Goal: Task Accomplishment & Management: Use online tool/utility

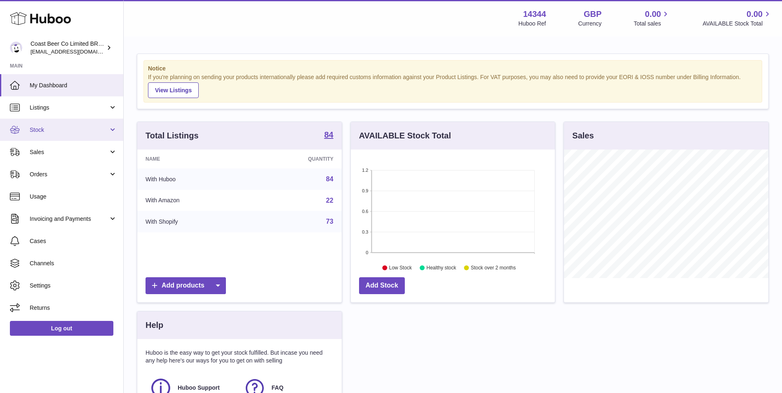
scroll to position [129, 204]
click at [59, 112] on link "Listings" at bounding box center [61, 107] width 123 height 22
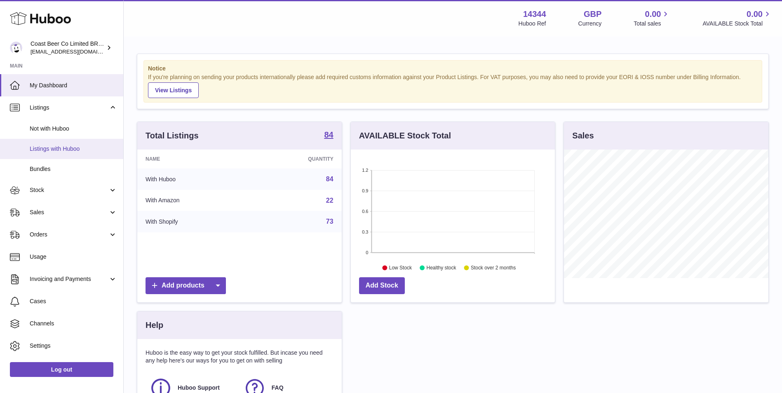
click at [63, 150] on span "Listings with Huboo" at bounding box center [73, 149] width 87 height 8
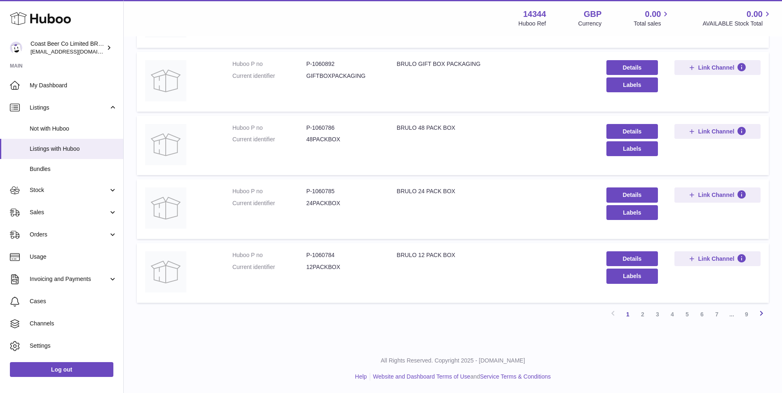
click at [763, 318] on icon at bounding box center [761, 313] width 10 height 10
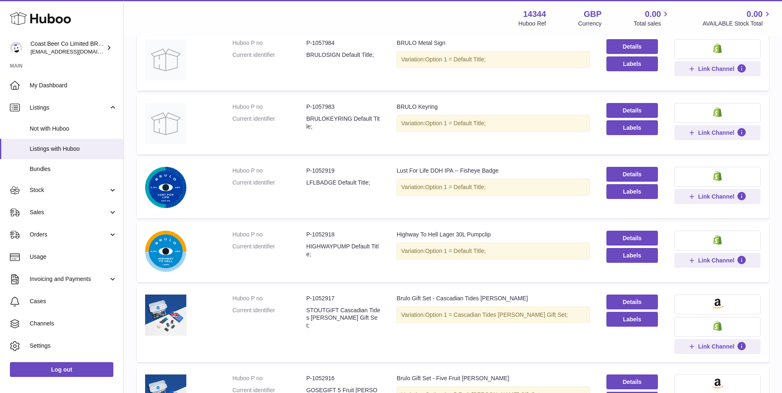
scroll to position [380, 0]
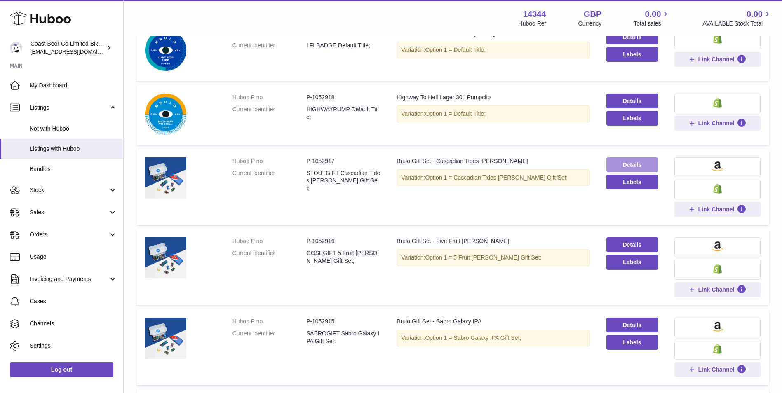
click at [608, 158] on link "Details" at bounding box center [631, 164] width 51 height 15
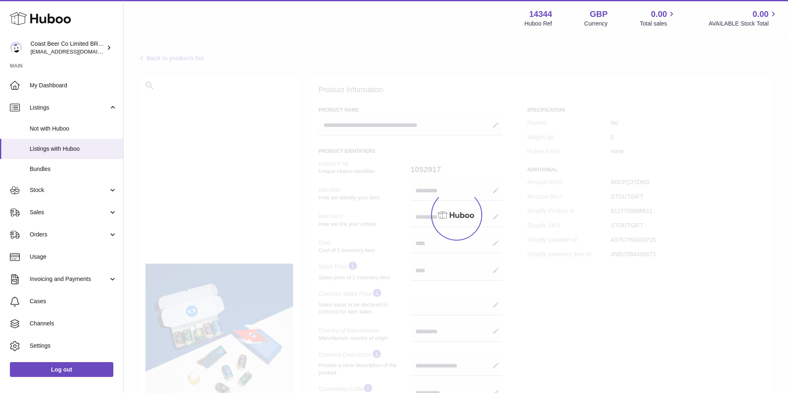
select select "**"
select select "****"
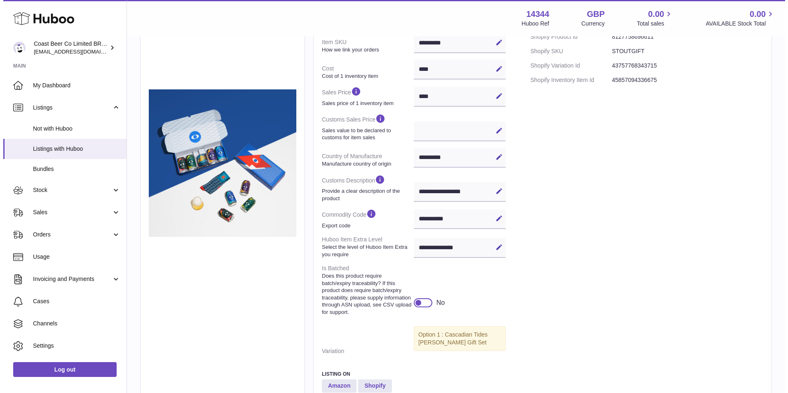
scroll to position [290, 0]
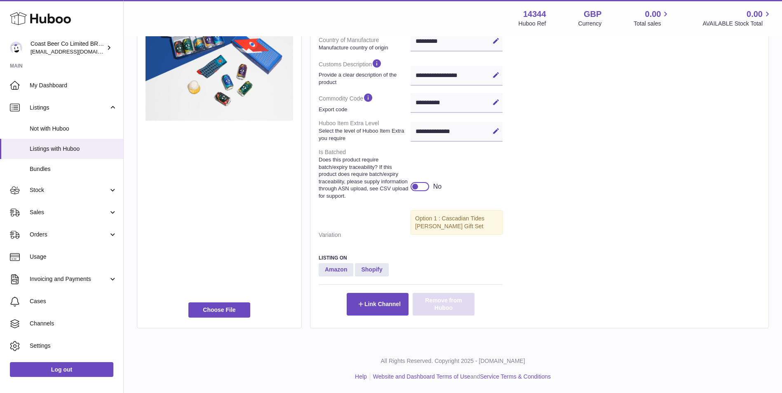
click at [447, 306] on button "Remove from Huboo" at bounding box center [443, 304] width 62 height 22
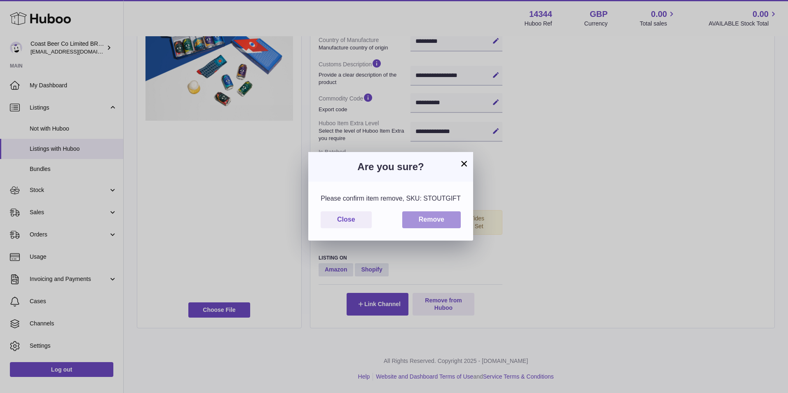
click at [439, 218] on button "Remove" at bounding box center [431, 219] width 58 height 17
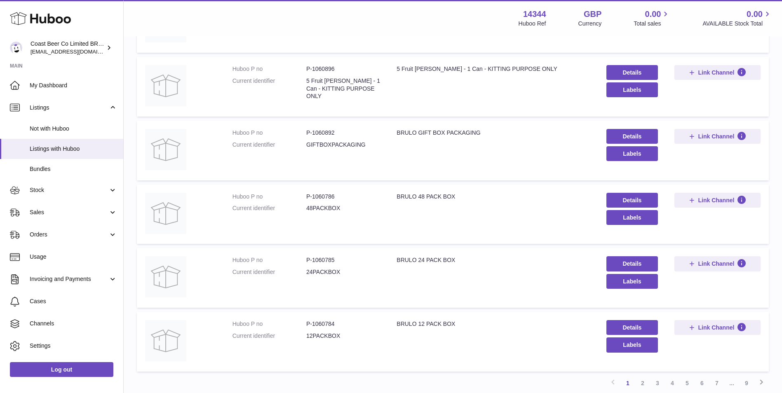
scroll to position [477, 0]
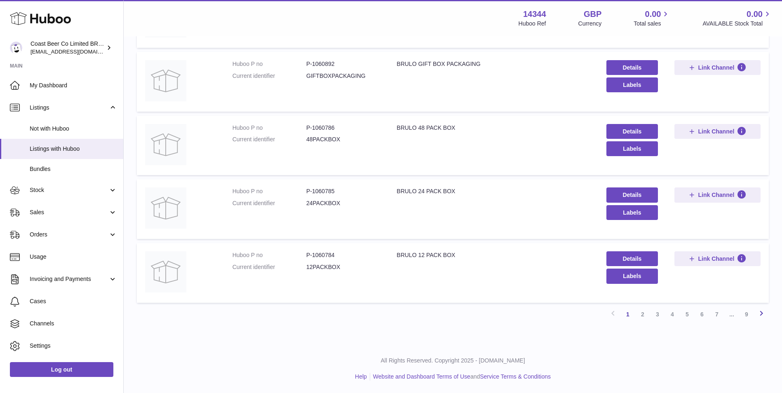
click at [757, 313] on icon at bounding box center [761, 313] width 10 height 10
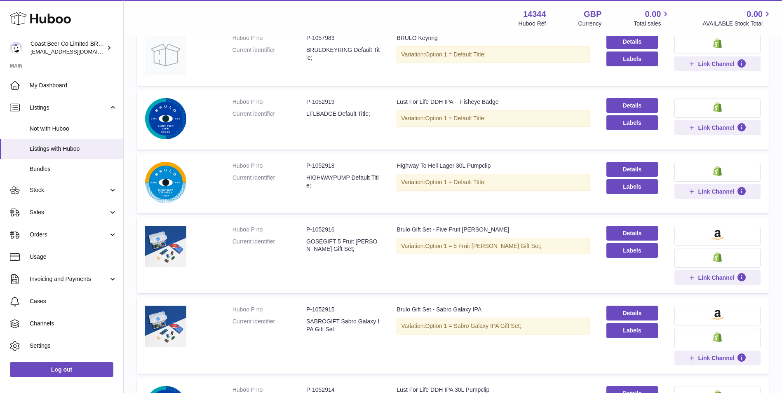
scroll to position [380, 0]
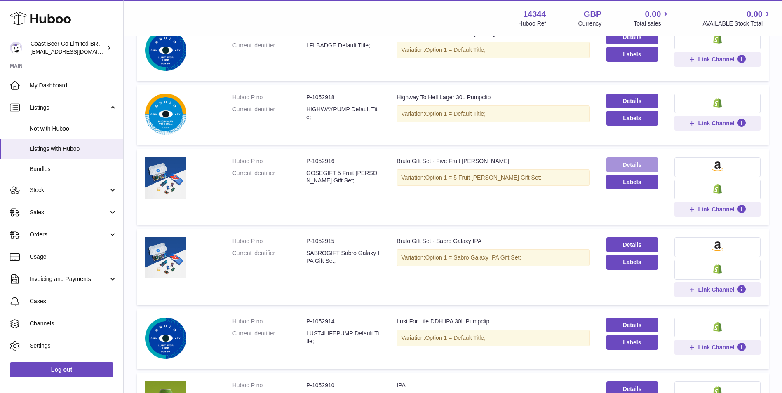
click at [623, 165] on link "Details" at bounding box center [631, 164] width 51 height 15
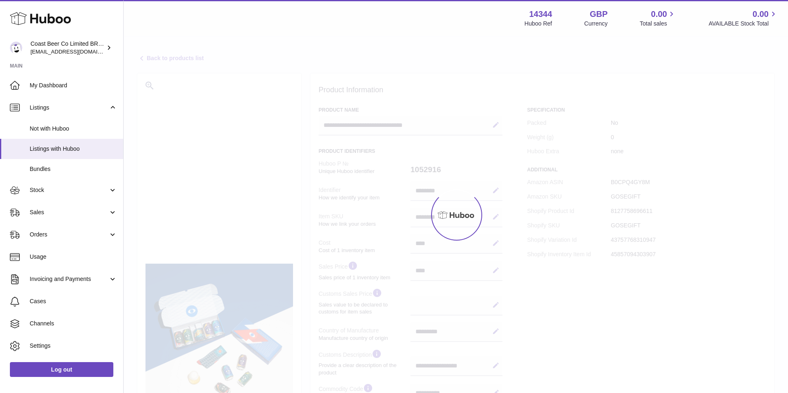
select select "**"
select select "****"
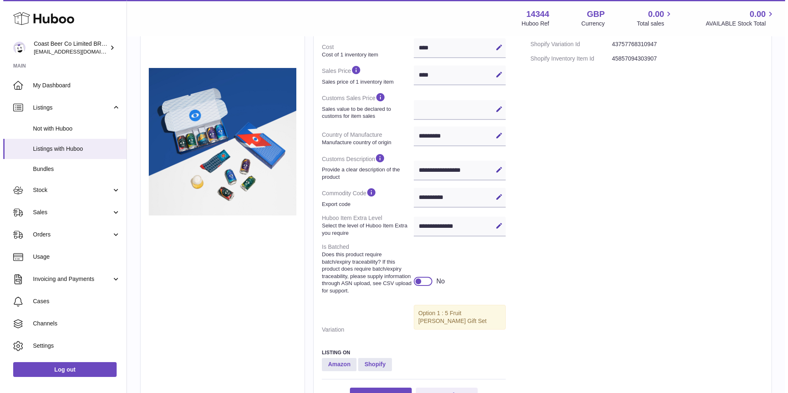
scroll to position [283, 0]
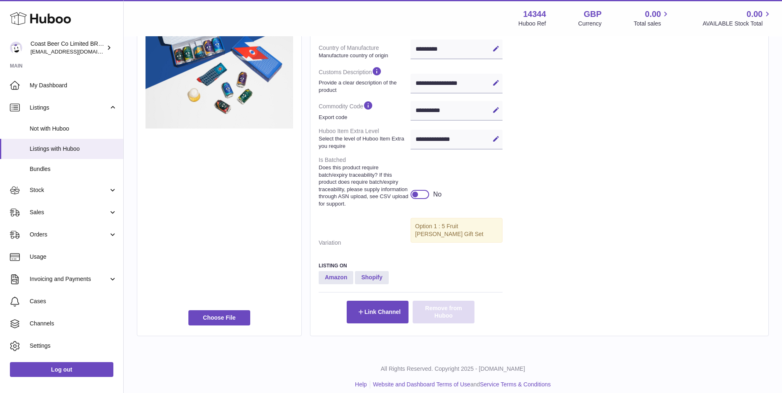
click at [466, 303] on button "Remove from Huboo" at bounding box center [443, 312] width 62 height 22
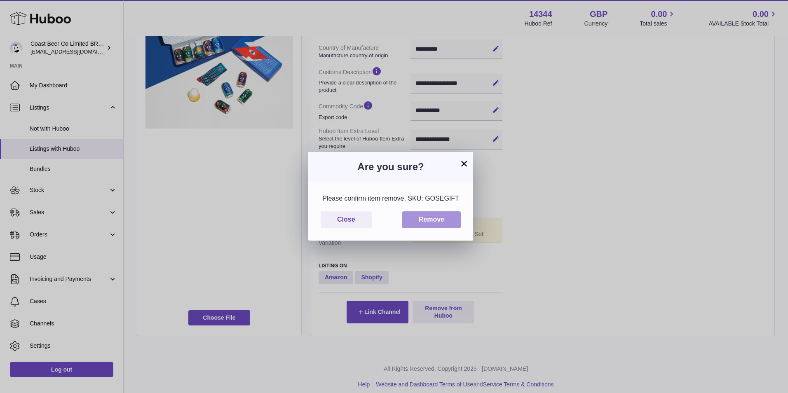
click at [450, 211] on button "Remove" at bounding box center [431, 219] width 58 height 17
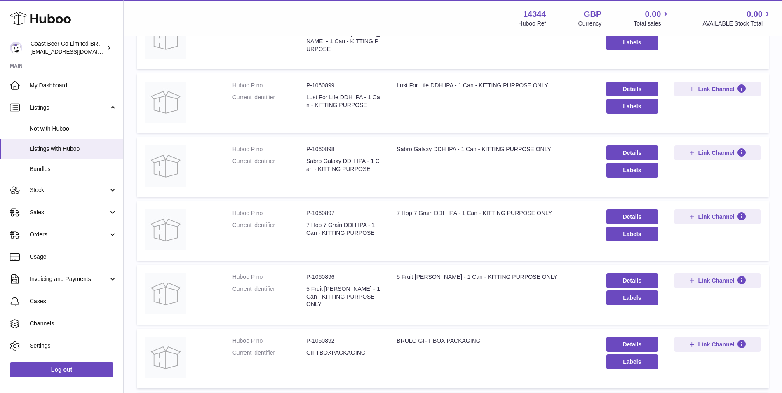
scroll to position [477, 0]
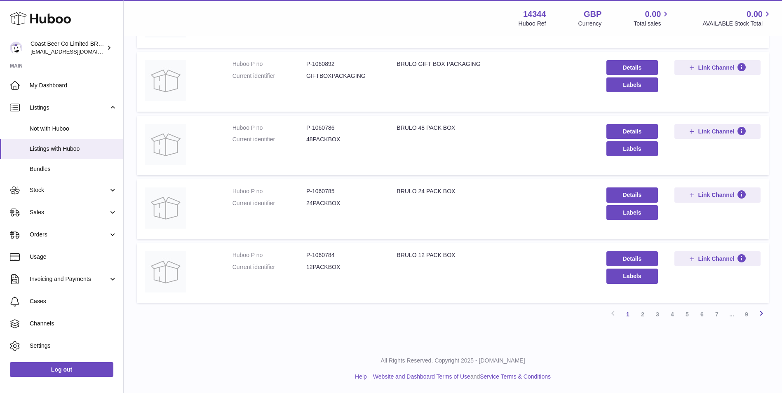
click at [758, 314] on icon at bounding box center [761, 313] width 10 height 10
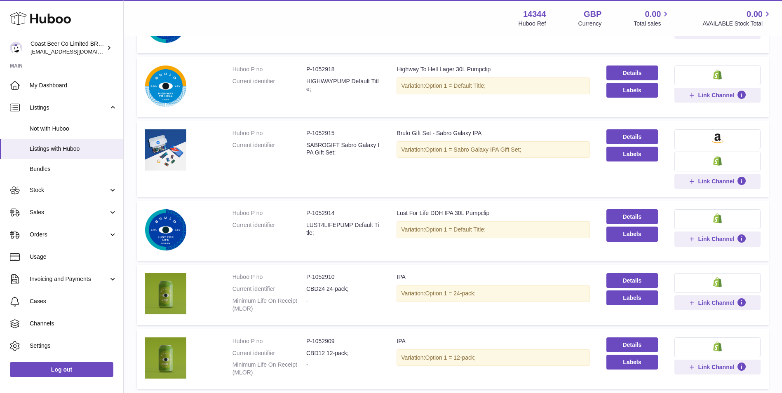
scroll to position [449, 0]
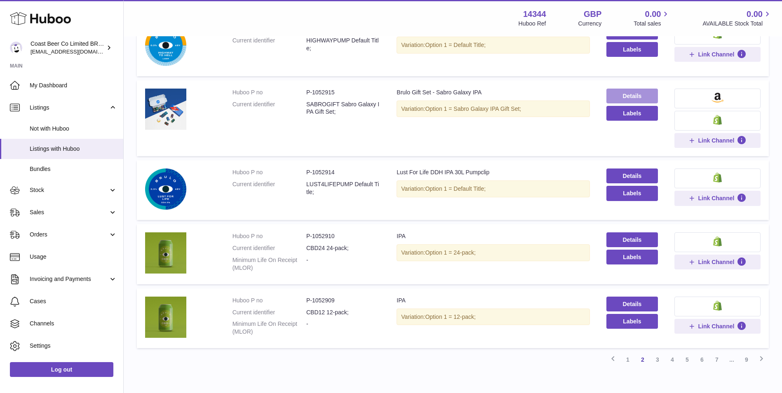
click at [637, 95] on link "Details" at bounding box center [631, 96] width 51 height 15
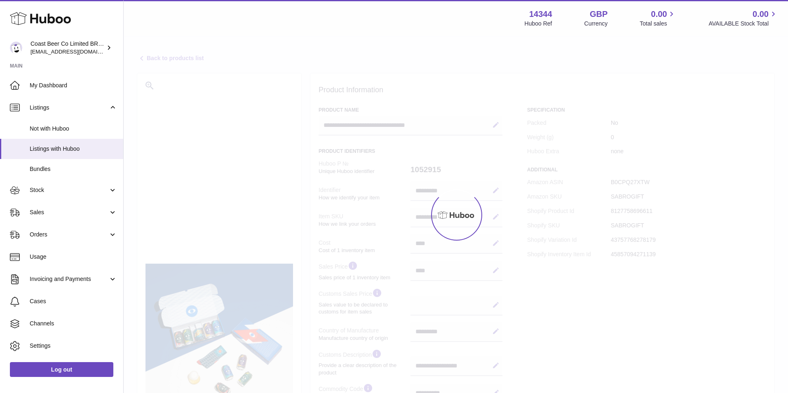
select select "**"
select select "****"
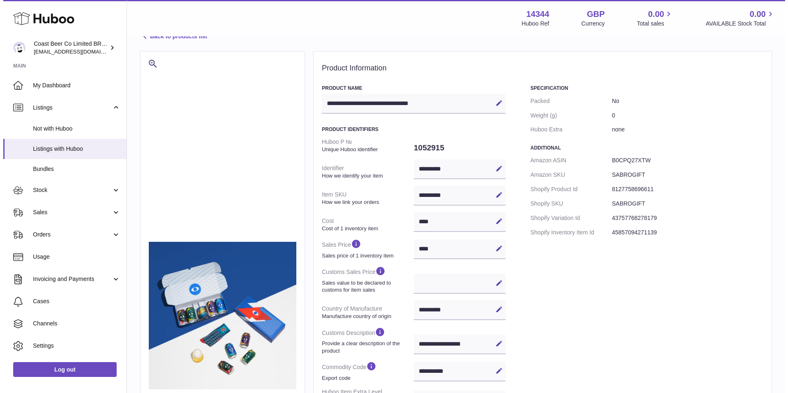
scroll to position [290, 0]
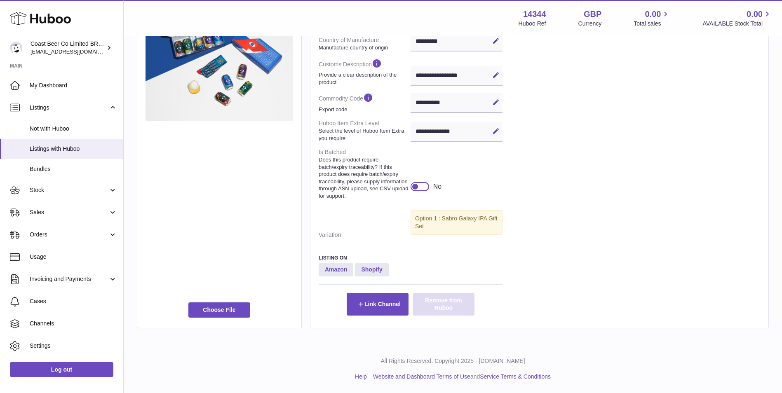
click at [440, 306] on button "Remove from Huboo" at bounding box center [443, 304] width 62 height 22
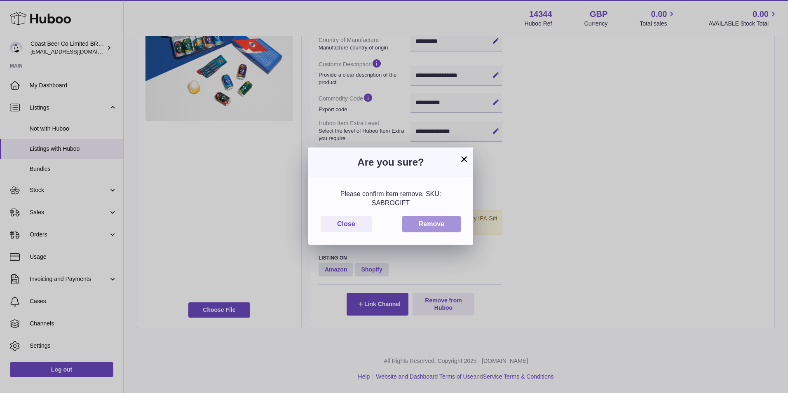
click at [454, 224] on button "Remove" at bounding box center [431, 224] width 58 height 17
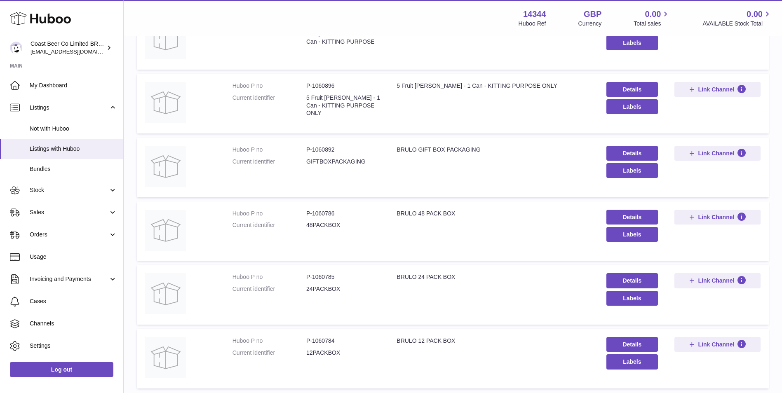
scroll to position [477, 0]
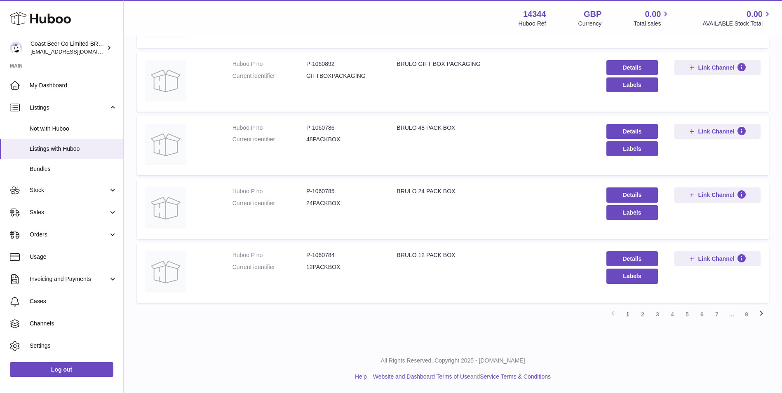
click at [762, 317] on icon at bounding box center [761, 313] width 10 height 10
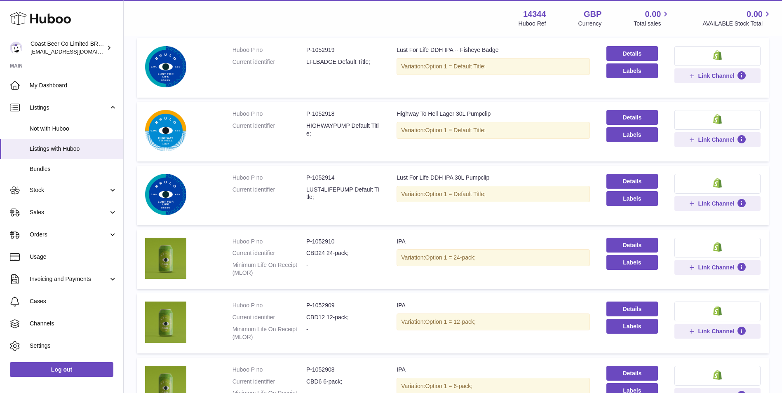
scroll to position [449, 0]
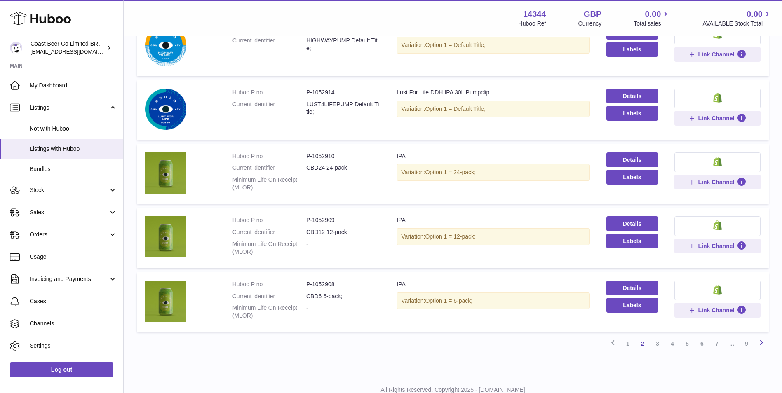
click at [763, 340] on icon at bounding box center [761, 342] width 10 height 10
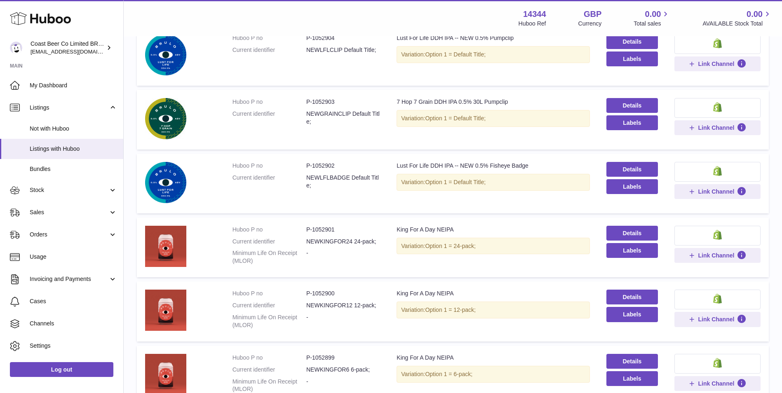
scroll to position [478, 0]
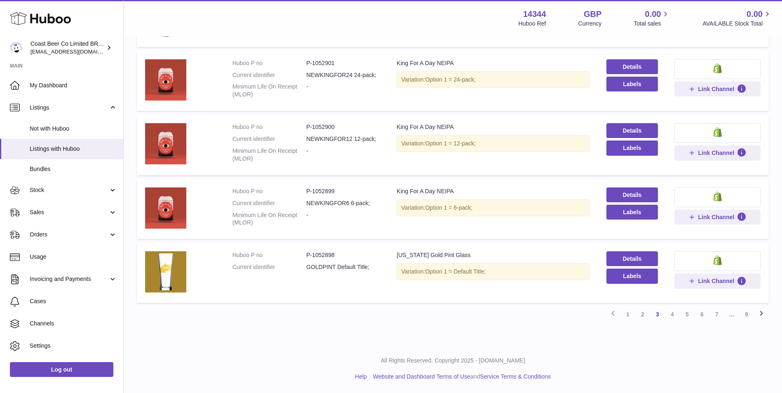
click at [761, 311] on icon at bounding box center [761, 313] width 10 height 10
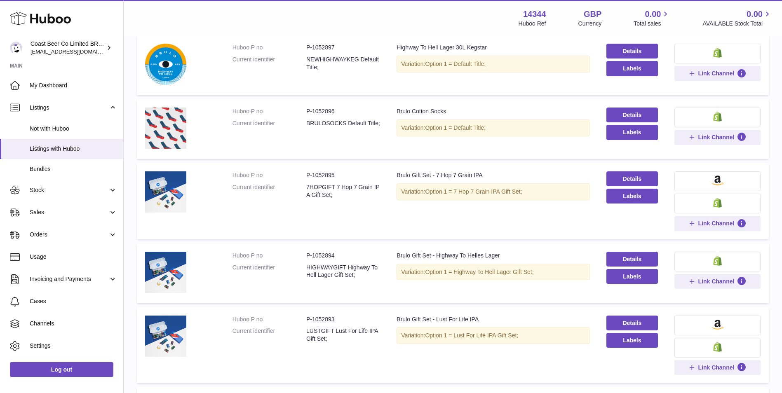
scroll to position [37, 0]
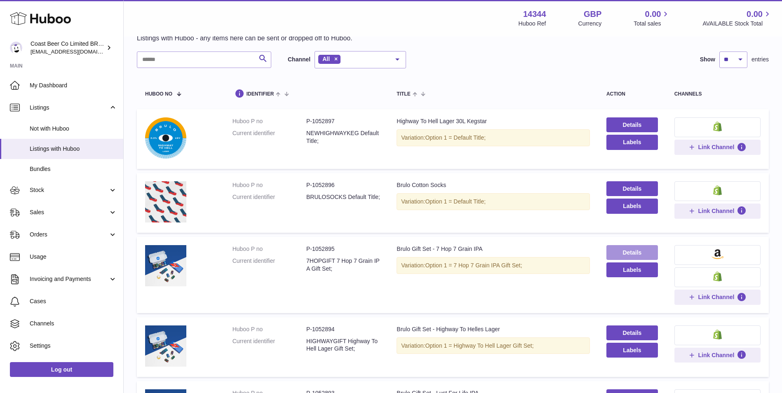
click at [651, 249] on link "Details" at bounding box center [631, 252] width 51 height 15
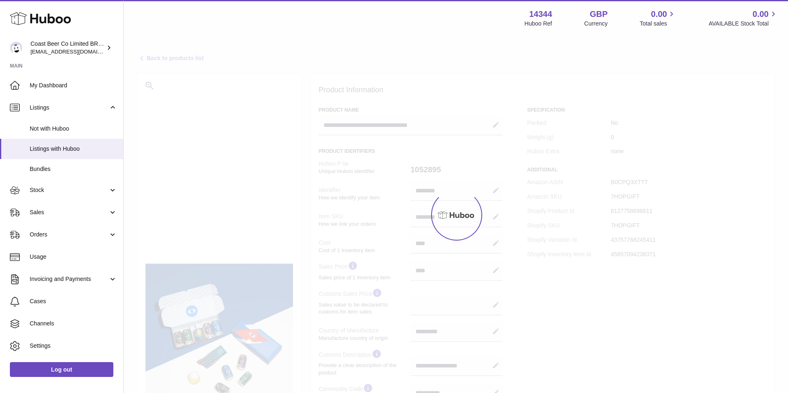
select select "**"
select select "****"
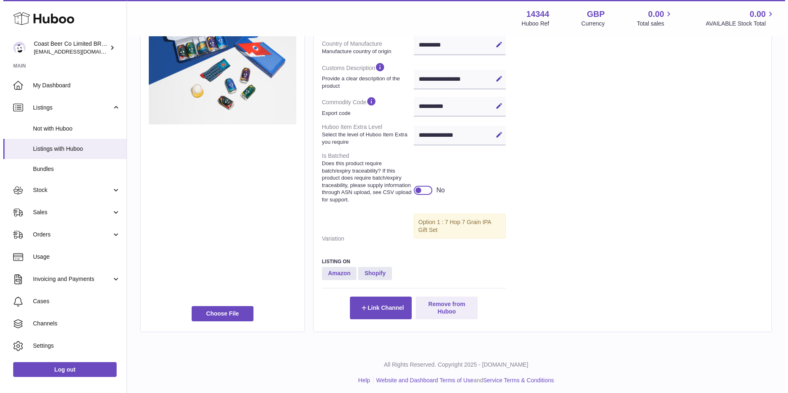
scroll to position [290, 0]
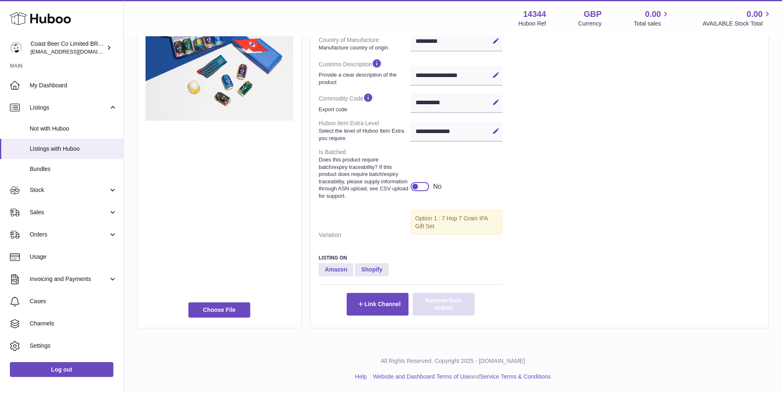
click at [463, 300] on button "Remove from Huboo" at bounding box center [443, 304] width 62 height 22
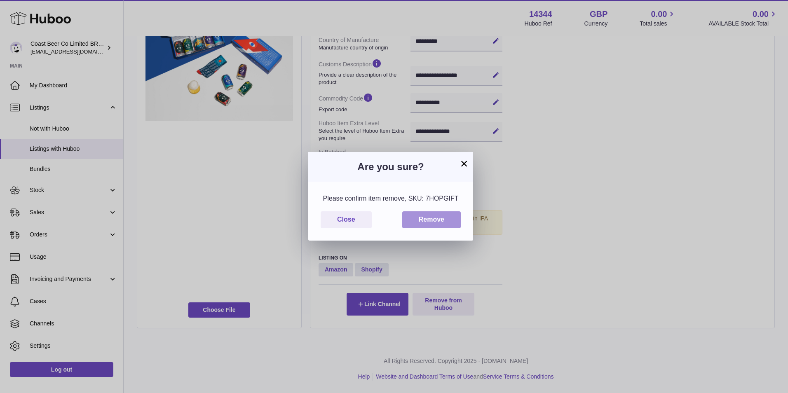
click at [435, 220] on button "Remove" at bounding box center [431, 219] width 58 height 17
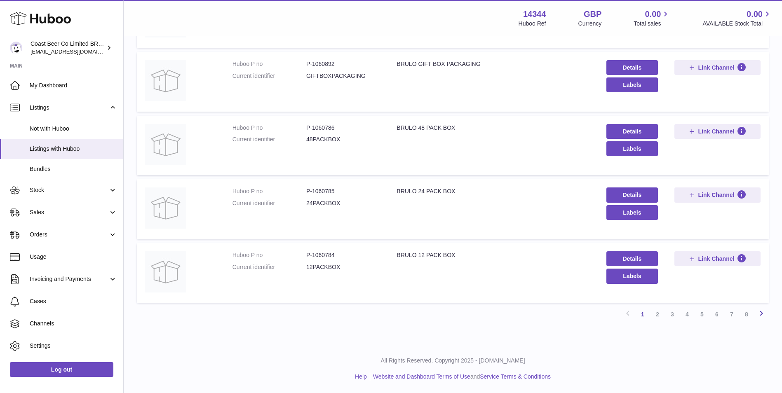
click at [764, 314] on icon at bounding box center [761, 313] width 10 height 10
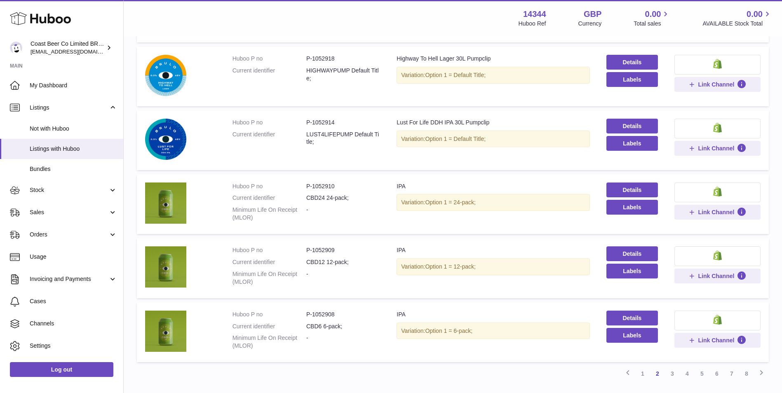
scroll to position [478, 0]
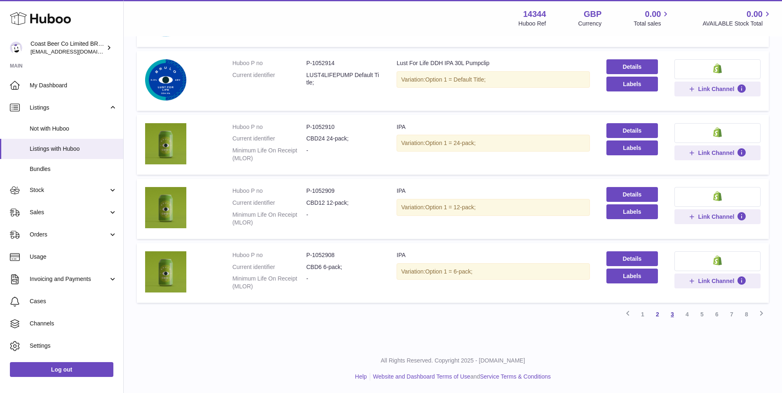
click at [676, 311] on link "3" at bounding box center [672, 314] width 15 height 15
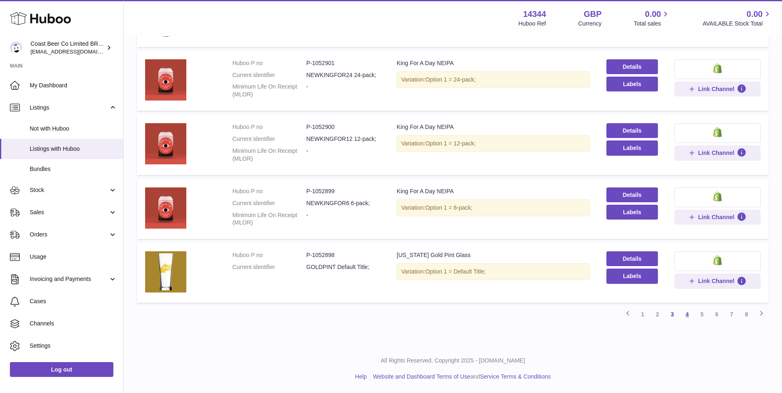
click at [688, 314] on link "4" at bounding box center [686, 314] width 15 height 15
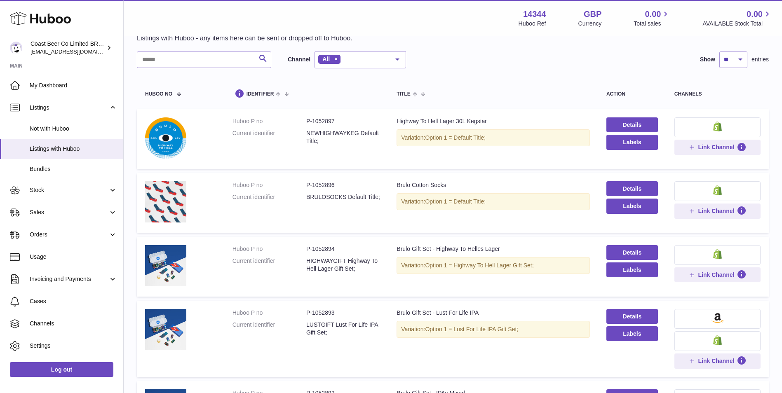
scroll to position [106, 0]
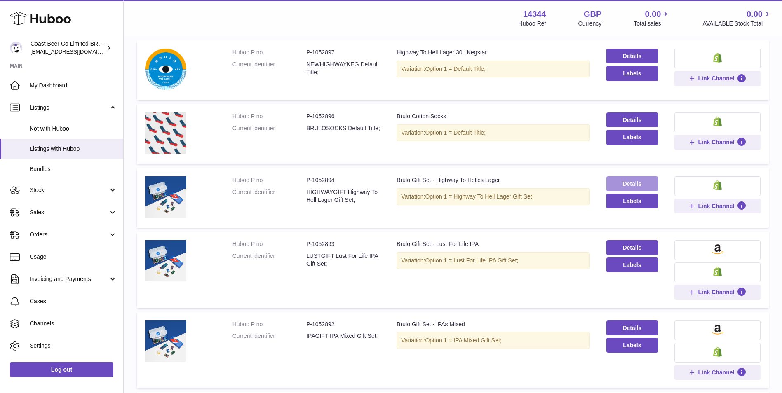
click at [632, 184] on link "Details" at bounding box center [631, 183] width 51 height 15
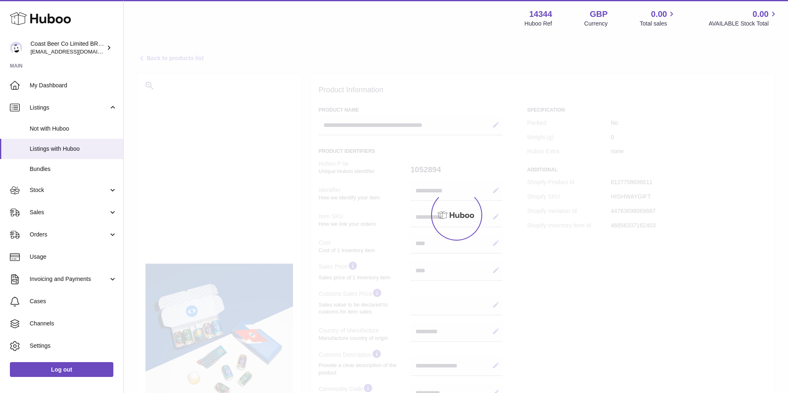
select select "**"
select select "****"
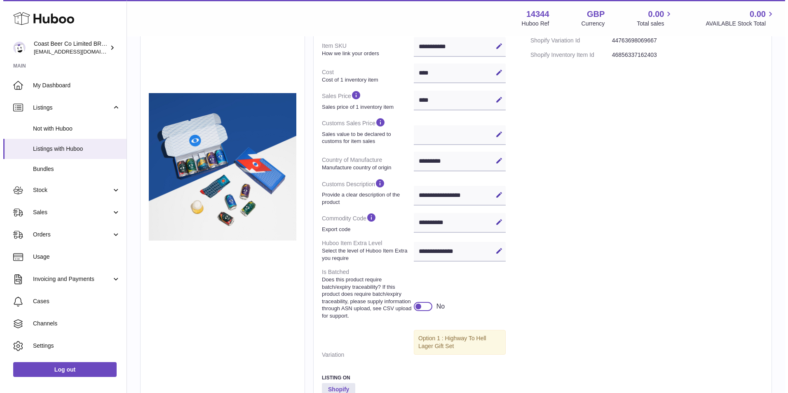
scroll to position [290, 0]
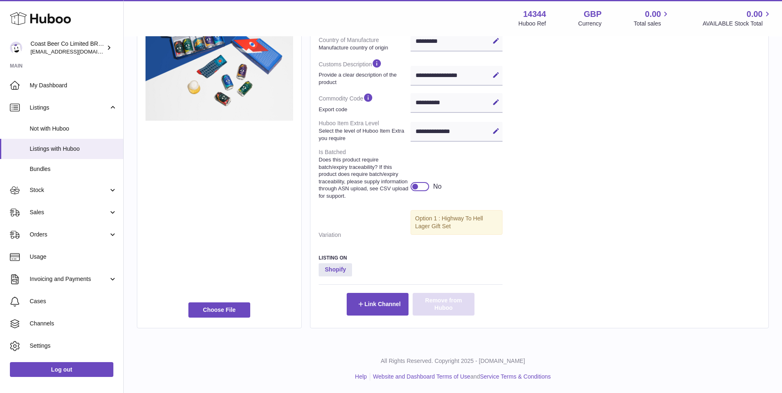
click at [456, 306] on button "Remove from Huboo" at bounding box center [443, 304] width 62 height 22
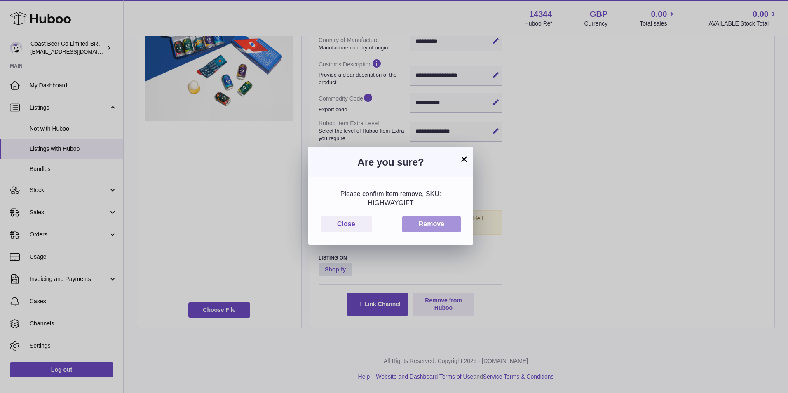
click at [437, 224] on button "Remove" at bounding box center [431, 224] width 58 height 17
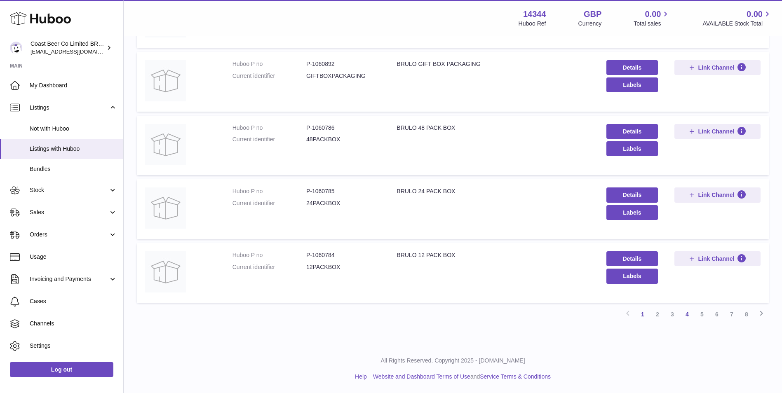
click at [686, 317] on link "4" at bounding box center [686, 314] width 15 height 15
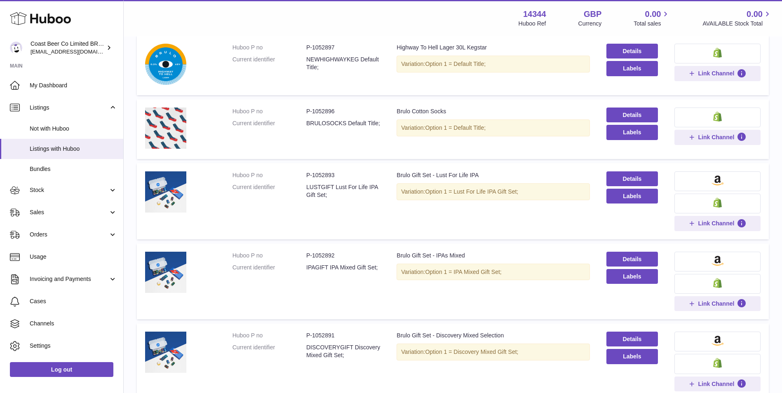
scroll to position [37, 0]
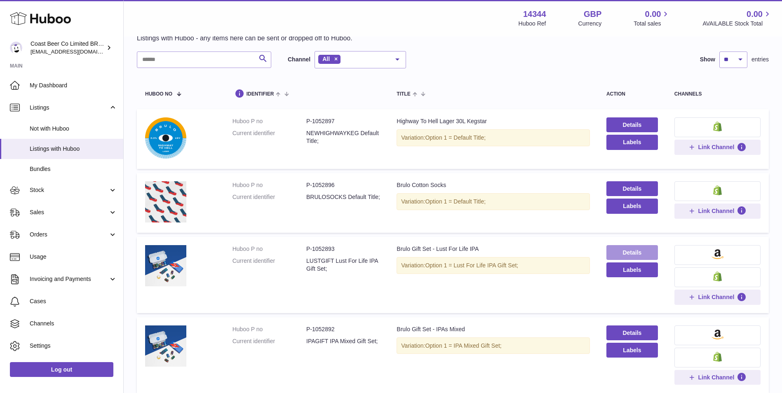
click at [638, 252] on link "Details" at bounding box center [631, 252] width 51 height 15
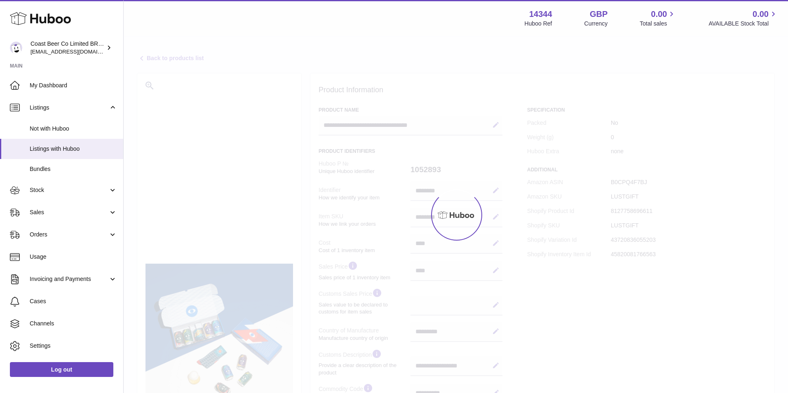
select select "**"
select select "****"
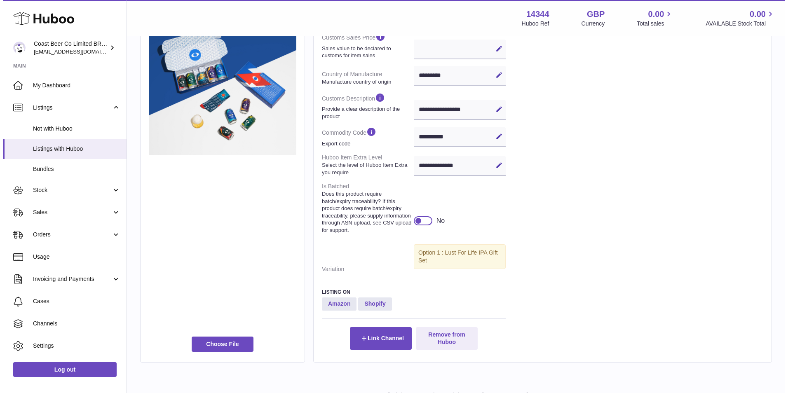
scroll to position [290, 0]
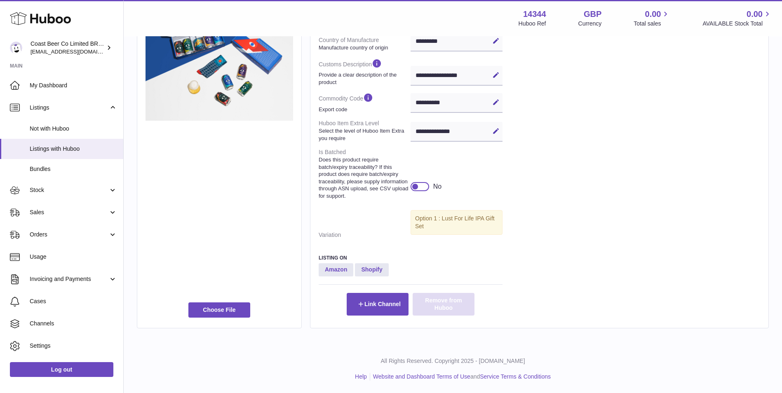
click at [448, 304] on button "Remove from Huboo" at bounding box center [443, 304] width 62 height 22
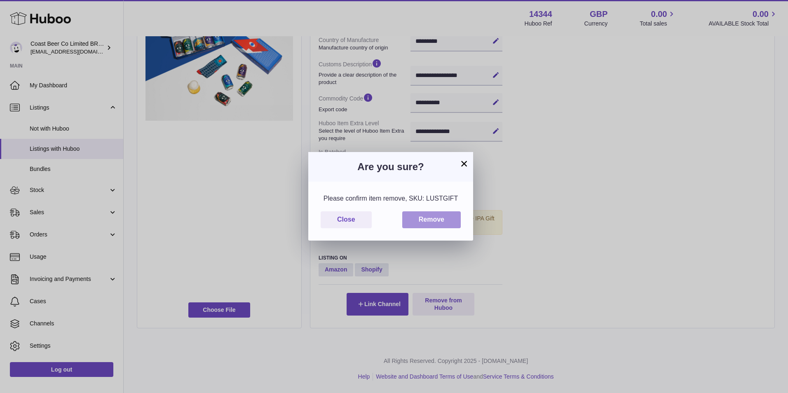
click at [440, 219] on button "Remove" at bounding box center [431, 219] width 58 height 17
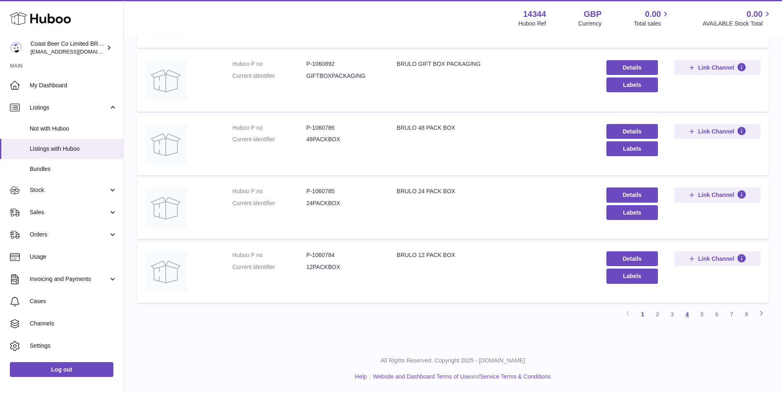
click at [682, 316] on link "4" at bounding box center [686, 314] width 15 height 15
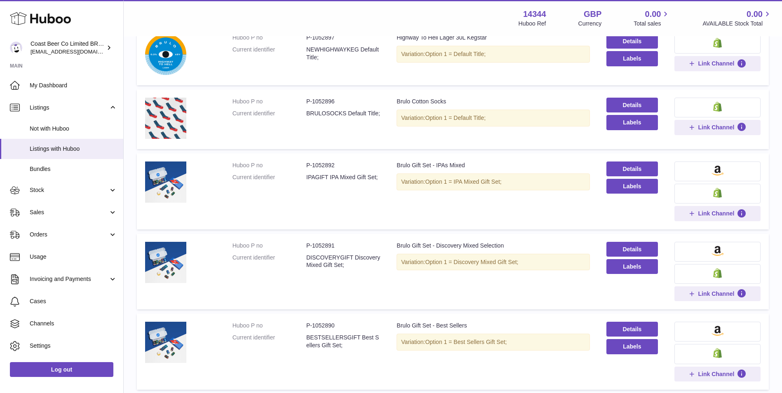
scroll to position [174, 0]
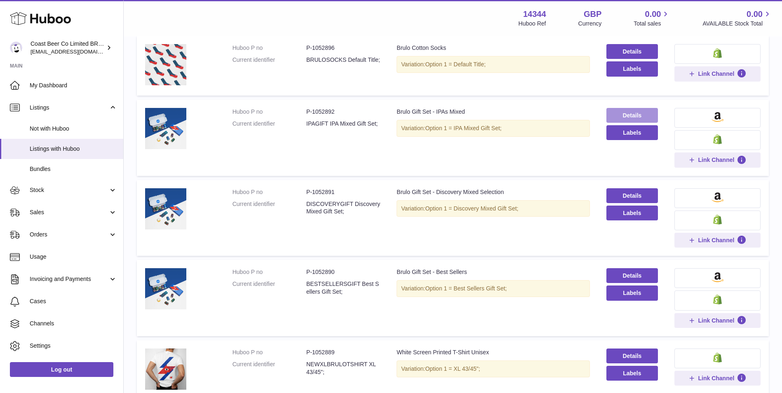
click at [617, 119] on link "Details" at bounding box center [631, 115] width 51 height 15
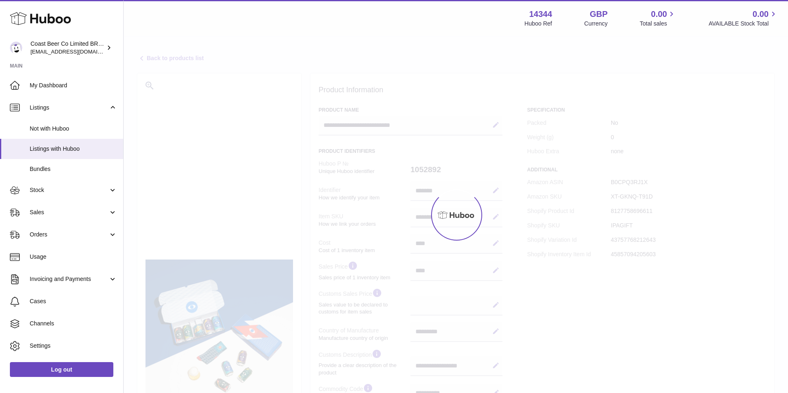
select select "**"
select select "****"
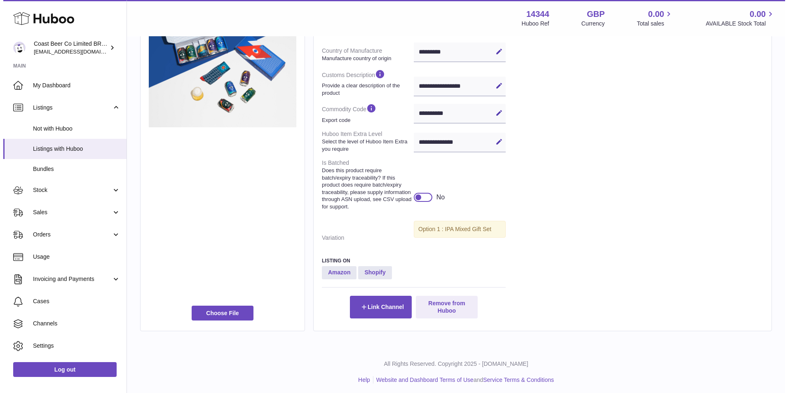
scroll to position [283, 0]
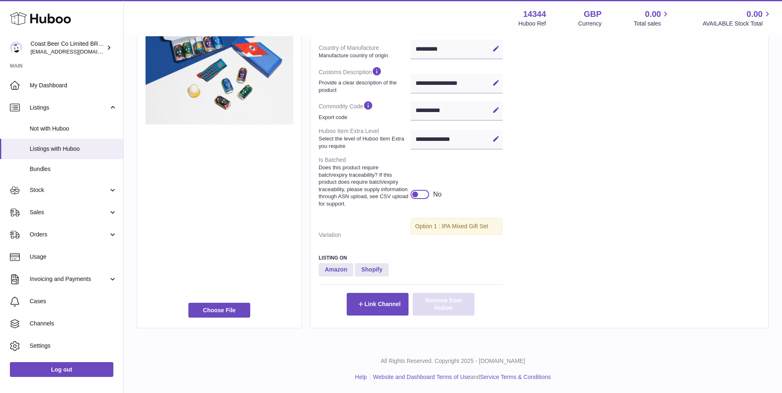
click at [454, 303] on button "Remove from Huboo" at bounding box center [443, 304] width 62 height 22
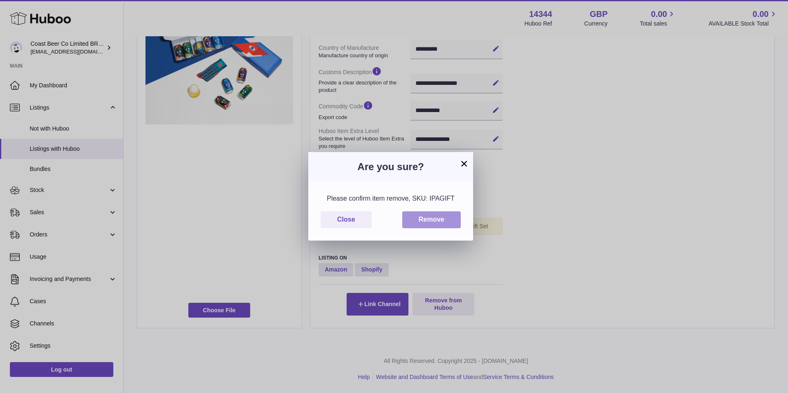
click at [433, 217] on button "Remove" at bounding box center [431, 219] width 58 height 17
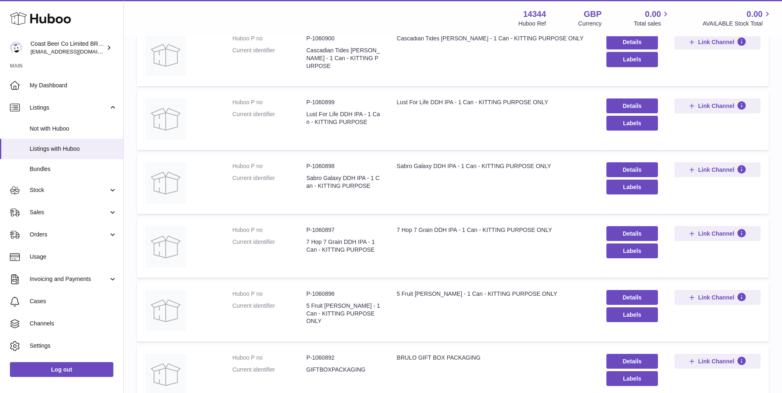
scroll to position [477, 0]
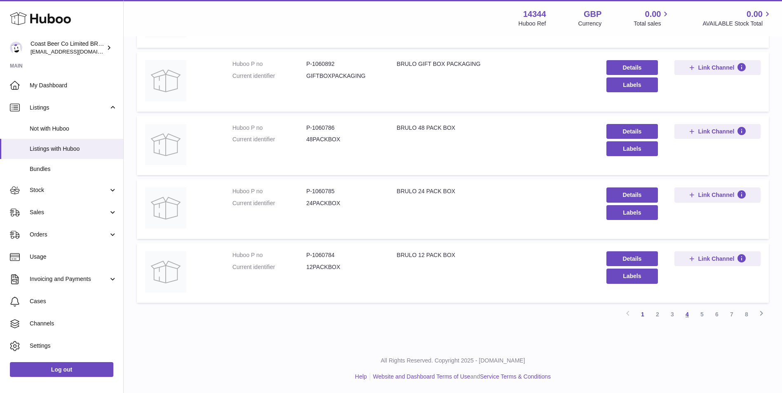
click at [682, 310] on link "4" at bounding box center [686, 314] width 15 height 15
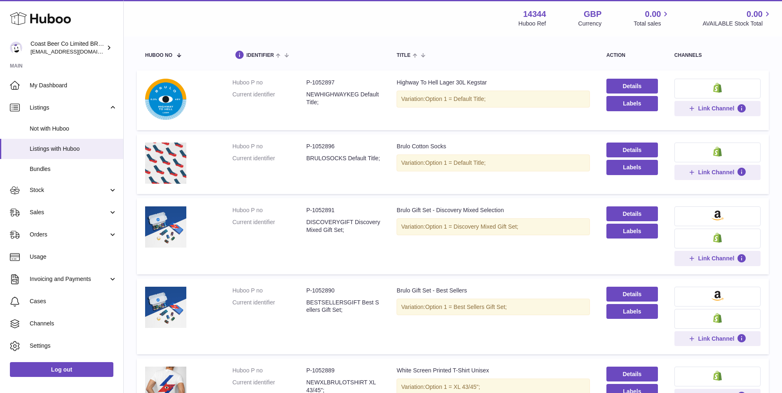
scroll to position [106, 0]
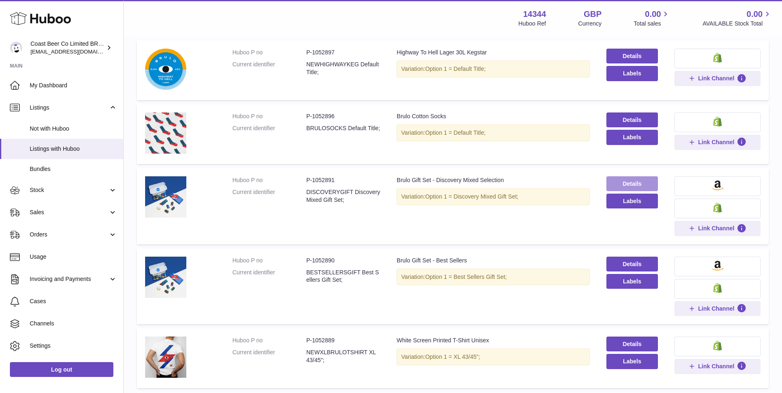
click at [627, 178] on link "Details" at bounding box center [631, 183] width 51 height 15
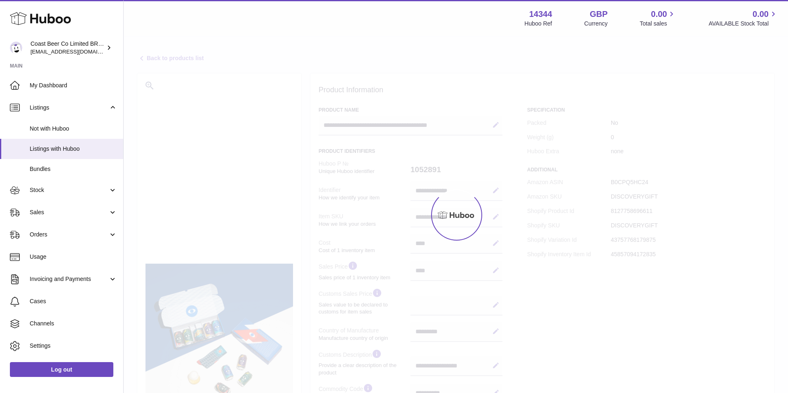
select select "**"
select select "****"
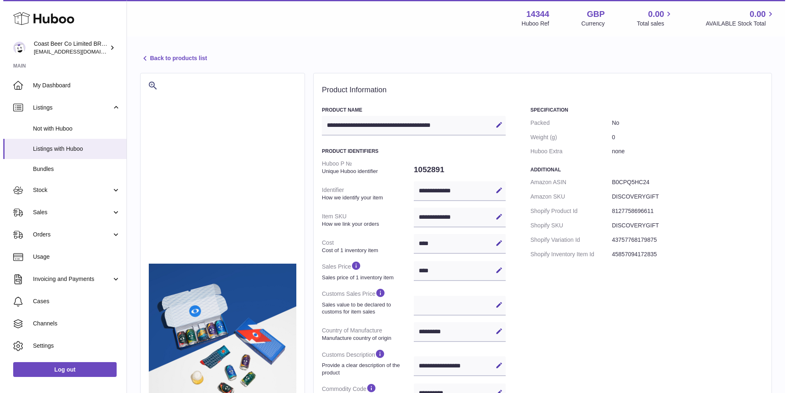
scroll to position [290, 0]
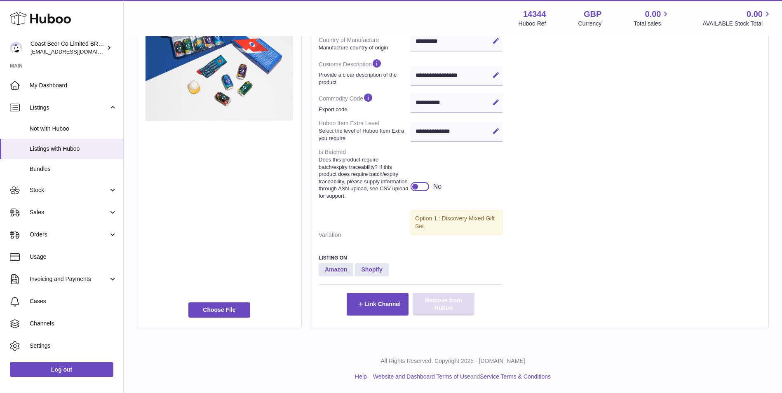
click at [459, 311] on button "Remove from Huboo" at bounding box center [443, 304] width 62 height 22
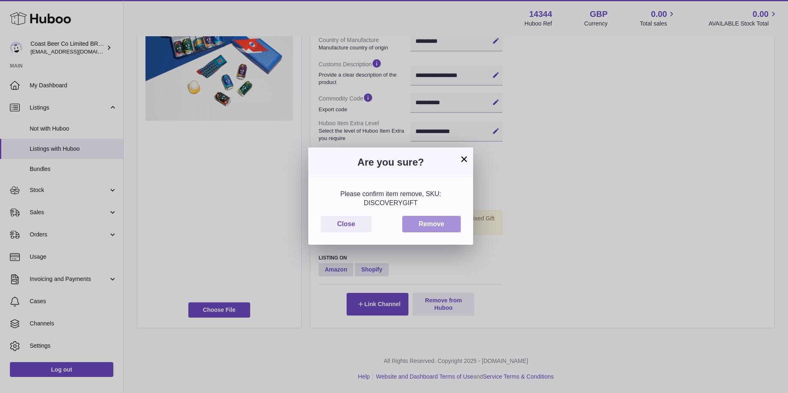
click at [456, 224] on button "Remove" at bounding box center [431, 224] width 58 height 17
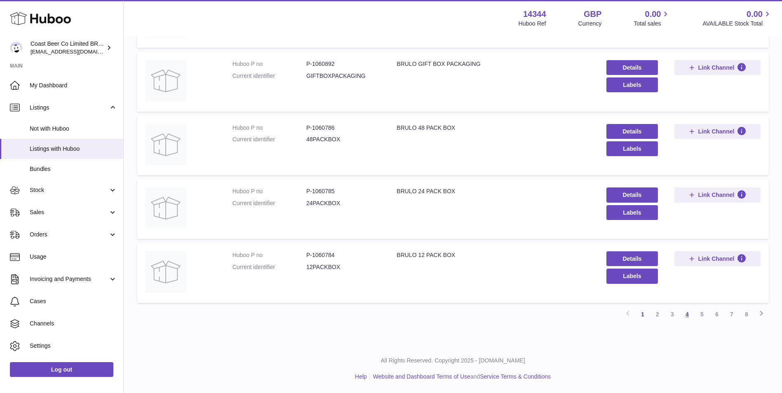
click at [684, 315] on link "4" at bounding box center [686, 314] width 15 height 15
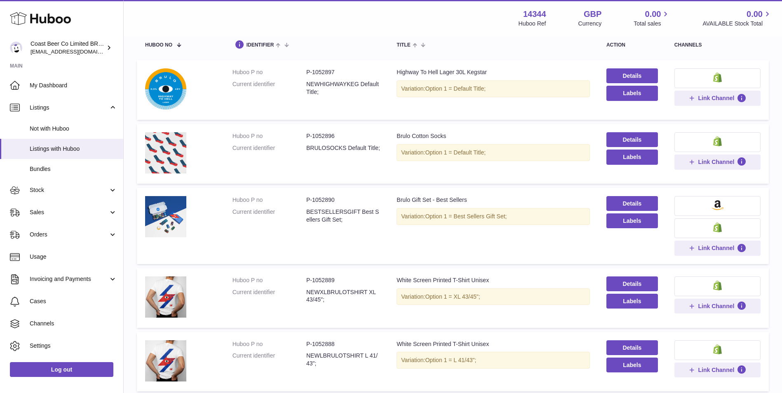
scroll to position [106, 0]
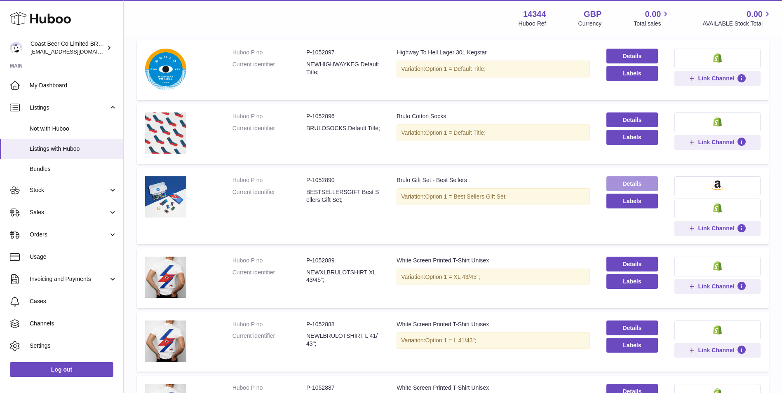
click at [640, 186] on link "Details" at bounding box center [631, 183] width 51 height 15
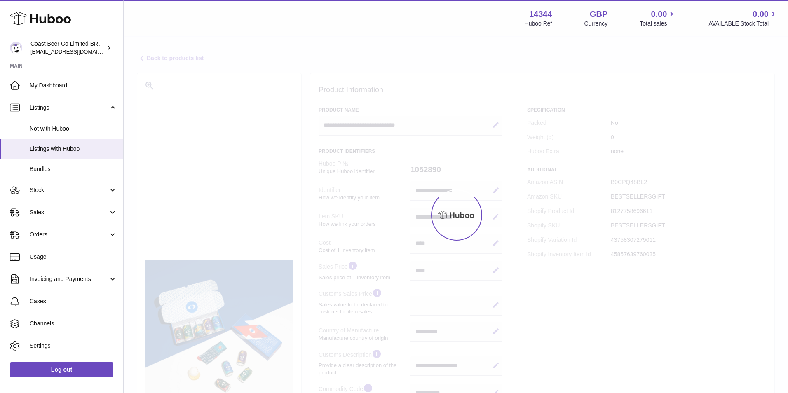
select select "**"
select select "****"
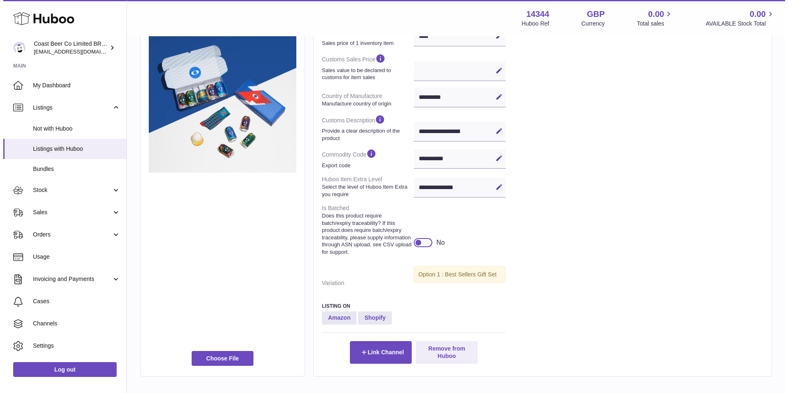
scroll to position [283, 0]
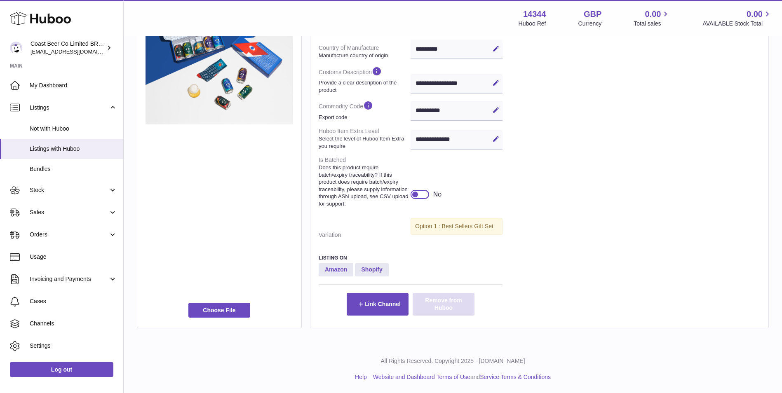
click at [439, 307] on button "Remove from Huboo" at bounding box center [443, 304] width 62 height 22
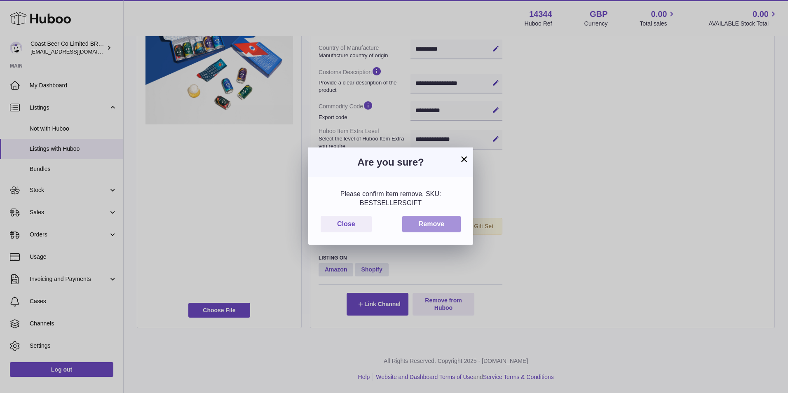
click at [447, 228] on button "Remove" at bounding box center [431, 224] width 58 height 17
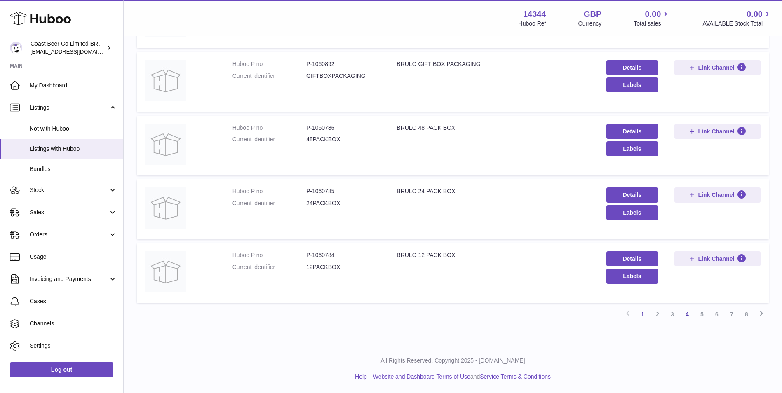
click at [693, 315] on link "4" at bounding box center [686, 314] width 15 height 15
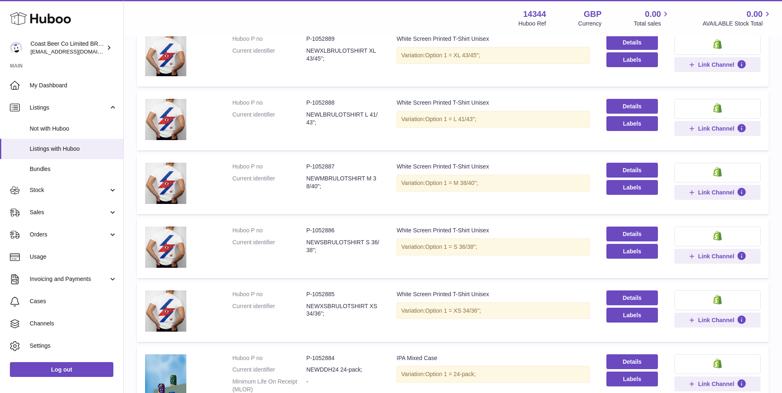
scroll to position [538, 0]
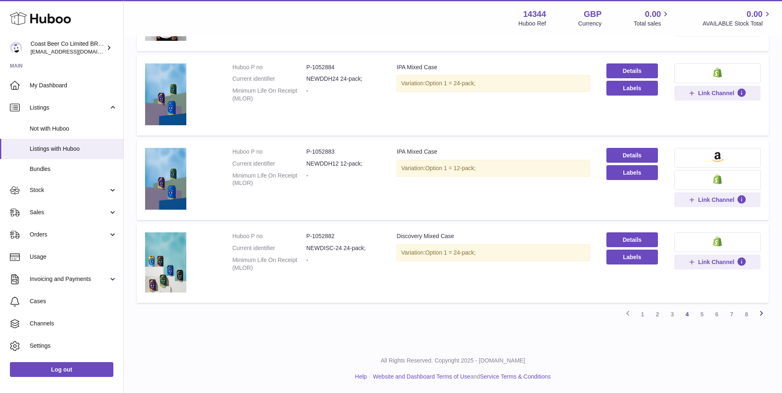
click at [767, 310] on link "Next" at bounding box center [760, 314] width 15 height 15
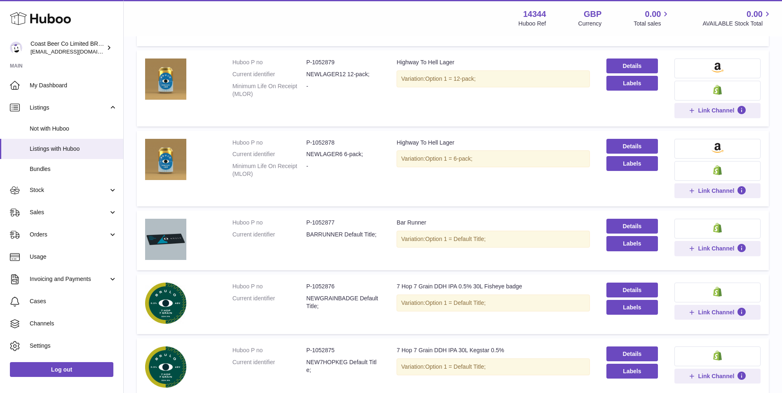
scroll to position [518, 0]
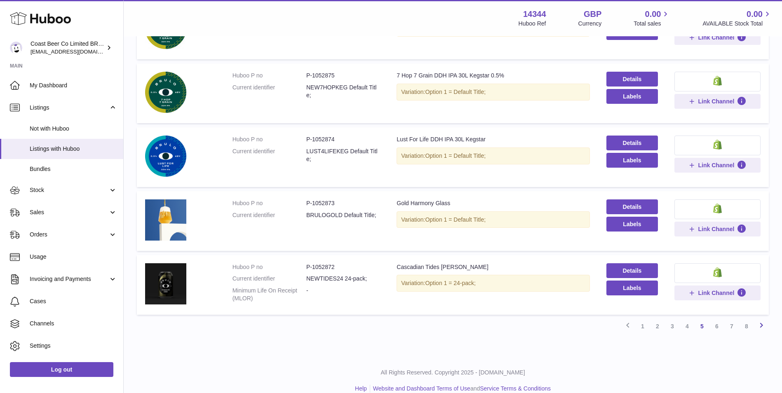
click at [765, 327] on icon at bounding box center [761, 325] width 10 height 10
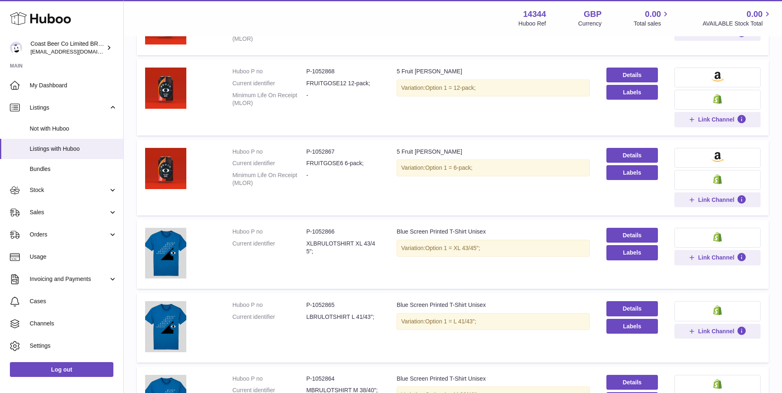
scroll to position [591, 0]
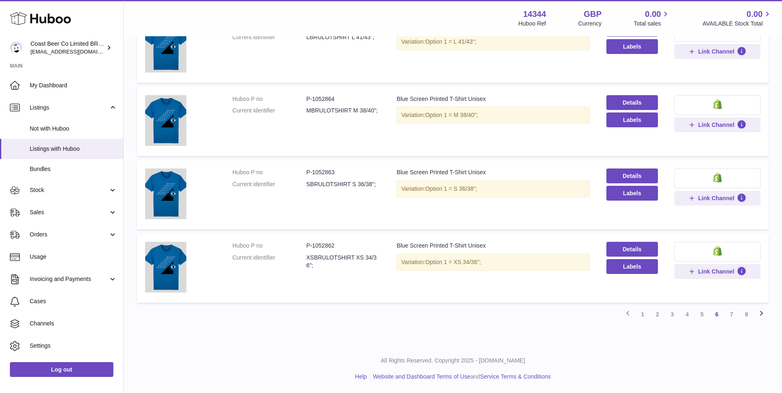
click at [762, 316] on icon at bounding box center [761, 313] width 10 height 10
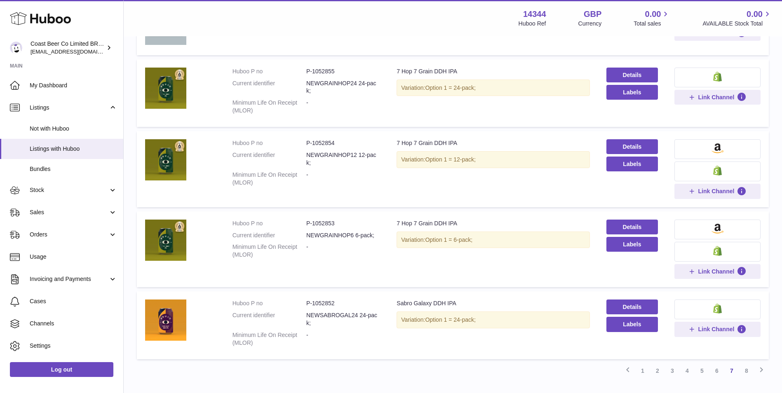
scroll to position [526, 0]
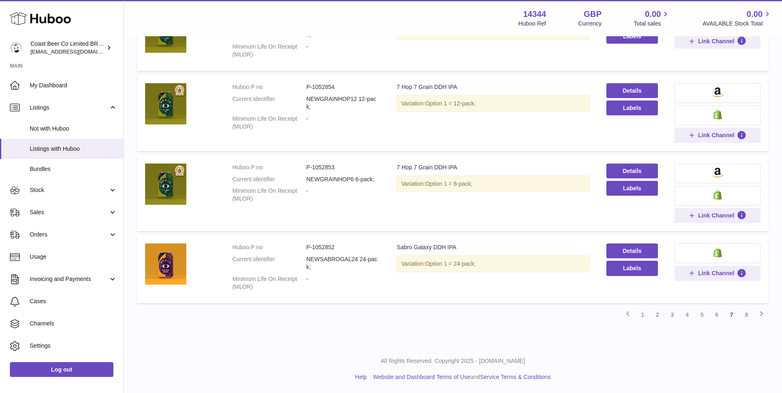
click at [762, 313] on icon at bounding box center [761, 314] width 10 height 10
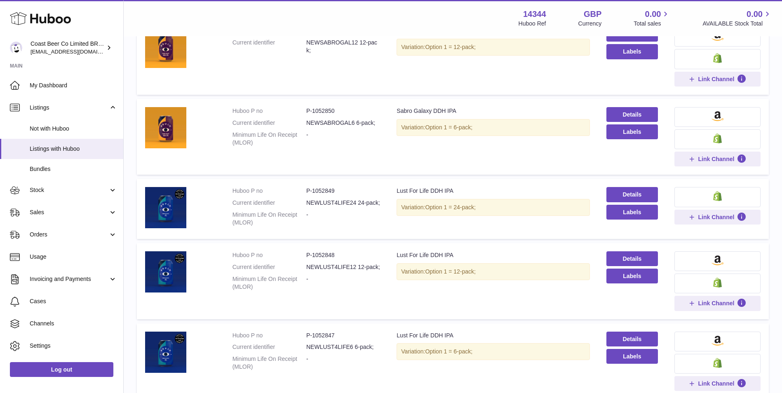
scroll to position [224, 0]
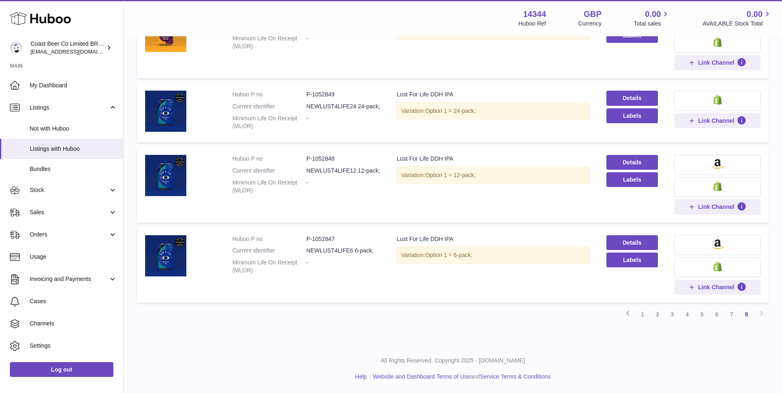
click at [761, 315] on div "Previous 1 2 3 4 5 6 7 8 Next" at bounding box center [453, 314] width 632 height 15
click at [646, 314] on link "1" at bounding box center [642, 314] width 15 height 15
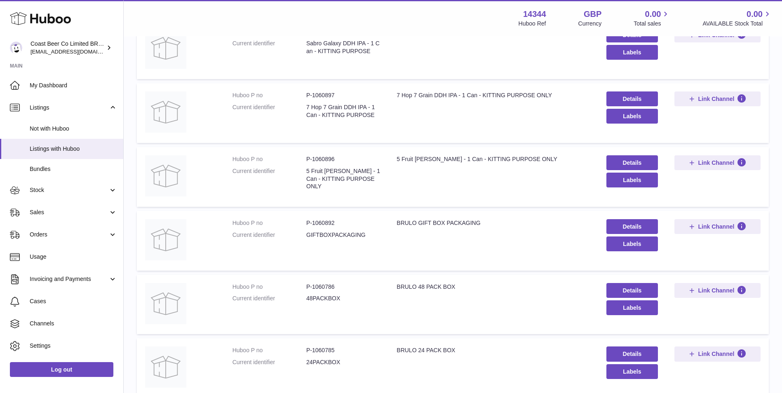
scroll to position [477, 0]
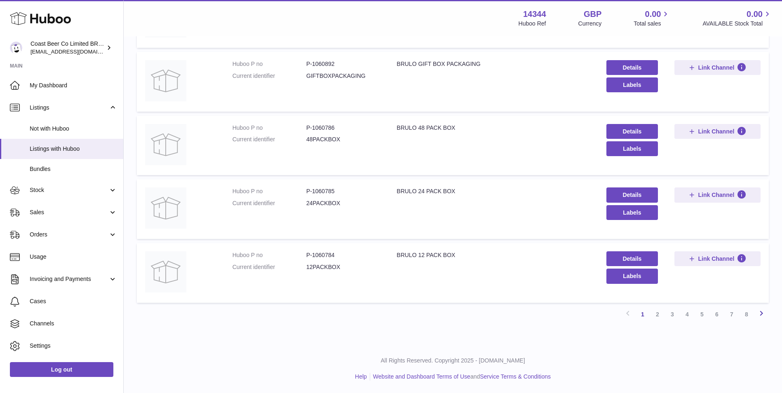
click at [764, 312] on icon at bounding box center [761, 313] width 10 height 10
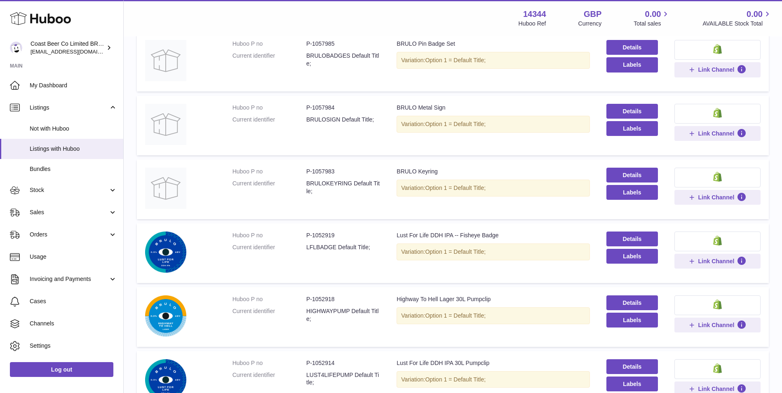
scroll to position [449, 0]
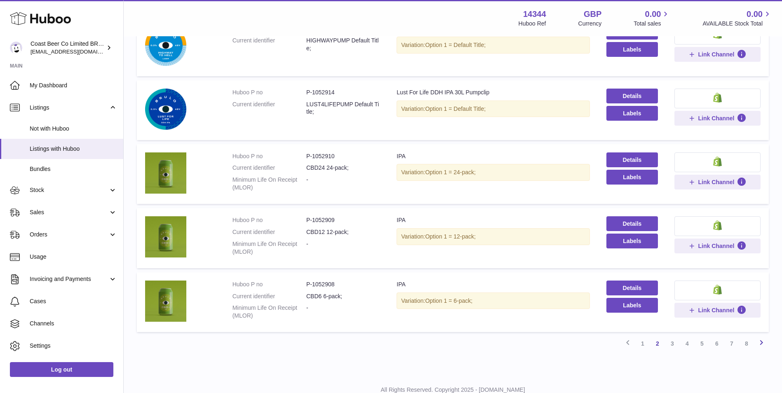
click at [764, 341] on icon at bounding box center [761, 342] width 10 height 10
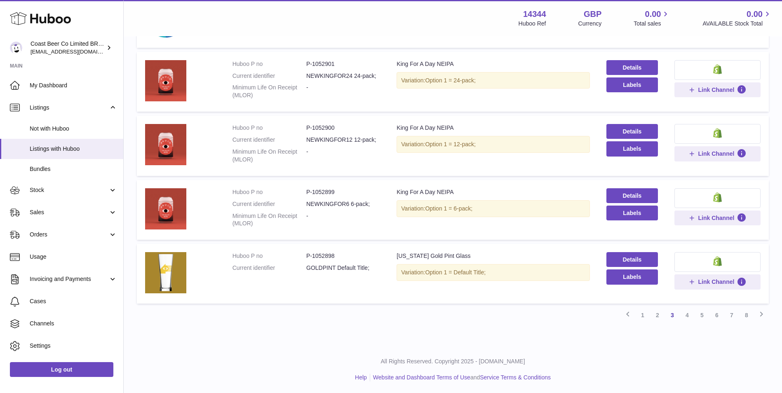
scroll to position [478, 0]
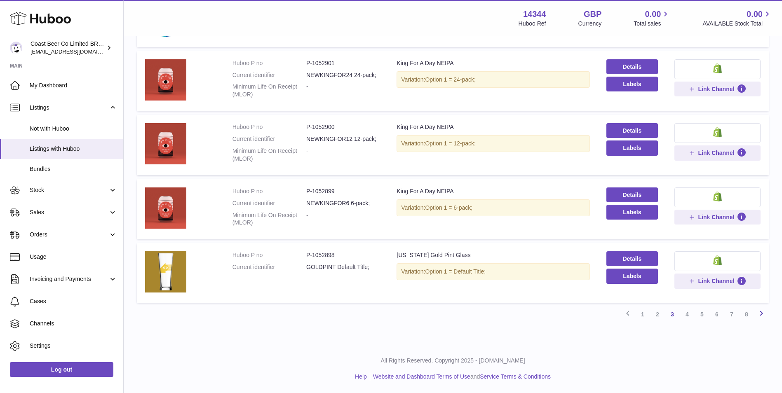
click at [762, 315] on icon at bounding box center [761, 313] width 10 height 10
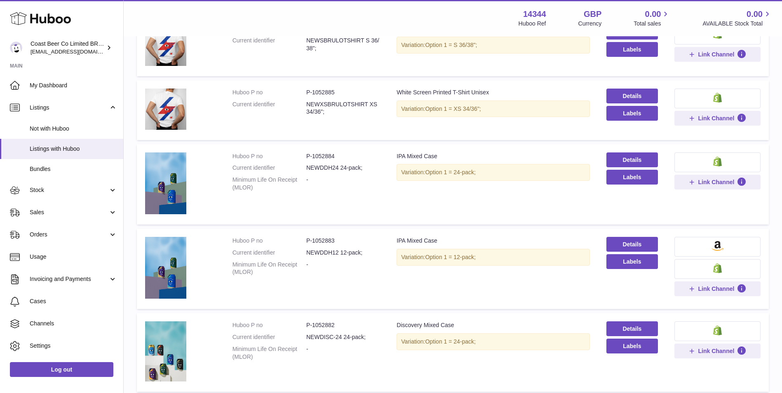
scroll to position [518, 0]
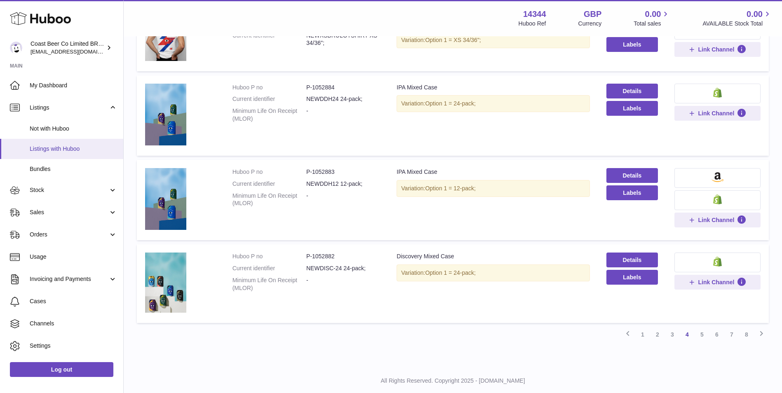
click at [79, 154] on link "Listings with Huboo" at bounding box center [61, 149] width 123 height 20
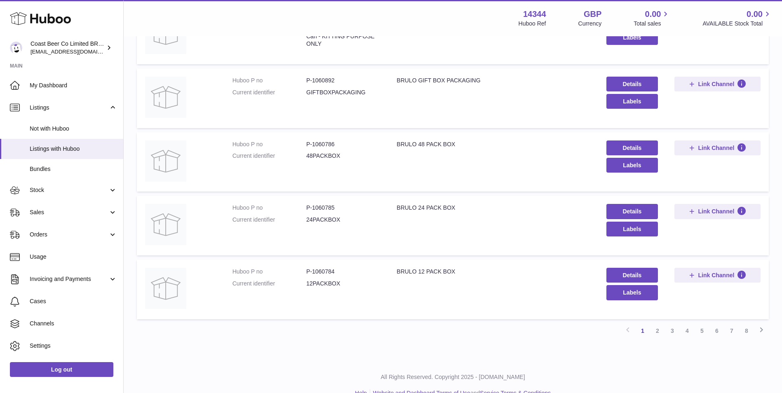
scroll to position [477, 0]
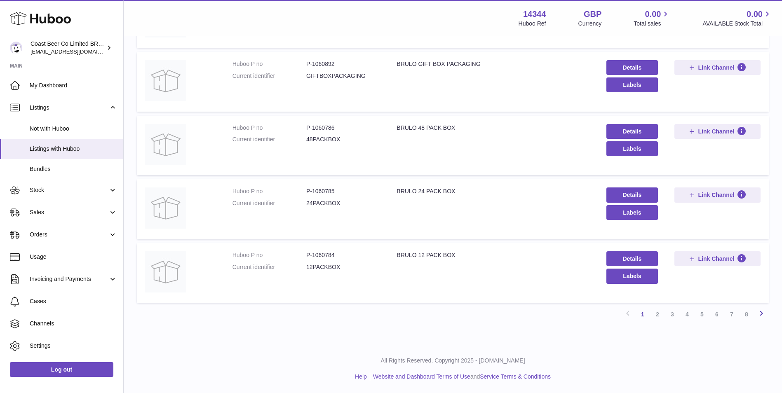
click at [765, 314] on icon at bounding box center [761, 313] width 10 height 10
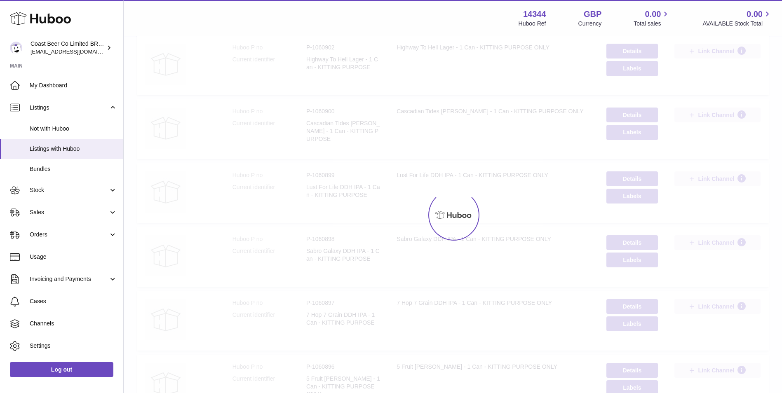
scroll to position [37, 0]
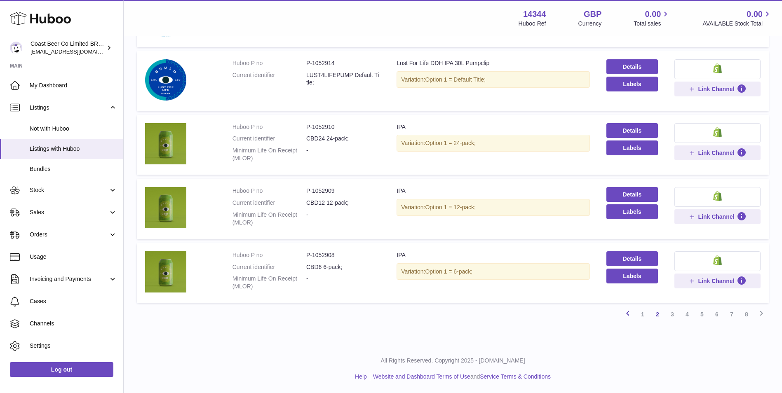
click at [632, 312] on link "Previous" at bounding box center [627, 314] width 15 height 15
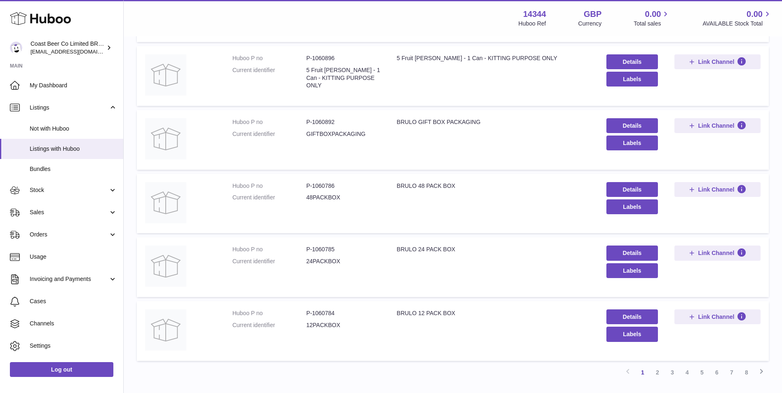
scroll to position [477, 0]
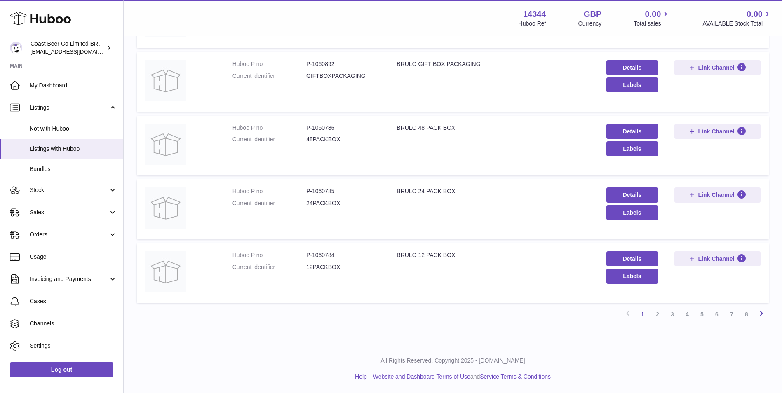
click at [756, 316] on icon at bounding box center [761, 313] width 10 height 10
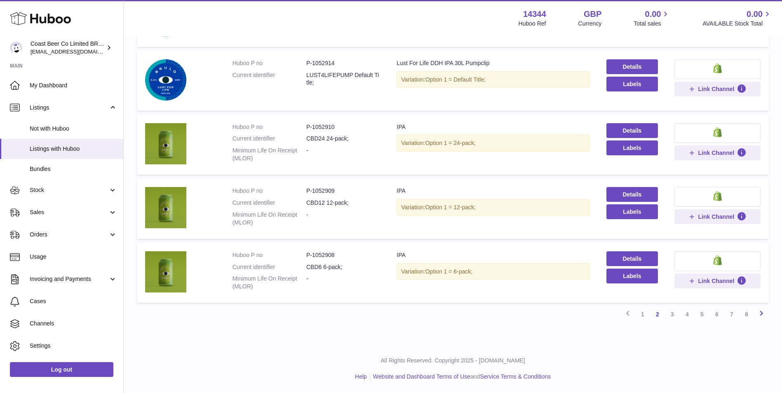
click at [762, 311] on icon at bounding box center [761, 313] width 10 height 10
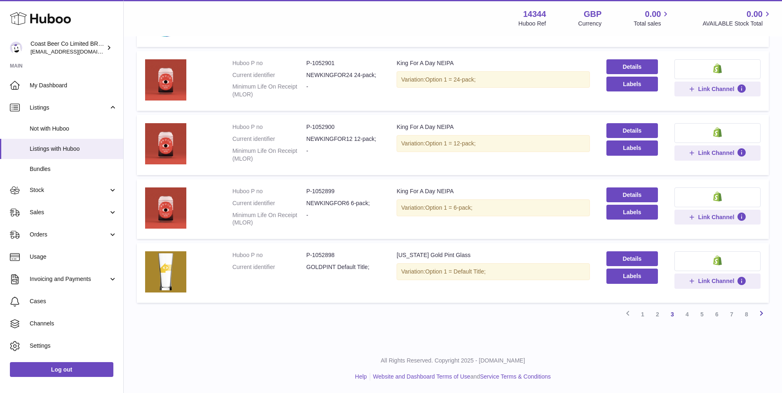
click at [763, 317] on icon at bounding box center [761, 313] width 10 height 10
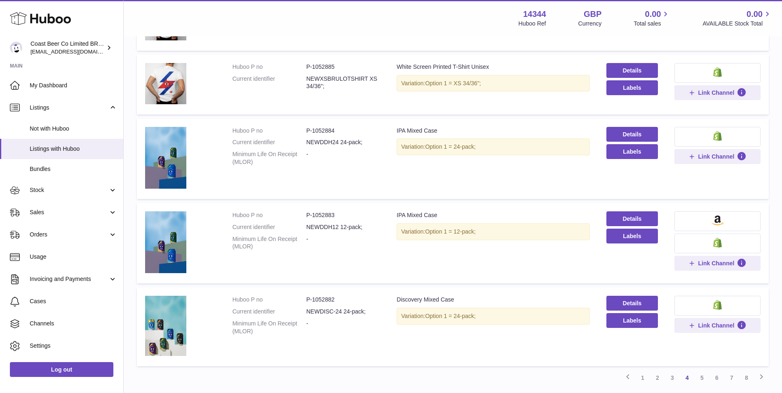
scroll to position [483, 0]
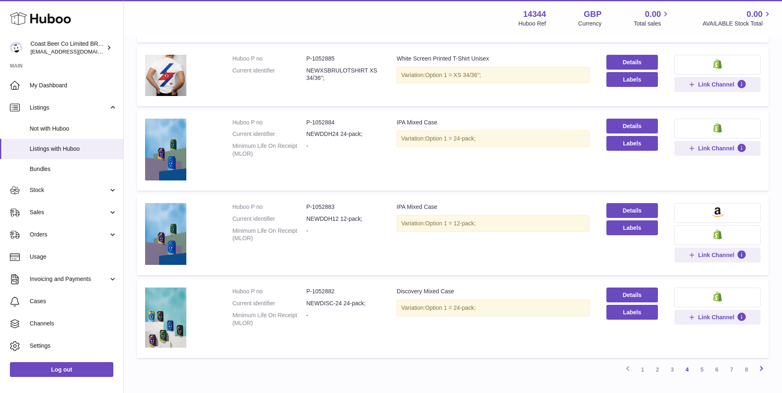
click at [763, 370] on icon at bounding box center [761, 368] width 10 height 10
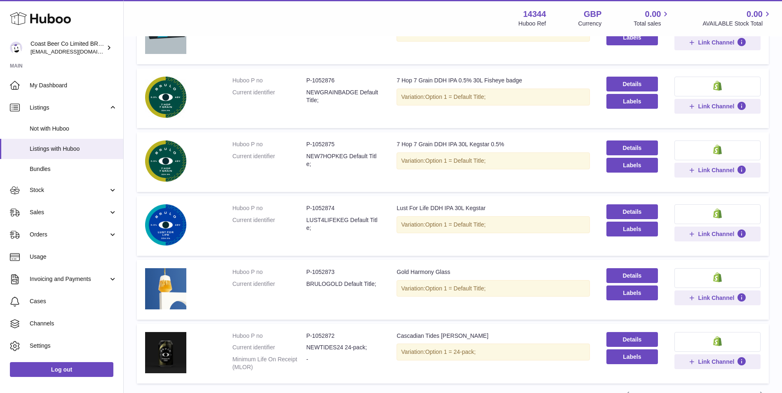
scroll to position [530, 0]
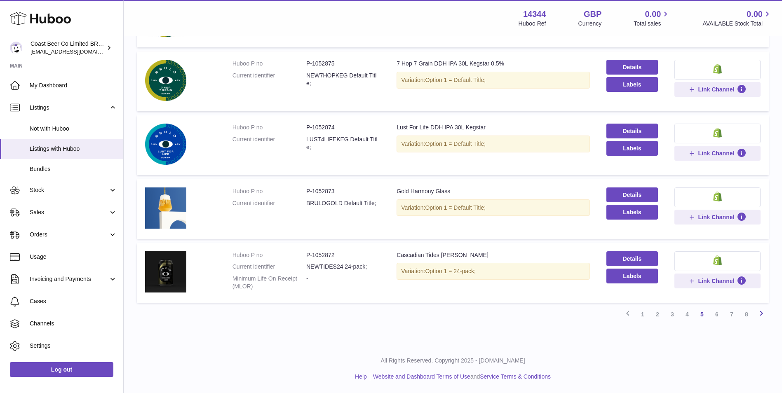
click at [764, 312] on icon at bounding box center [761, 313] width 10 height 10
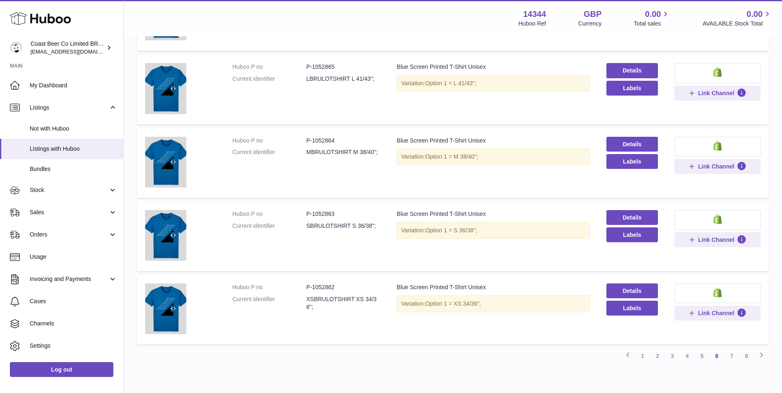
scroll to position [591, 0]
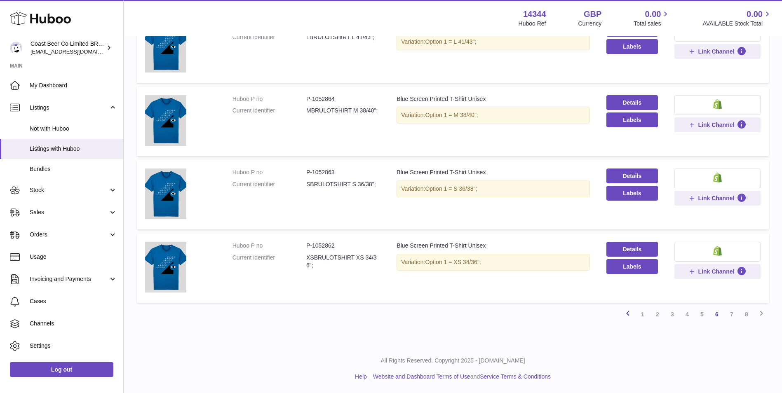
click at [627, 312] on icon at bounding box center [627, 313] width 10 height 10
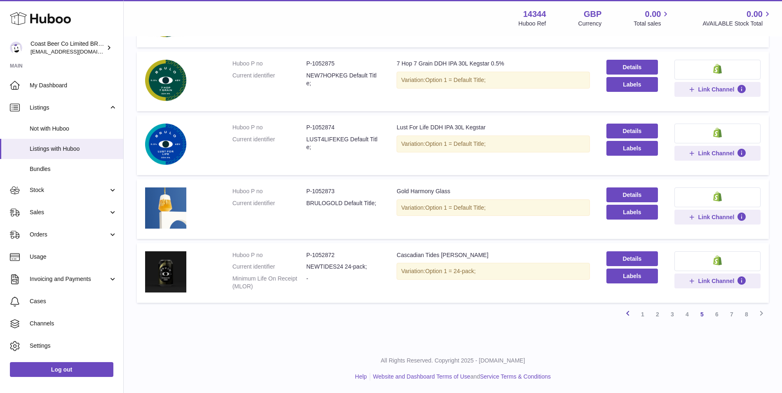
click at [630, 314] on icon at bounding box center [627, 313] width 10 height 10
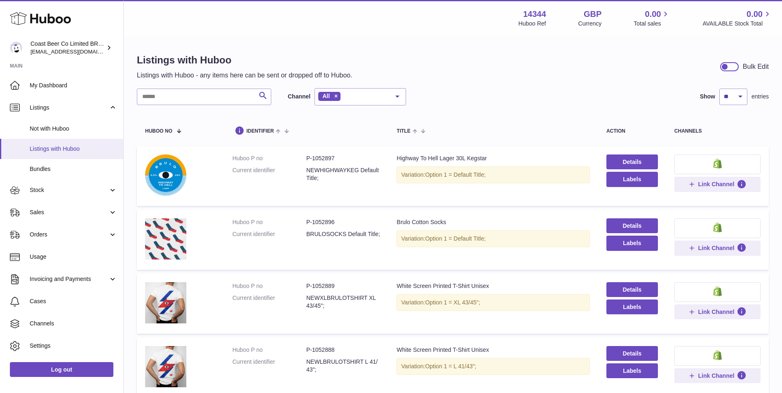
click at [79, 150] on span "Listings with Huboo" at bounding box center [73, 149] width 87 height 8
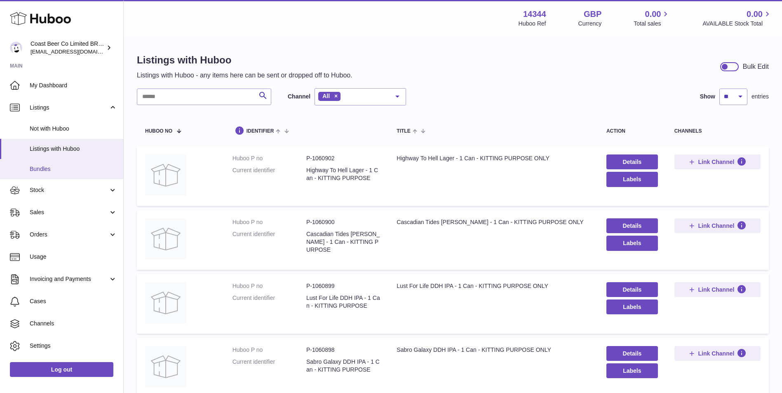
click at [87, 175] on link "Bundles" at bounding box center [61, 169] width 123 height 20
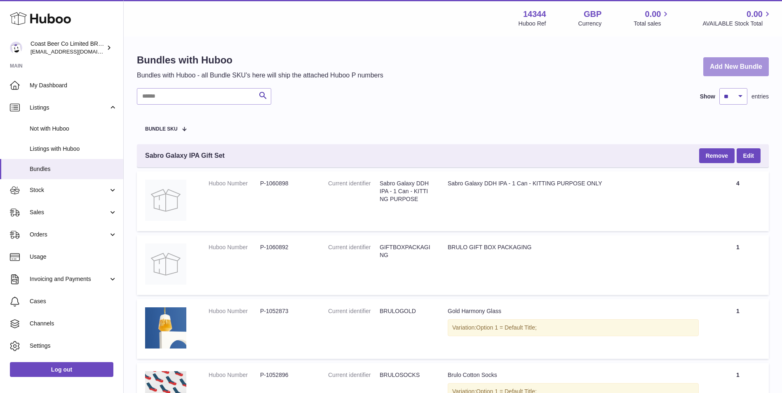
click at [720, 64] on link "Add New Bundle" at bounding box center [736, 66] width 66 height 19
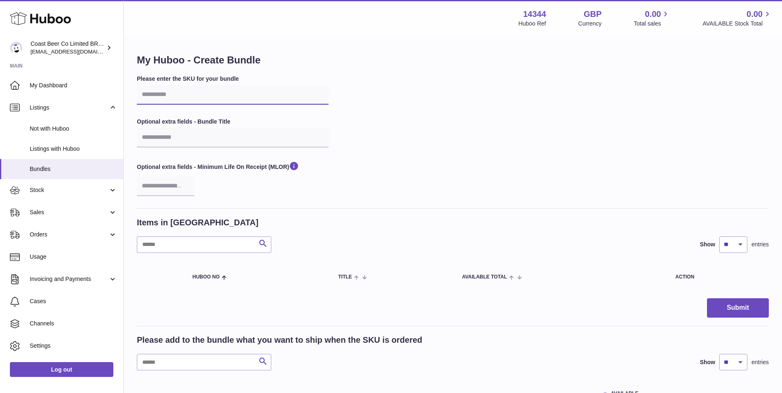
click at [239, 89] on input "text" at bounding box center [233, 95] width 192 height 20
paste input "**********"
type input "**********"
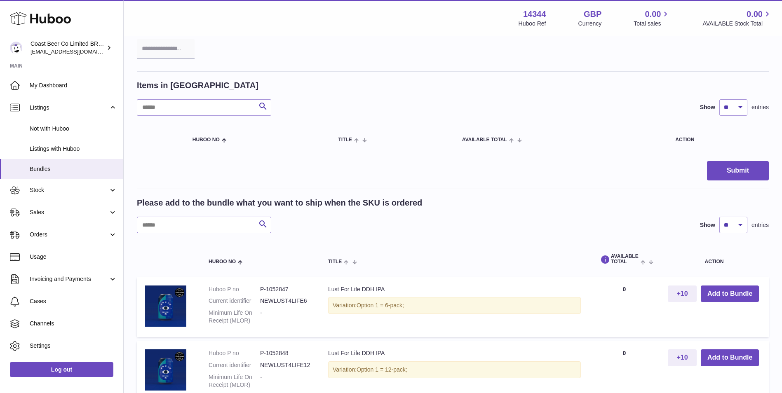
click at [208, 230] on input "text" at bounding box center [204, 225] width 134 height 16
paste input "*******"
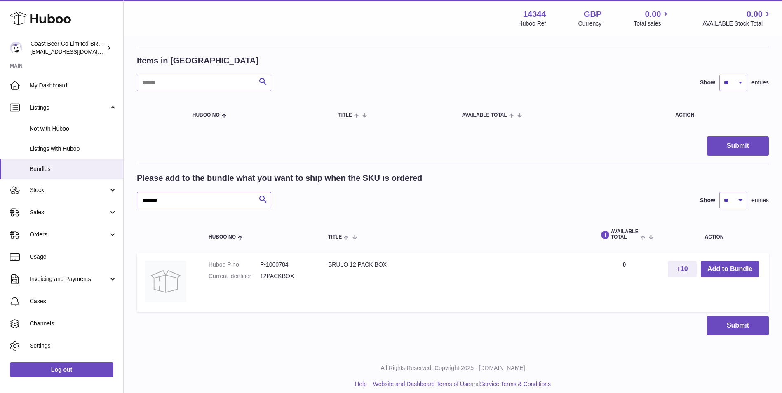
scroll to position [169, 0]
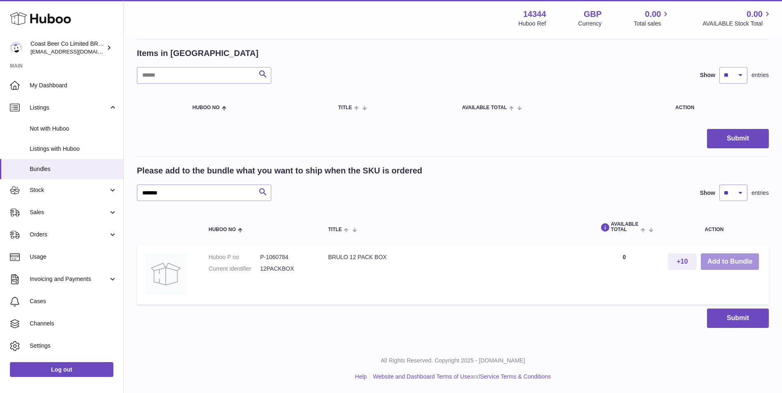
click at [730, 264] on button "Add to Bundle" at bounding box center [729, 261] width 58 height 17
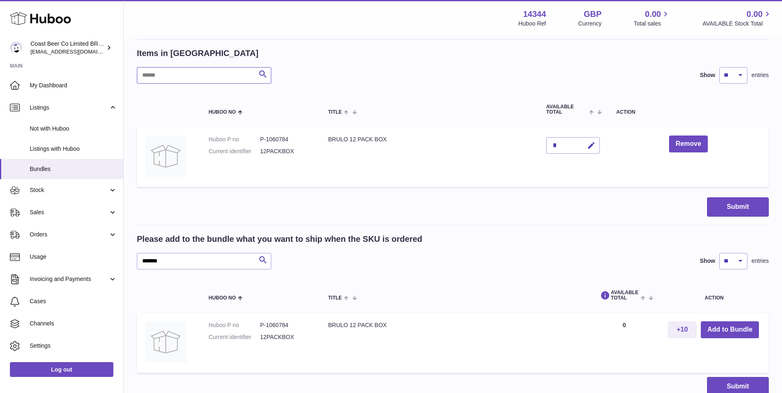
click at [192, 78] on input "text" at bounding box center [204, 75] width 134 height 16
click at [231, 260] on input "*******" at bounding box center [204, 261] width 134 height 16
click at [216, 261] on input "*******" at bounding box center [204, 261] width 134 height 16
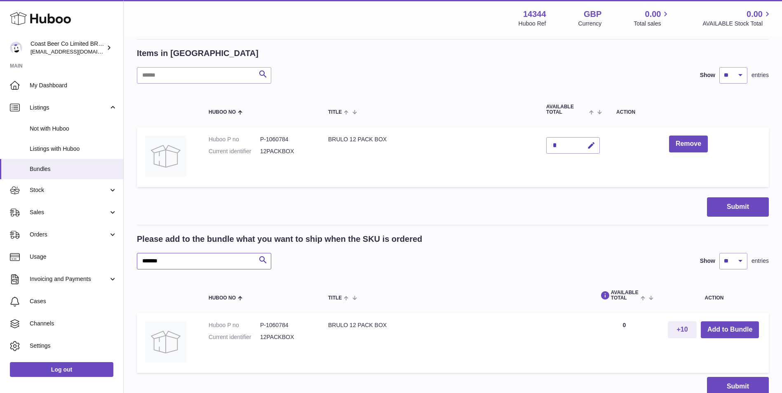
paste input "text"
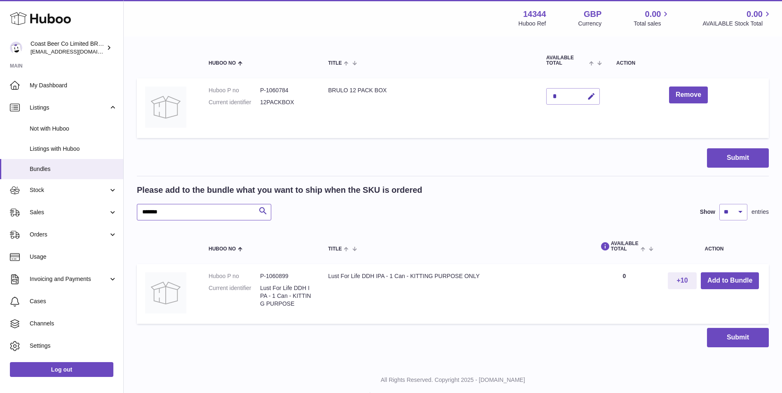
scroll to position [237, 0]
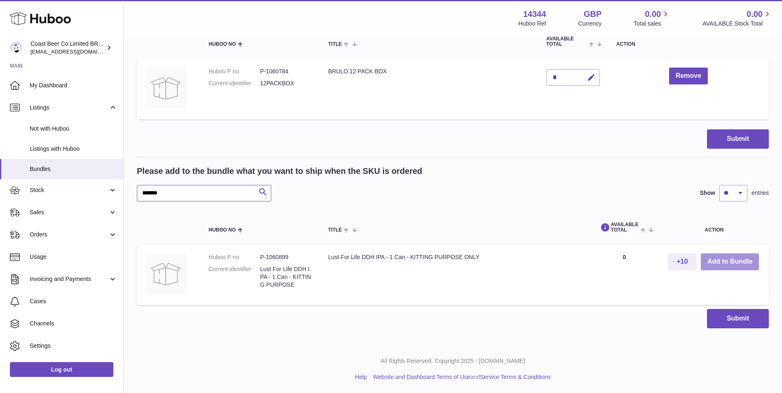
type input "*******"
click at [752, 260] on button "Add to Bundle" at bounding box center [729, 261] width 58 height 17
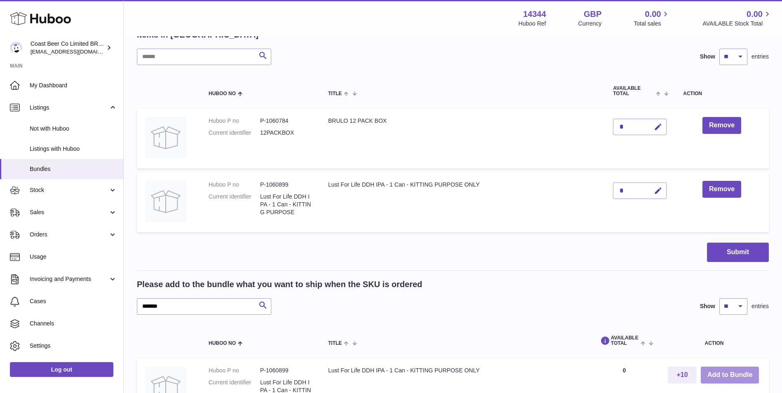
scroll to position [168, 0]
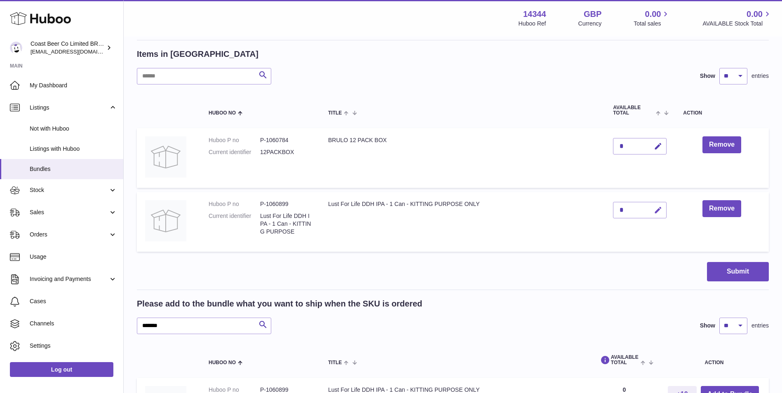
click at [658, 206] on icon "button" at bounding box center [657, 210] width 9 height 9
type input "*"
click at [658, 210] on icon "submit" at bounding box center [657, 209] width 7 height 7
click at [210, 321] on input "*******" at bounding box center [204, 326] width 134 height 16
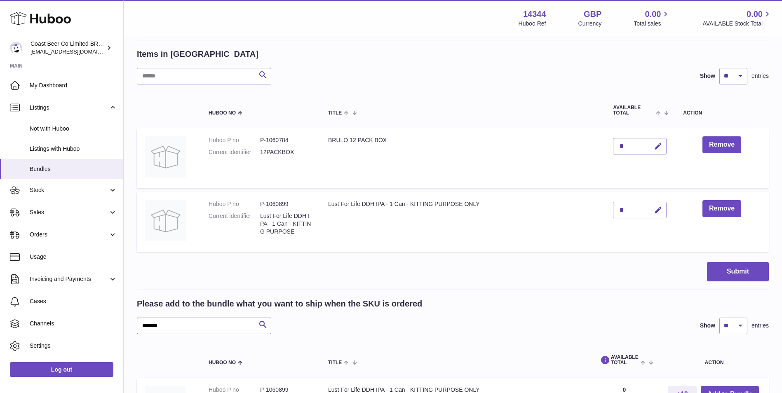
paste input "text"
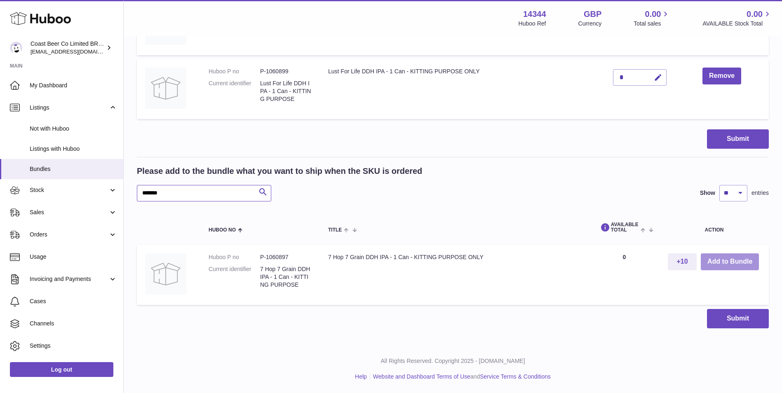
type input "*******"
click at [713, 260] on button "Add to Bundle" at bounding box center [729, 261] width 58 height 17
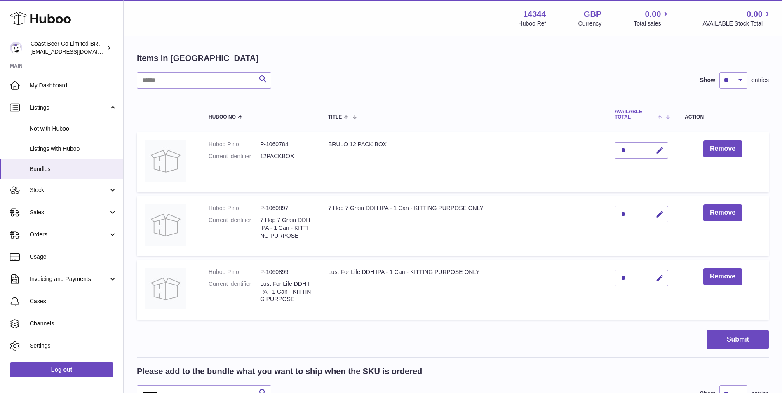
scroll to position [164, 0]
click at [661, 215] on icon "button" at bounding box center [659, 215] width 9 height 9
type input "*"
click at [653, 214] on button "submit" at bounding box center [658, 214] width 16 height 13
click at [214, 80] on input "text" at bounding box center [204, 81] width 134 height 16
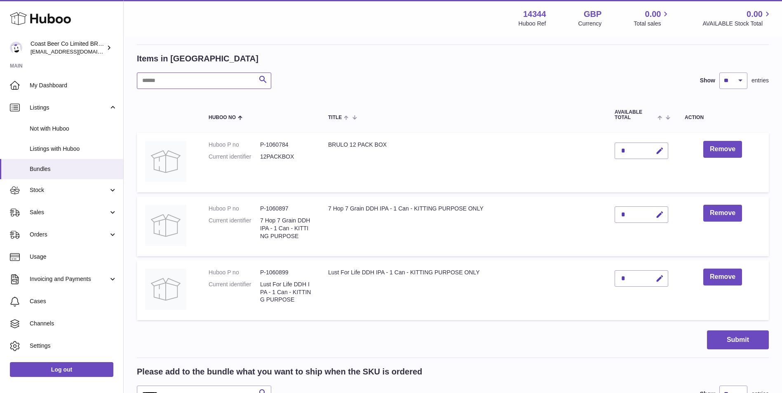
paste input "*******"
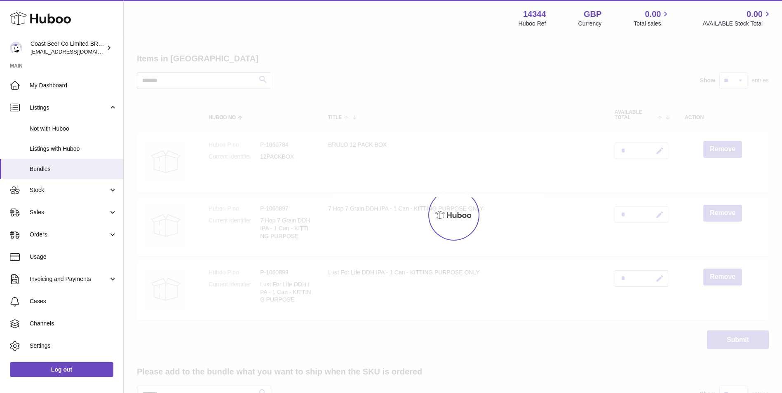
type input "*******"
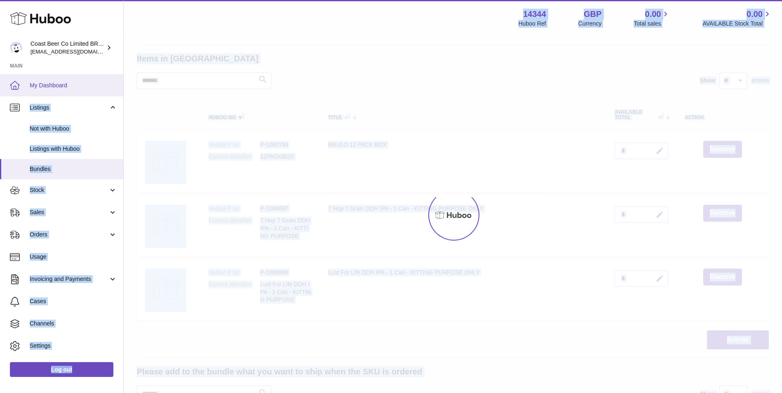
drag, startPoint x: 215, startPoint y: 77, endPoint x: 106, endPoint y: 77, distance: 109.6
click at [106, 77] on div "**********" at bounding box center [391, 215] width 782 height 758
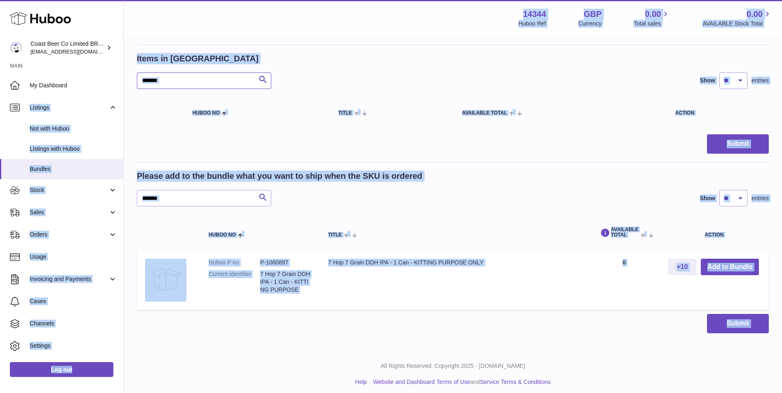
drag, startPoint x: 106, startPoint y: 77, endPoint x: 184, endPoint y: 78, distance: 77.9
click at [184, 78] on input "*******" at bounding box center [204, 81] width 134 height 16
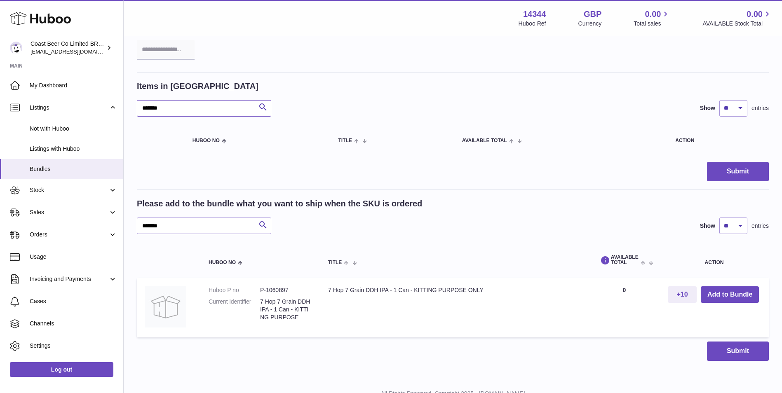
scroll to position [137, 0]
click at [187, 108] on input "*******" at bounding box center [204, 107] width 134 height 16
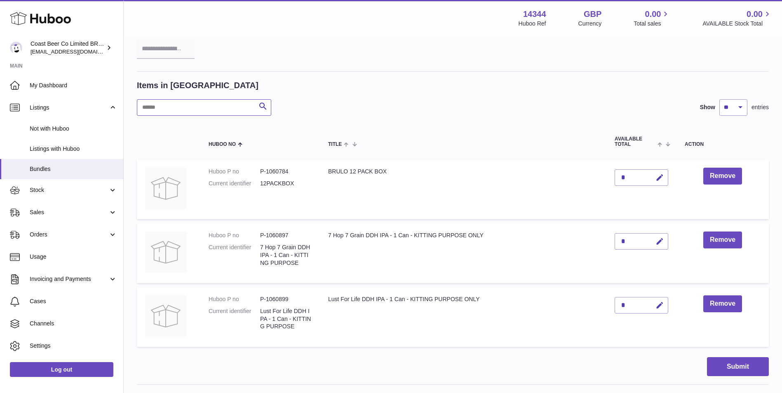
scroll to position [343, 0]
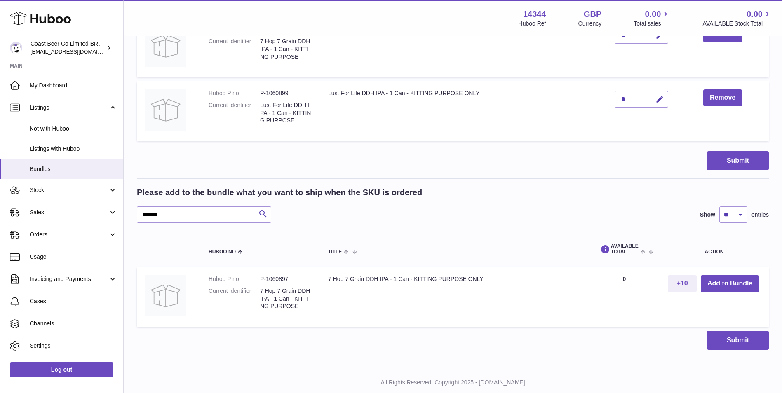
click at [173, 226] on div "Please add to the bundle what you want to ship when the SKU is ordered ******* …" at bounding box center [453, 258] width 632 height 143
click at [180, 211] on input "*******" at bounding box center [204, 214] width 134 height 16
paste input "text"
type input "*******"
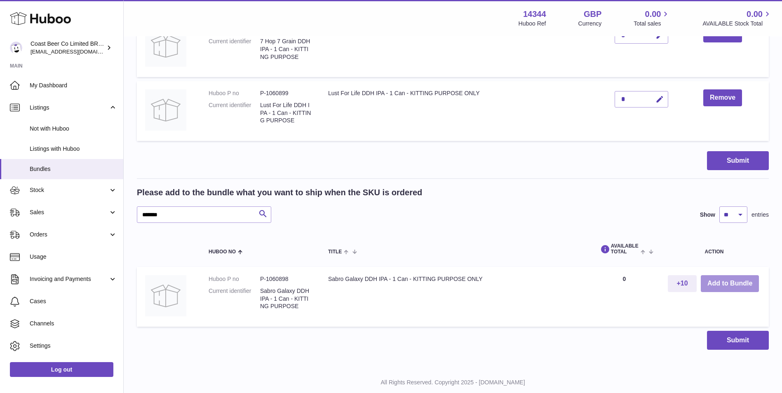
click at [723, 285] on button "Add to Bundle" at bounding box center [729, 283] width 58 height 17
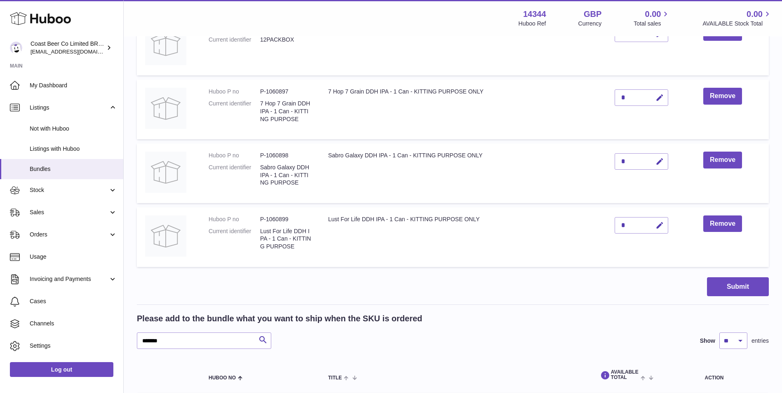
scroll to position [206, 0]
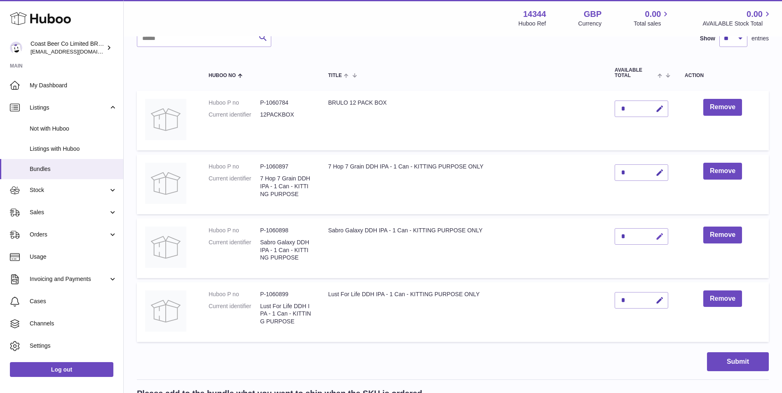
click at [663, 236] on icon "button" at bounding box center [659, 236] width 9 height 9
type input "*"
click at [663, 236] on icon "submit" at bounding box center [659, 236] width 7 height 7
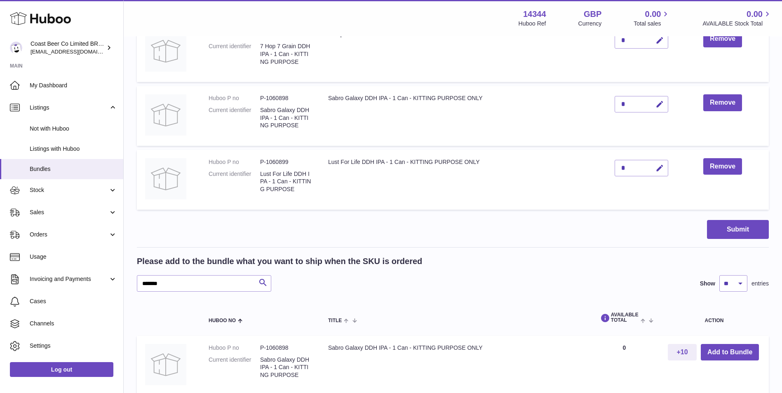
scroll to position [412, 0]
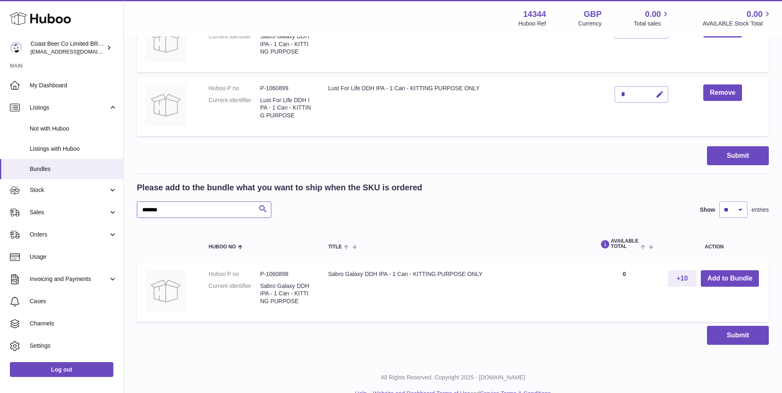
click at [207, 212] on input "*******" at bounding box center [204, 209] width 134 height 16
click at [214, 210] on input "*******" at bounding box center [204, 209] width 134 height 16
paste input "text"
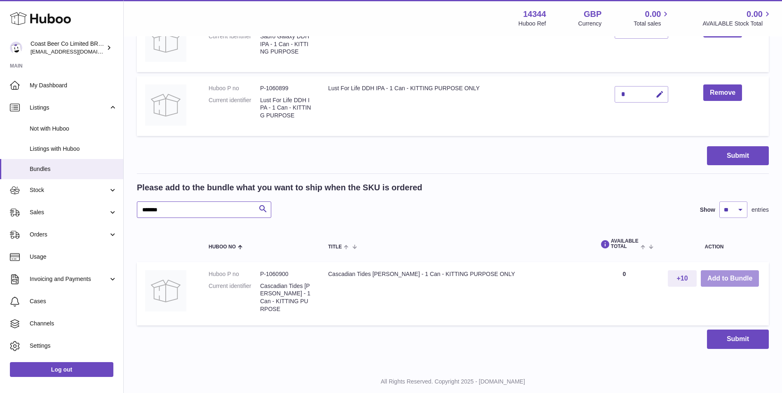
type input "*******"
click at [735, 276] on button "Add to Bundle" at bounding box center [729, 278] width 58 height 17
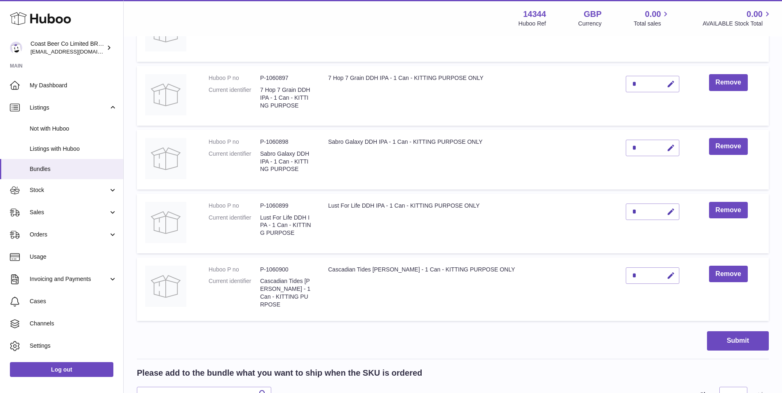
scroll to position [275, 0]
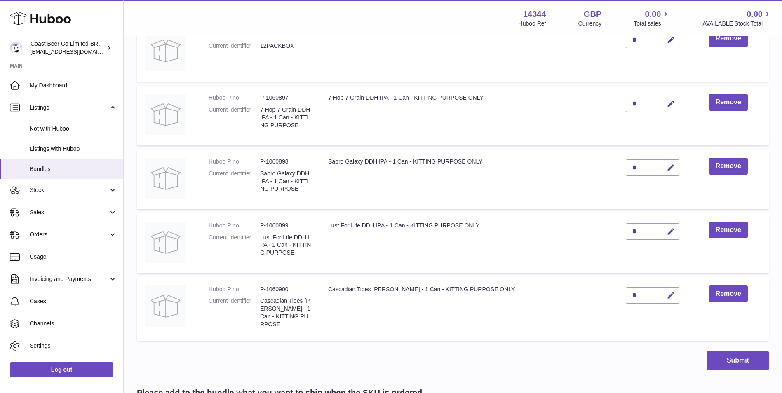
click at [666, 297] on icon "button" at bounding box center [670, 295] width 9 height 9
type input "*"
click at [667, 294] on icon "submit" at bounding box center [670, 295] width 7 height 7
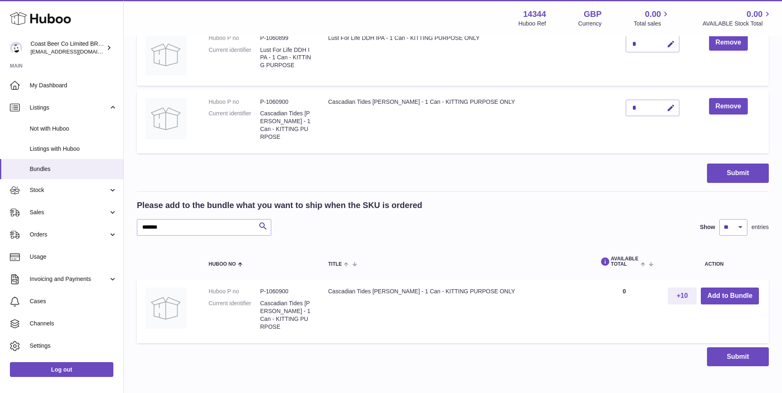
scroll to position [481, 0]
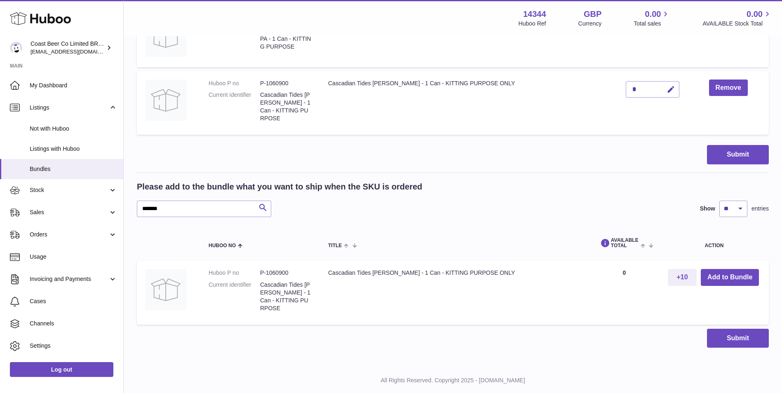
click at [239, 273] on td "Huboo P no P-1060900 Current identifier Cascadian Tides Stout - 1 Can - KITTING…" at bounding box center [259, 292] width 119 height 63
click at [239, 273] on dt "Huboo P no" at bounding box center [233, 273] width 51 height 8
click at [220, 193] on div "Please add to the bundle what you want to ship when the SKU is ordered ******* …" at bounding box center [453, 199] width 632 height 36
click at [221, 201] on input "*******" at bounding box center [204, 209] width 134 height 16
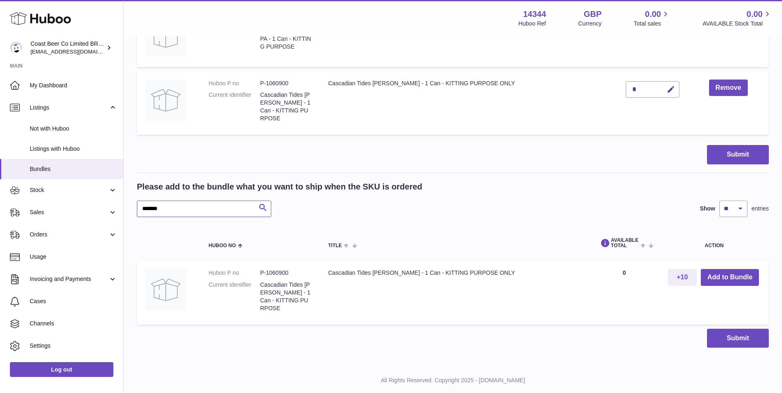
paste input "text"
type input "*******"
click at [710, 273] on button "Add to Bundle" at bounding box center [729, 277] width 58 height 17
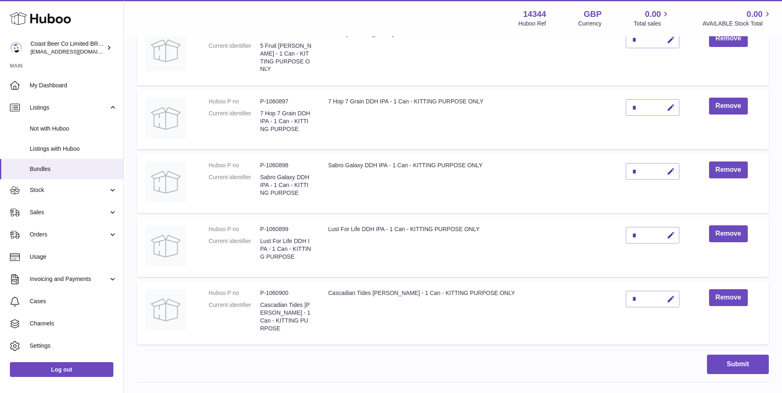
scroll to position [270, 0]
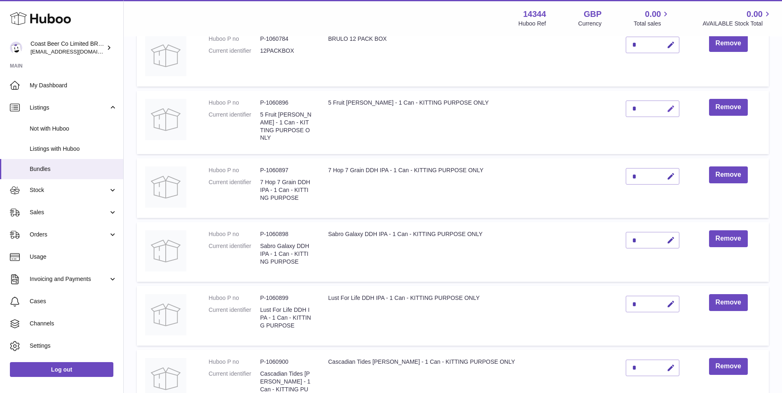
click at [666, 105] on icon "button" at bounding box center [670, 109] width 9 height 9
type input "*"
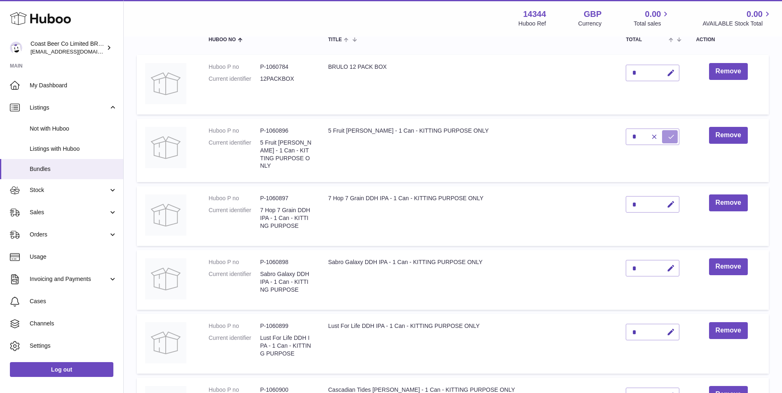
click at [662, 107] on tbody "Huboo P no P-1060784 Current identifier 12PACKBOX BRULO 12 PACK BOX * Remove Hu…" at bounding box center [453, 248] width 632 height 386
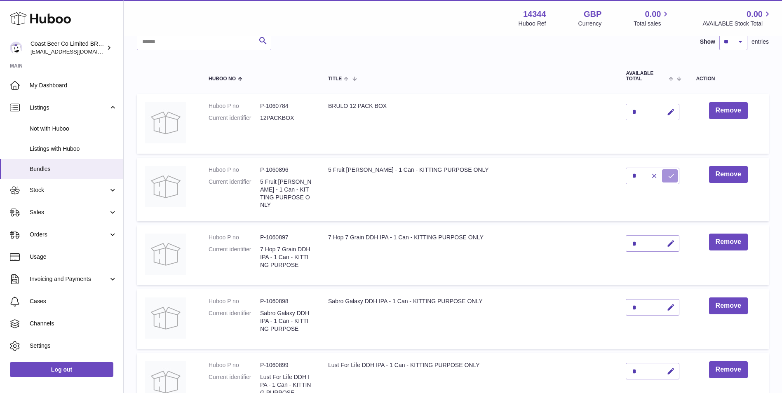
scroll to position [201, 0]
click at [662, 173] on button "submit" at bounding box center [670, 177] width 16 height 13
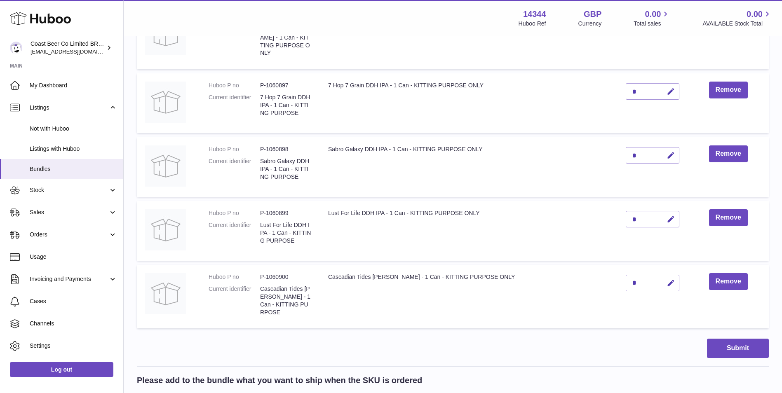
scroll to position [545, 0]
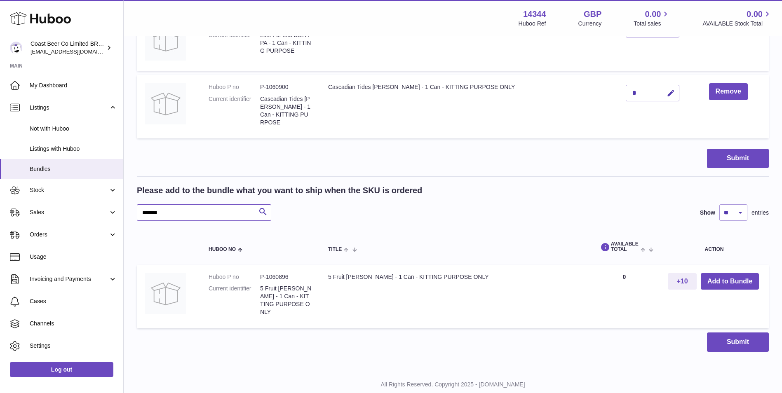
click at [221, 204] on input "*******" at bounding box center [204, 212] width 134 height 16
paste input "text"
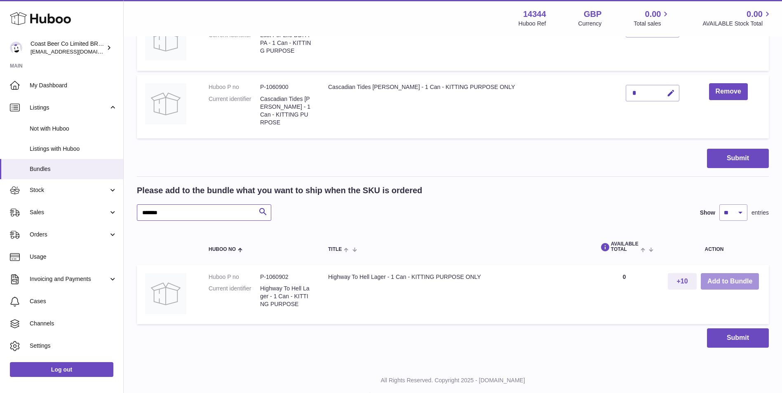
type input "*******"
click at [749, 274] on button "Add to Bundle" at bounding box center [729, 281] width 58 height 17
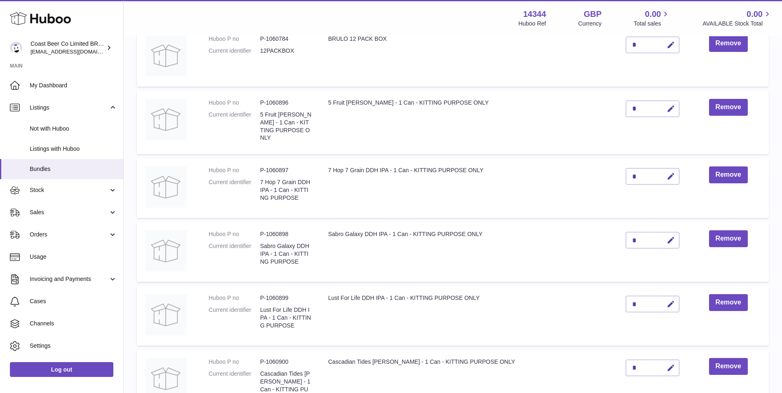
scroll to position [339, 0]
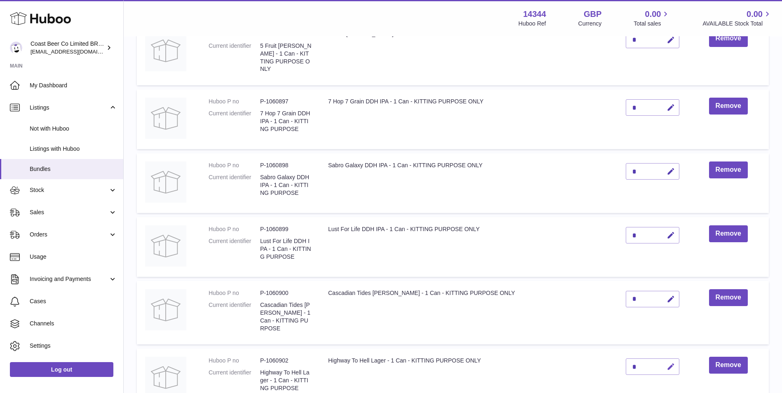
click at [666, 363] on icon "button" at bounding box center [670, 367] width 9 height 9
click at [627, 360] on input "*" at bounding box center [652, 366] width 54 height 16
type input "*"
click at [667, 363] on icon "submit" at bounding box center [670, 366] width 7 height 7
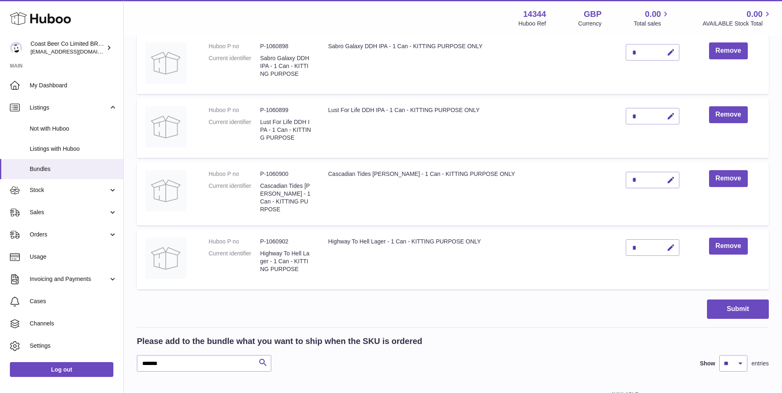
scroll to position [545, 0]
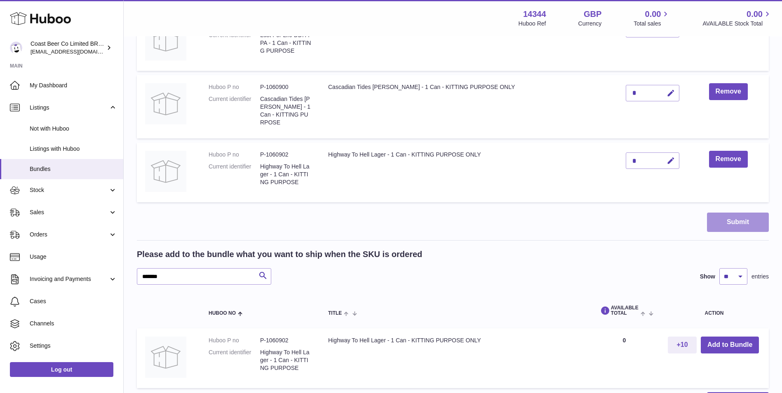
click at [751, 221] on button "Submit" at bounding box center [738, 222] width 62 height 19
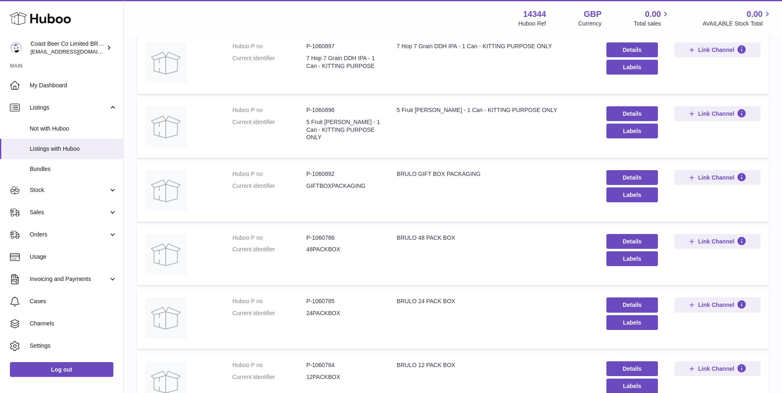
scroll to position [477, 0]
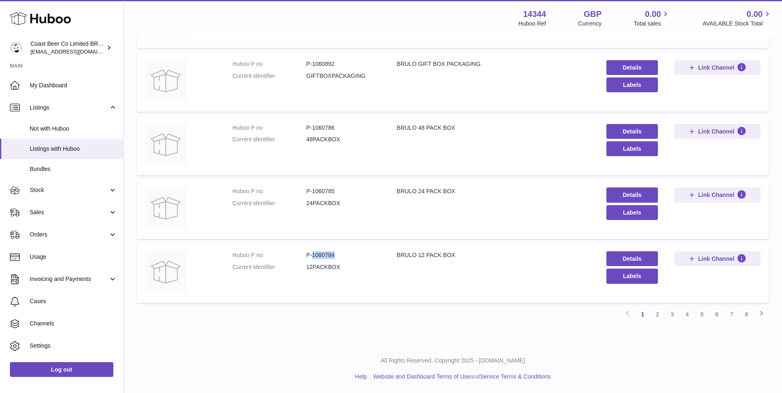
drag, startPoint x: 339, startPoint y: 253, endPoint x: 312, endPoint y: 257, distance: 26.8
click at [312, 257] on dd "P-1060784" at bounding box center [343, 255] width 74 height 8
copy dd "1060784"
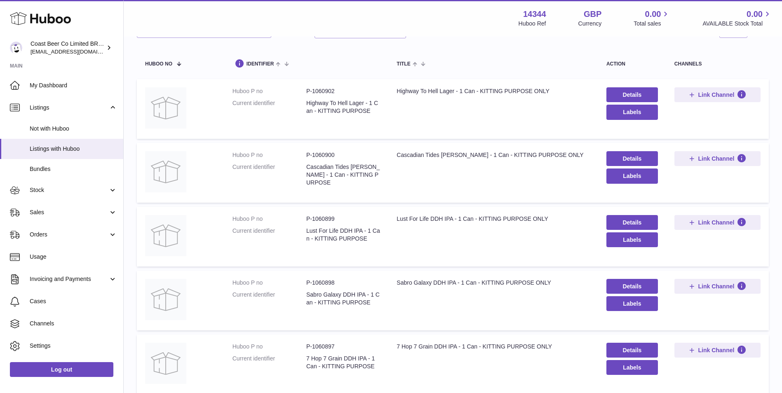
scroll to position [137, 0]
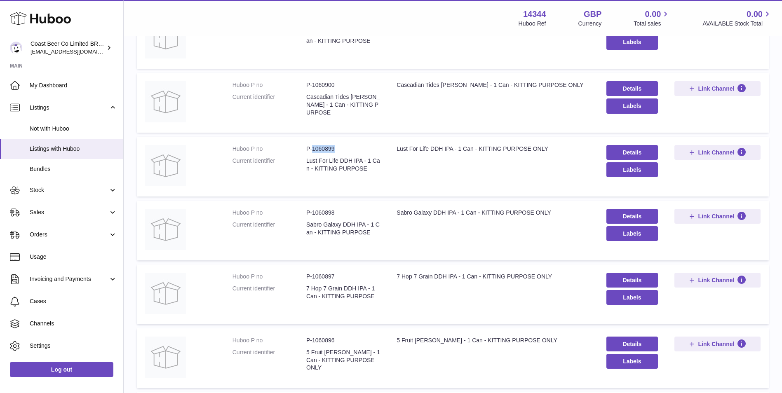
drag, startPoint x: 350, startPoint y: 152, endPoint x: 312, endPoint y: 145, distance: 38.4
click at [312, 145] on dd "P-1060899" at bounding box center [343, 149] width 74 height 8
copy dd "1060899"
drag, startPoint x: 335, startPoint y: 281, endPoint x: 312, endPoint y: 274, distance: 24.2
click at [312, 274] on dd "P-1060897" at bounding box center [343, 277] width 74 height 8
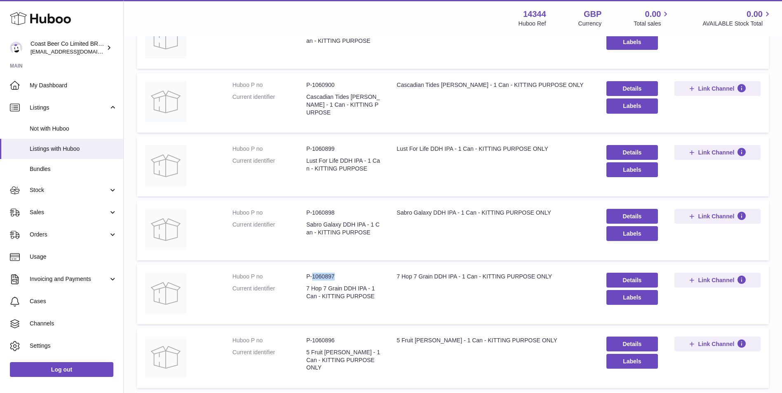
copy dd "1060897"
drag, startPoint x: 341, startPoint y: 212, endPoint x: 313, endPoint y: 216, distance: 28.3
click at [313, 216] on dd "P-1060898" at bounding box center [343, 213] width 74 height 8
copy dd "1060898"
drag, startPoint x: 346, startPoint y: 84, endPoint x: 313, endPoint y: 88, distance: 33.9
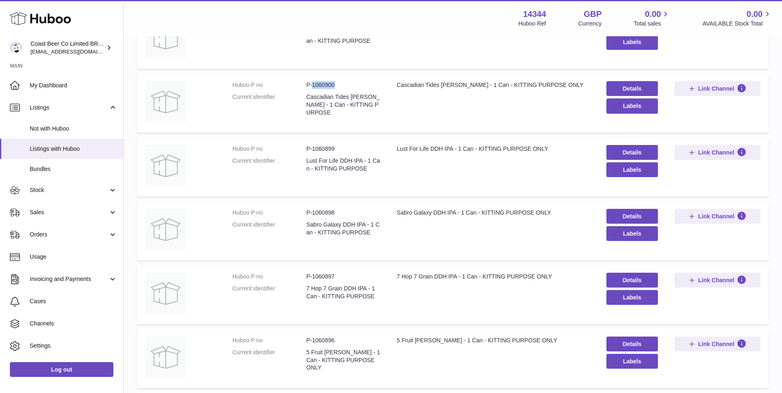
click at [313, 88] on dd "P-1060900" at bounding box center [343, 85] width 74 height 8
copy dd "1060900"
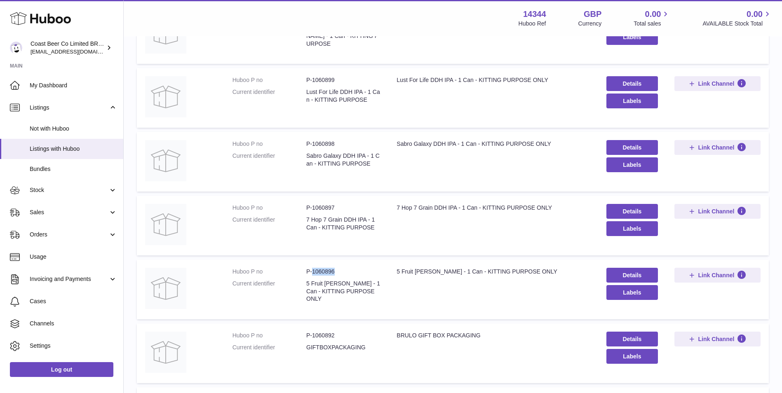
drag, startPoint x: 336, startPoint y: 274, endPoint x: 312, endPoint y: 270, distance: 24.3
click at [312, 270] on dd "P-1060896" at bounding box center [343, 272] width 74 height 8
copy dd "1060896"
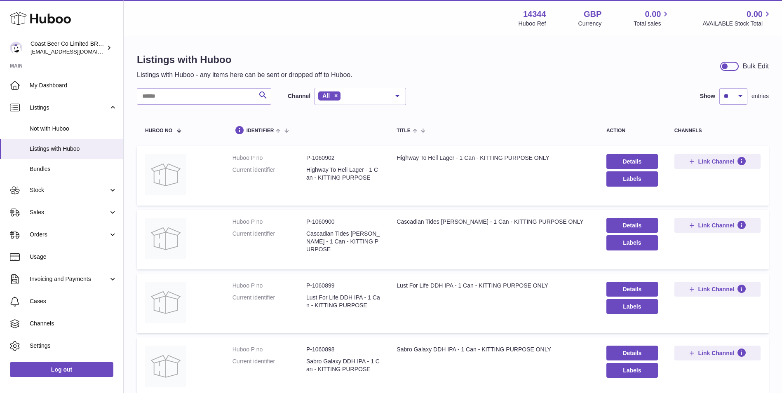
scroll to position [0, 0]
drag, startPoint x: 320, startPoint y: 158, endPoint x: 313, endPoint y: 161, distance: 8.1
click at [313, 161] on dd "P-1060902" at bounding box center [343, 158] width 74 height 8
copy dd "1060902"
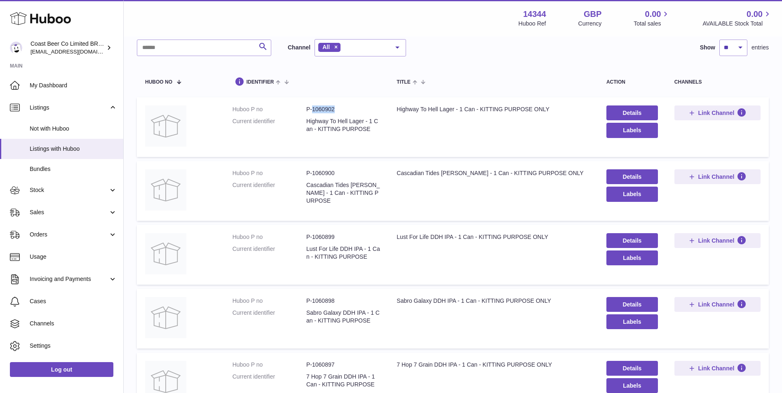
scroll to position [69, 0]
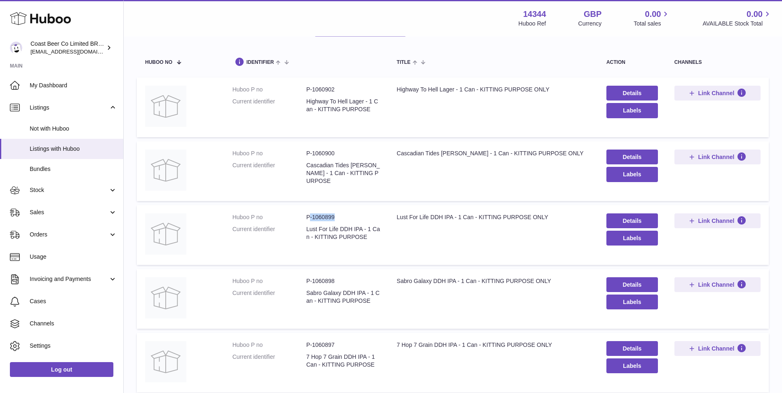
drag, startPoint x: 328, startPoint y: 214, endPoint x: 310, endPoint y: 220, distance: 18.4
click at [310, 220] on dd "P-1060899" at bounding box center [343, 217] width 74 height 8
click at [337, 219] on dd "P-1060899" at bounding box center [343, 217] width 74 height 8
click at [339, 215] on dd "P-1060899" at bounding box center [343, 217] width 74 height 8
drag, startPoint x: 348, startPoint y: 219, endPoint x: 313, endPoint y: 219, distance: 35.0
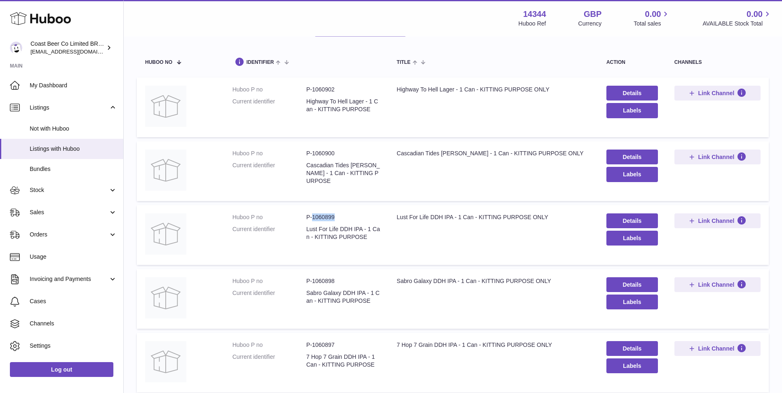
click at [313, 219] on dd "P-1060899" at bounding box center [343, 217] width 74 height 8
copy dd "1060899"
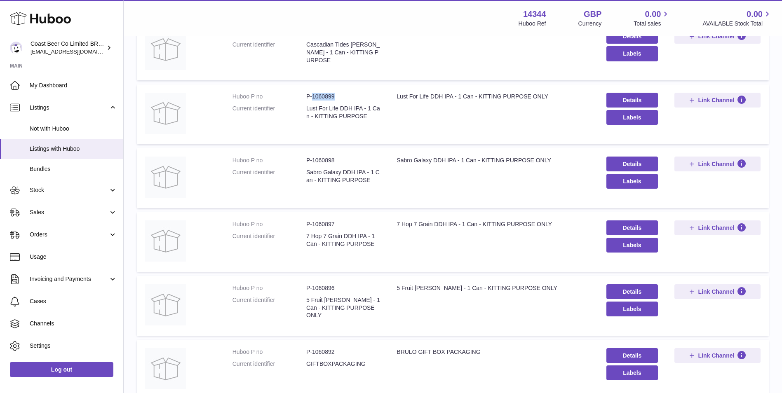
scroll to position [477, 0]
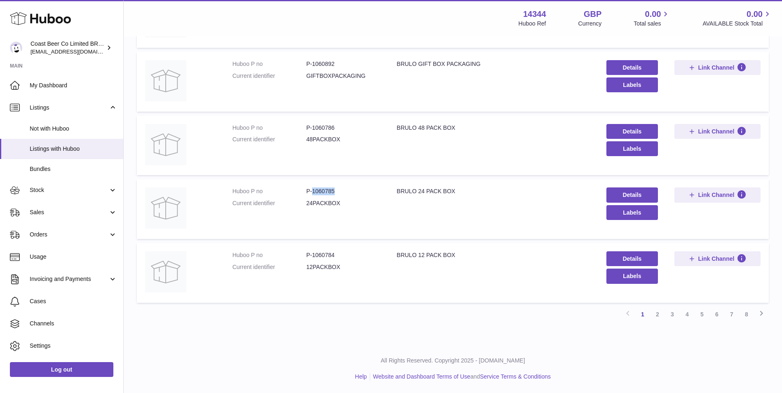
drag, startPoint x: 349, startPoint y: 187, endPoint x: 313, endPoint y: 190, distance: 36.0
click at [313, 190] on td "Huboo P no P-1060785 Current identifier 24PACKBOX" at bounding box center [306, 209] width 164 height 60
copy dd "1060785"
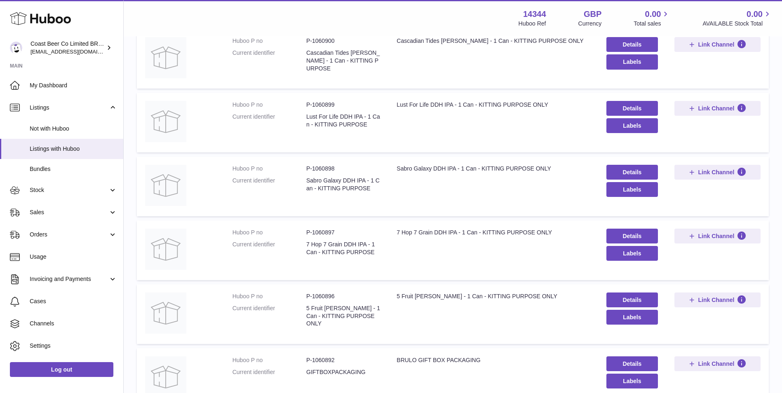
scroll to position [134, 0]
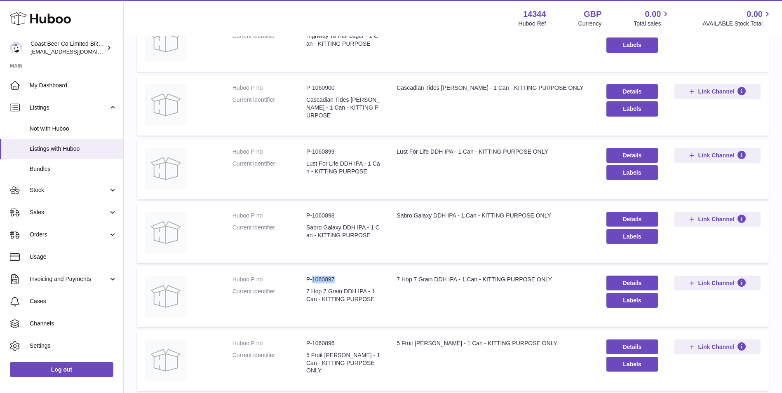
drag, startPoint x: 341, startPoint y: 280, endPoint x: 313, endPoint y: 282, distance: 28.5
click at [313, 282] on dd "P-1060897" at bounding box center [343, 280] width 74 height 8
copy dd "1060897"
drag, startPoint x: 339, startPoint y: 219, endPoint x: 312, endPoint y: 219, distance: 26.8
click at [312, 219] on dd "P-1060898" at bounding box center [343, 216] width 74 height 8
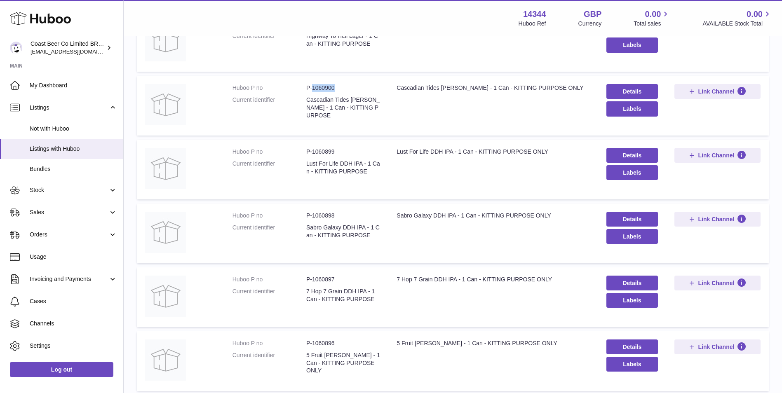
drag, startPoint x: 335, startPoint y: 84, endPoint x: 313, endPoint y: 91, distance: 23.1
click at [313, 91] on td "Huboo P no P-1060900 Current identifier Cascadian Tides Stout - 1 Can - KITTING…" at bounding box center [306, 106] width 164 height 60
drag, startPoint x: 325, startPoint y: 341, endPoint x: 312, endPoint y: 346, distance: 13.6
click at [312, 346] on dd "P-1060896" at bounding box center [343, 343] width 74 height 8
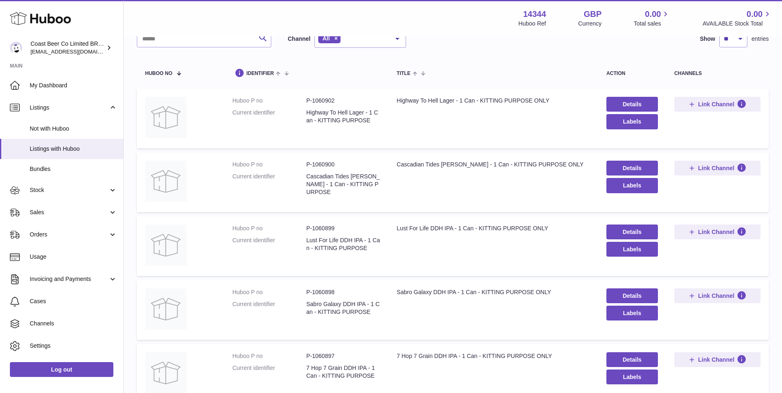
scroll to position [0, 0]
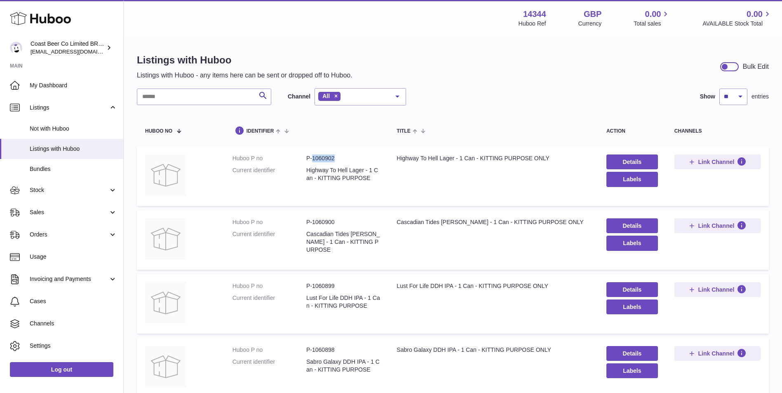
drag, startPoint x: 346, startPoint y: 160, endPoint x: 312, endPoint y: 161, distance: 33.4
click at [312, 161] on dd "P-1060902" at bounding box center [343, 158] width 74 height 8
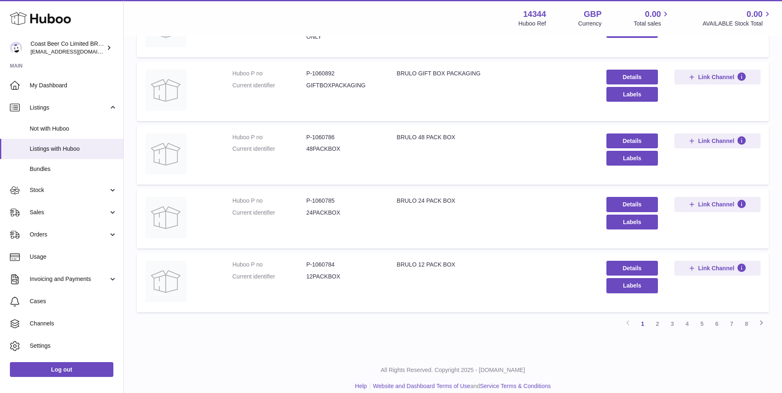
scroll to position [477, 0]
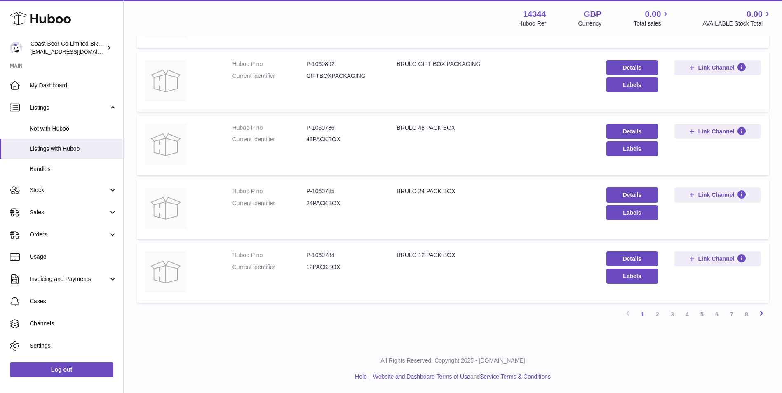
click at [758, 319] on link "Next" at bounding box center [760, 314] width 15 height 15
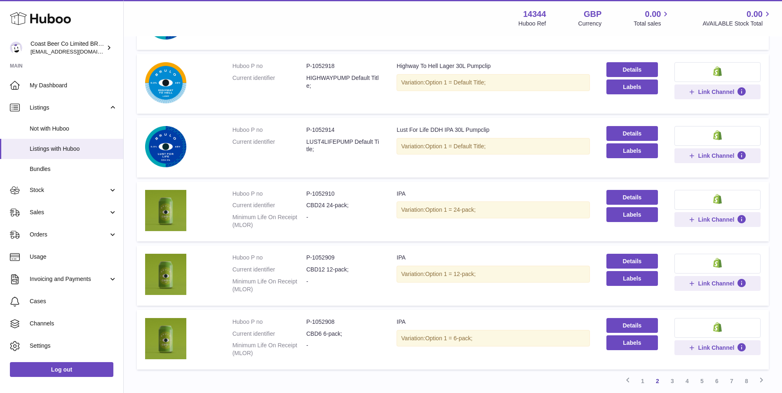
scroll to position [478, 0]
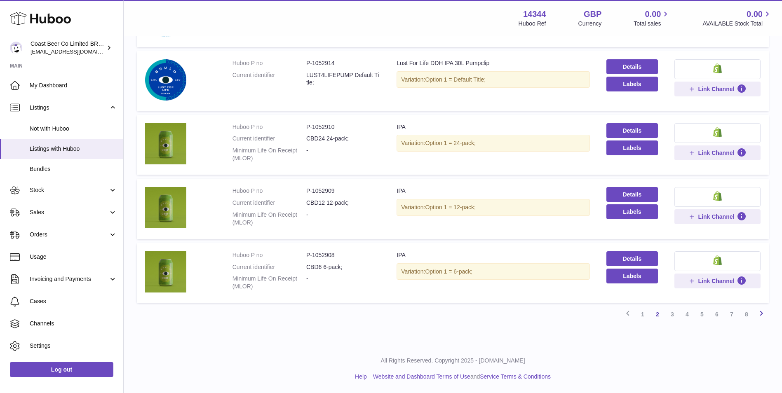
click at [760, 309] on icon at bounding box center [761, 313] width 10 height 10
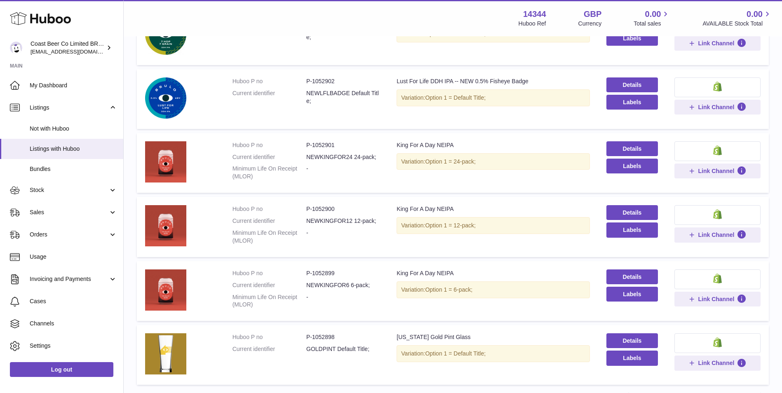
scroll to position [478, 0]
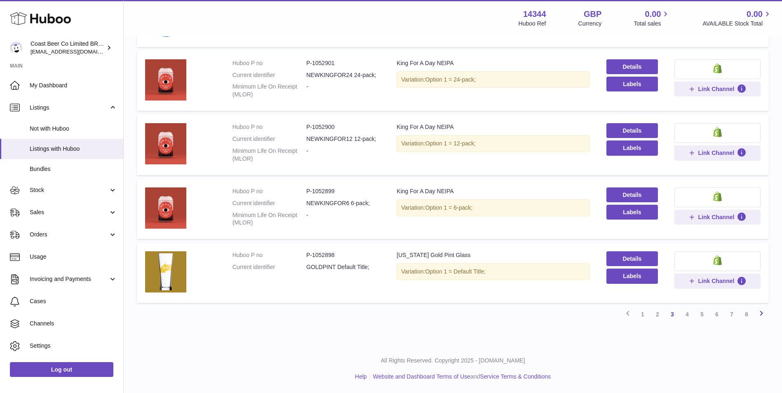
click at [761, 313] on icon at bounding box center [761, 313] width 10 height 10
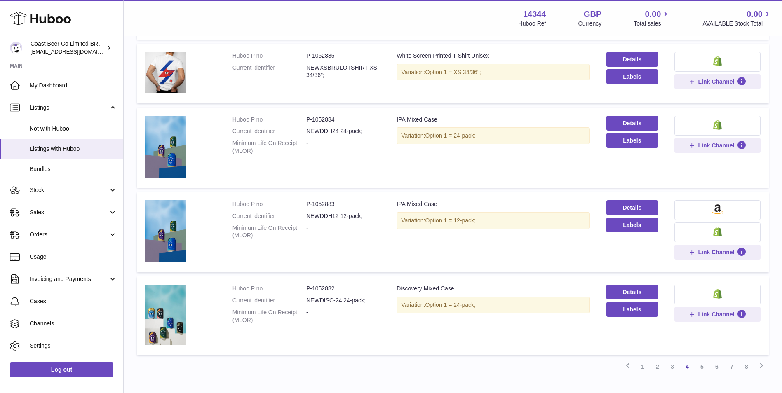
scroll to position [469, 0]
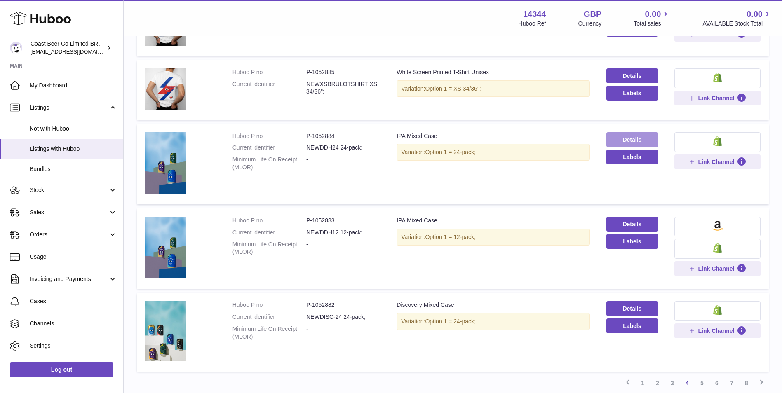
click at [627, 136] on link "Details" at bounding box center [631, 139] width 51 height 15
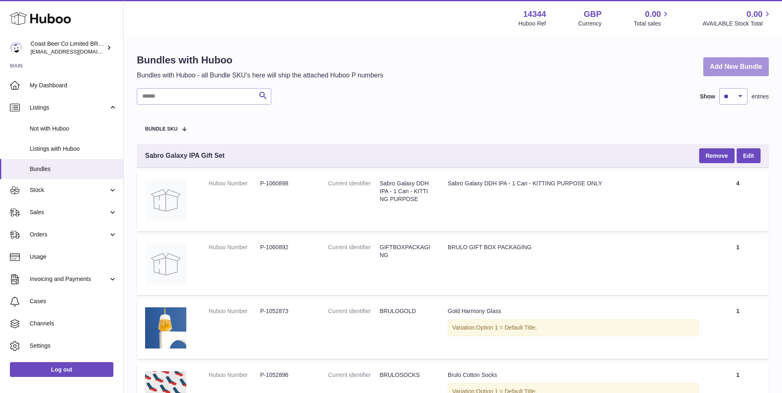
click at [729, 70] on link "Add New Bundle" at bounding box center [736, 66] width 66 height 19
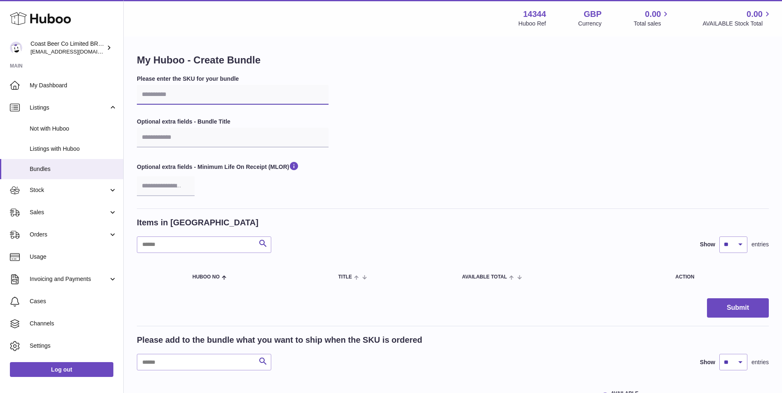
click at [227, 100] on input "text" at bounding box center [233, 95] width 192 height 20
paste input "**********"
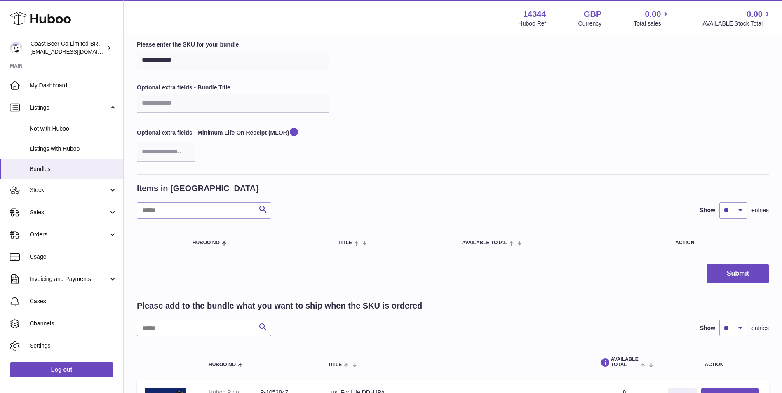
scroll to position [137, 0]
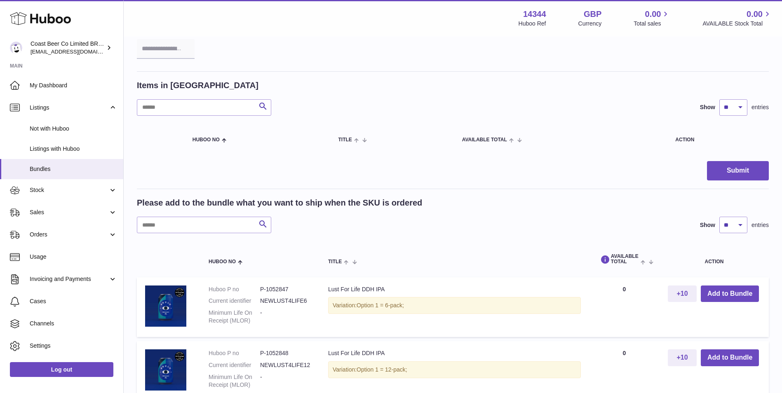
type input "**********"
click at [239, 227] on input "text" at bounding box center [204, 225] width 134 height 16
paste input "*******"
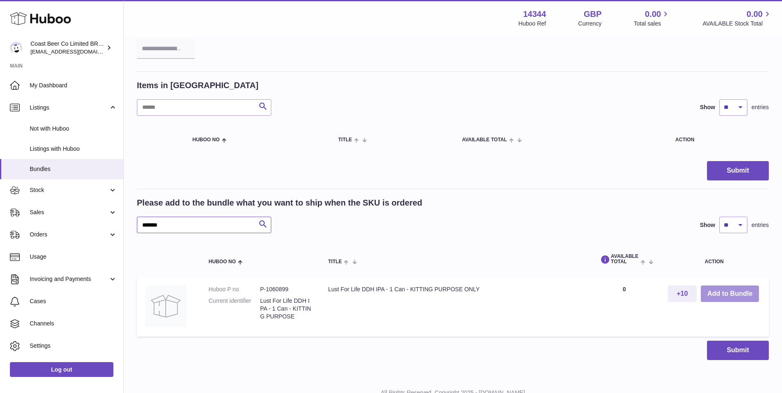
type input "*******"
click at [725, 296] on button "Add to Bundle" at bounding box center [729, 293] width 58 height 17
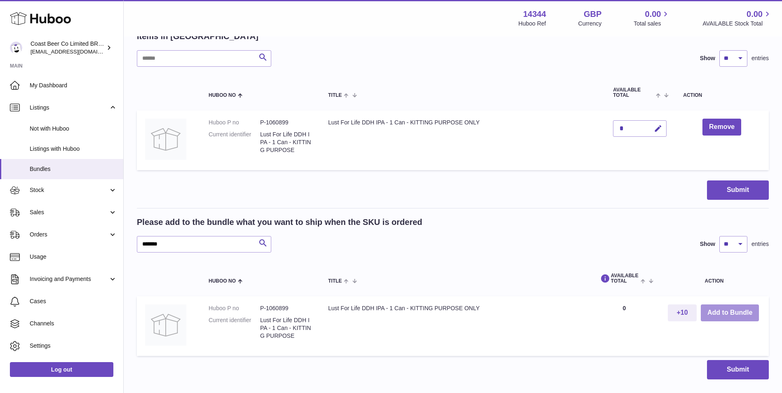
scroll to position [206, 0]
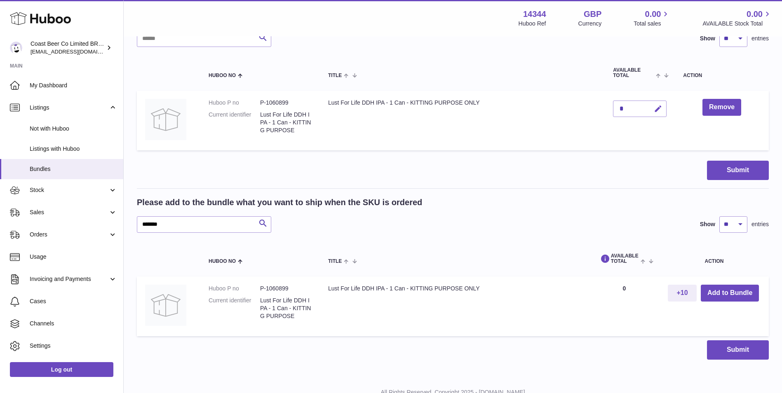
click at [661, 111] on icon "button" at bounding box center [657, 109] width 9 height 9
type input "*"
click at [657, 108] on icon "submit" at bounding box center [657, 108] width 7 height 7
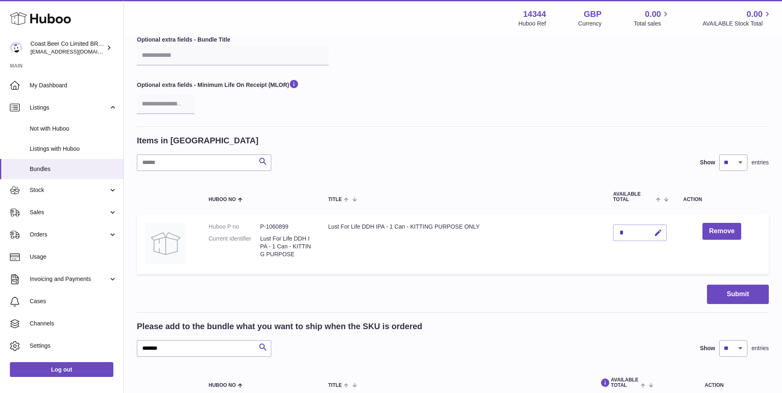
scroll to position [137, 0]
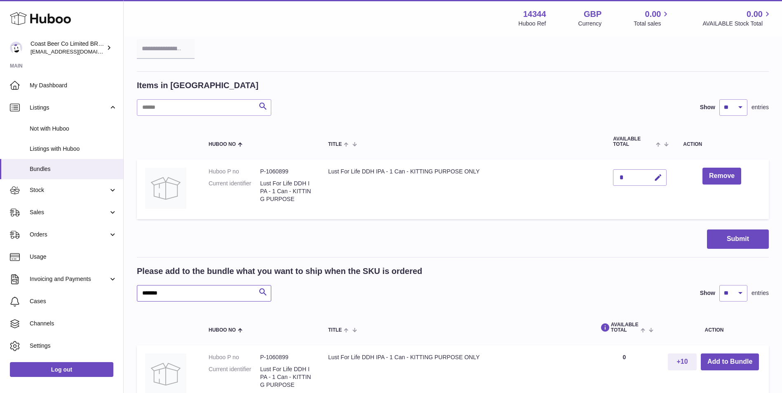
click at [199, 285] on input "*******" at bounding box center [204, 293] width 134 height 16
paste input "text"
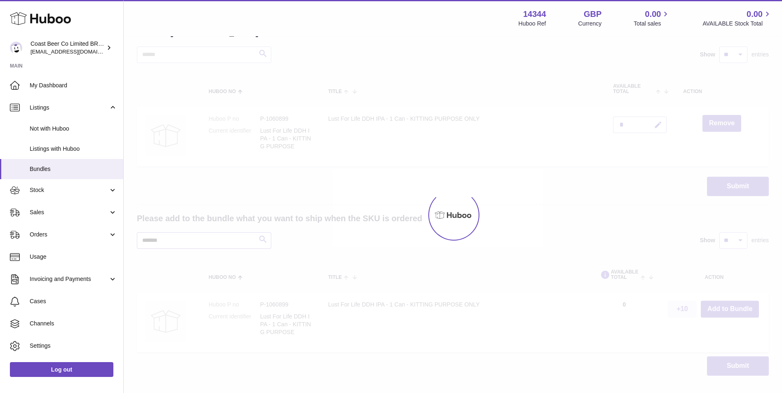
scroll to position [206, 0]
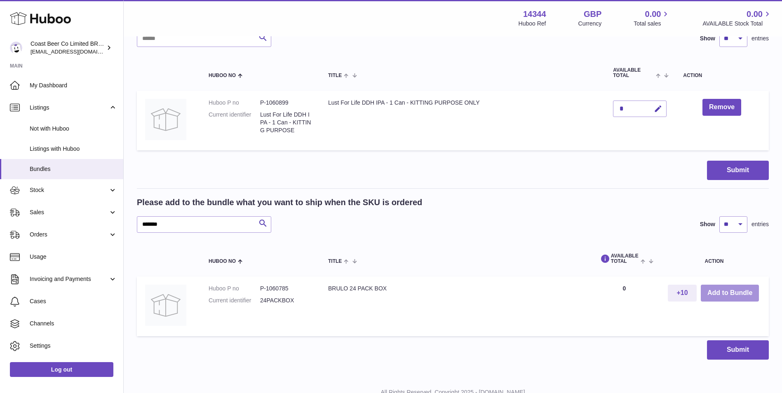
click at [747, 298] on button "Add to Bundle" at bounding box center [729, 293] width 58 height 17
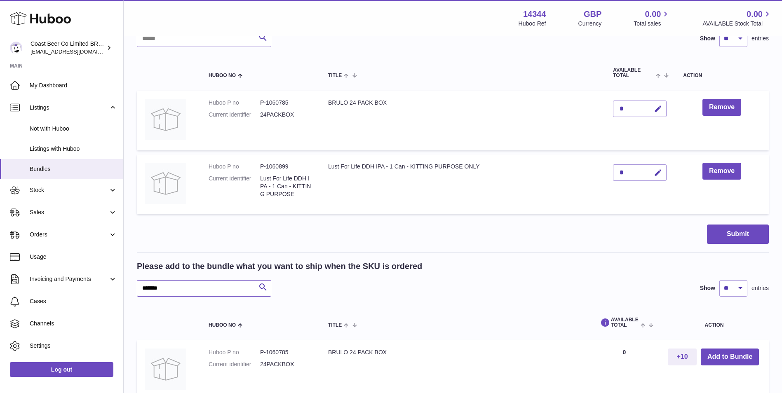
click at [213, 291] on input "*******" at bounding box center [204, 288] width 134 height 16
paste input "text"
type input "*******"
click at [740, 365] on button "Add to Bundle" at bounding box center [729, 357] width 58 height 17
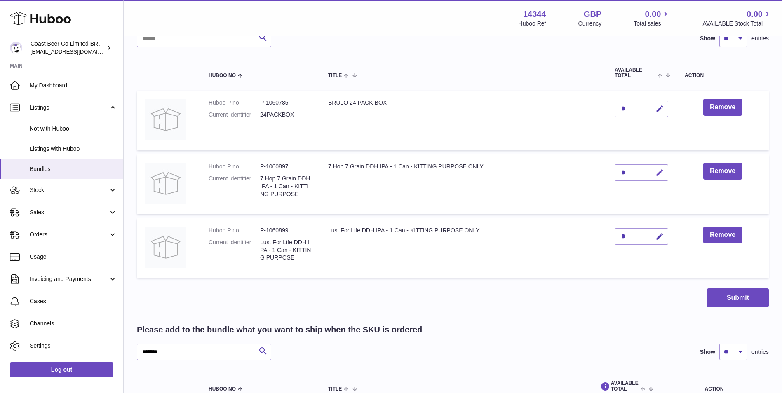
click at [663, 172] on icon "button" at bounding box center [659, 172] width 9 height 9
type input "*"
click at [654, 173] on button "submit" at bounding box center [658, 172] width 16 height 13
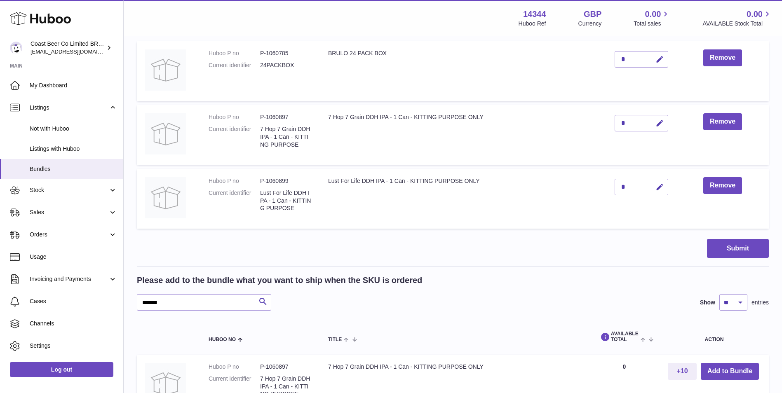
scroll to position [275, 0]
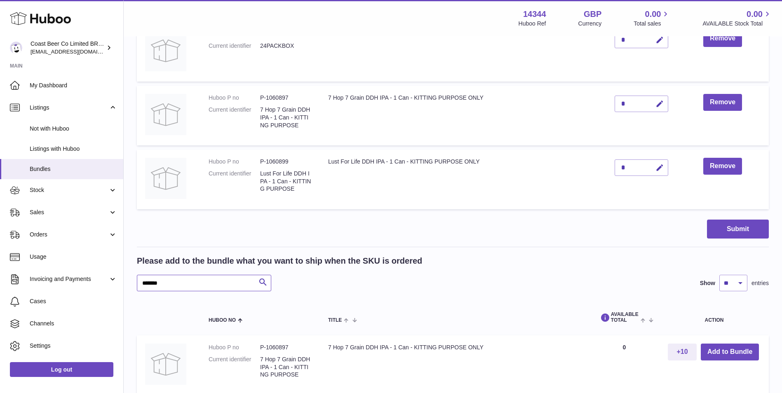
click at [237, 284] on input "*******" at bounding box center [204, 283] width 134 height 16
paste input "text"
type input "*******"
click at [711, 351] on button "Add to Bundle" at bounding box center [729, 352] width 58 height 17
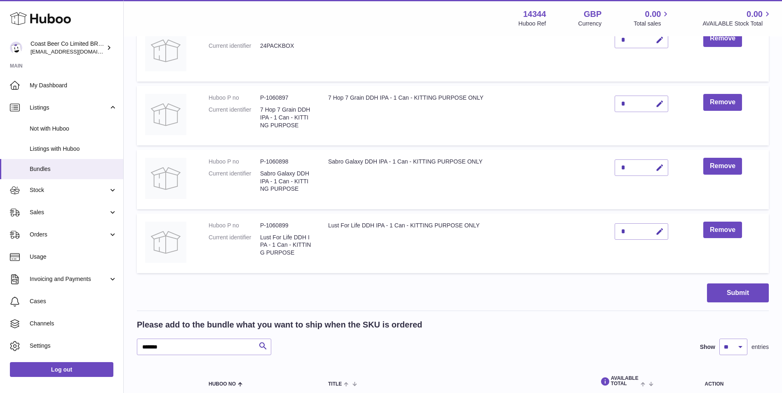
scroll to position [206, 0]
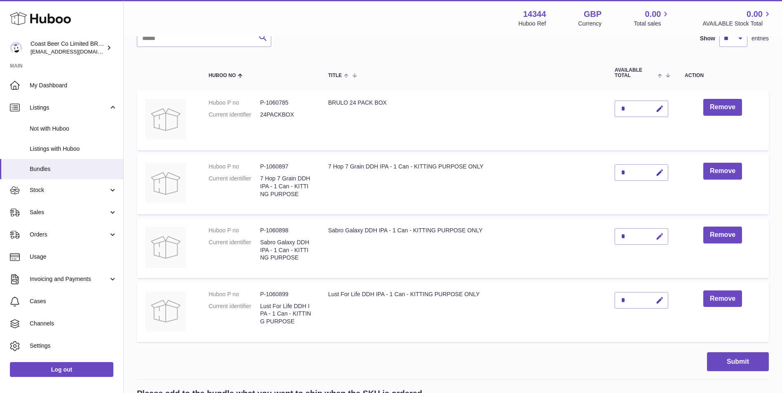
click at [660, 239] on icon "button" at bounding box center [659, 236] width 9 height 9
type input "*"
click at [657, 239] on icon "submit" at bounding box center [659, 236] width 7 height 7
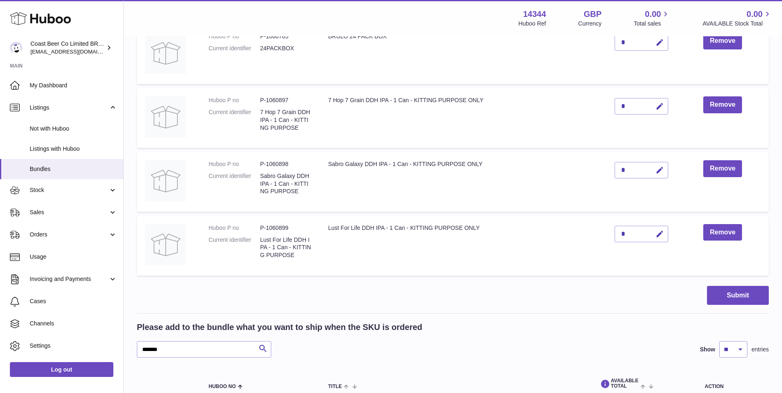
scroll to position [343, 0]
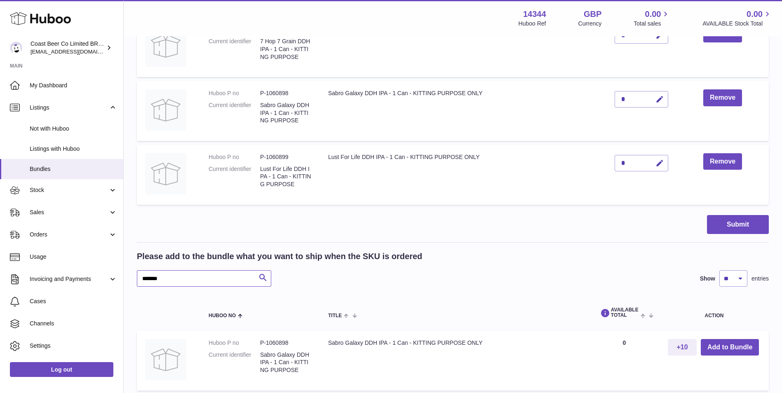
click at [217, 276] on input "*******" at bounding box center [204, 278] width 134 height 16
paste input "text"
type input "*******"
click at [737, 352] on button "Add to Bundle" at bounding box center [729, 347] width 58 height 17
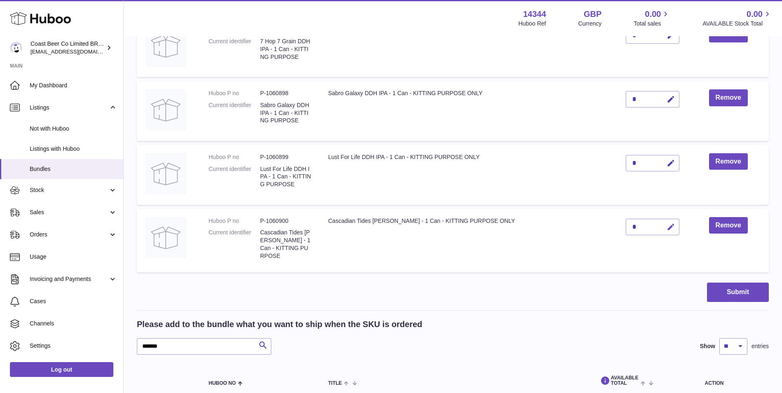
click at [661, 233] on button "button" at bounding box center [669, 227] width 19 height 17
click at [667, 223] on input "*" at bounding box center [652, 227] width 54 height 16
type input "*"
click at [665, 223] on button "submit" at bounding box center [670, 226] width 16 height 13
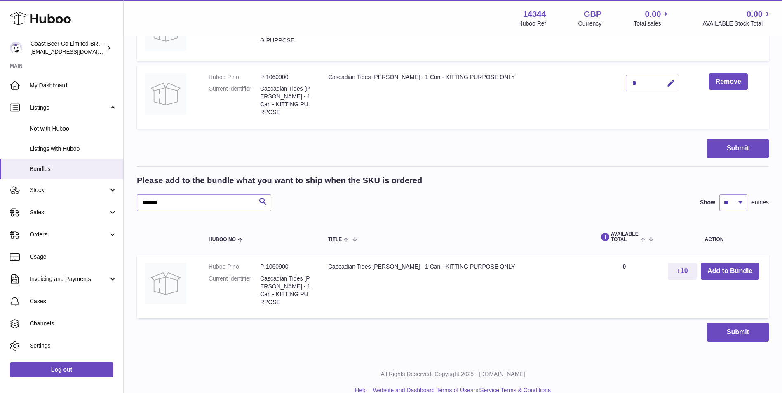
scroll to position [493, 0]
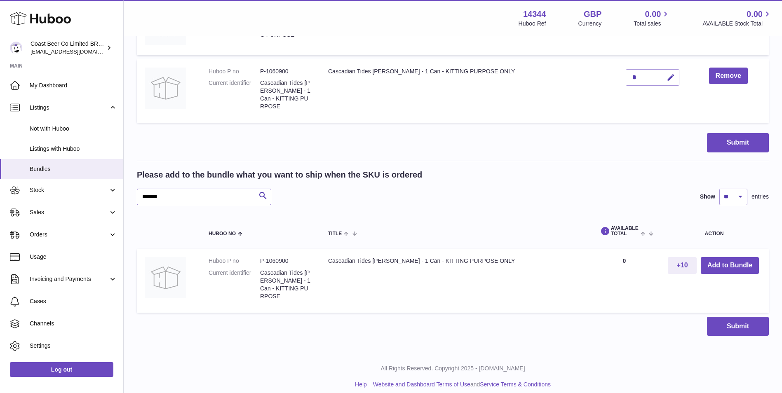
click at [174, 195] on input "*******" at bounding box center [204, 197] width 134 height 16
paste input "text"
type input "*******"
drag, startPoint x: 299, startPoint y: 255, endPoint x: 267, endPoint y: 260, distance: 32.9
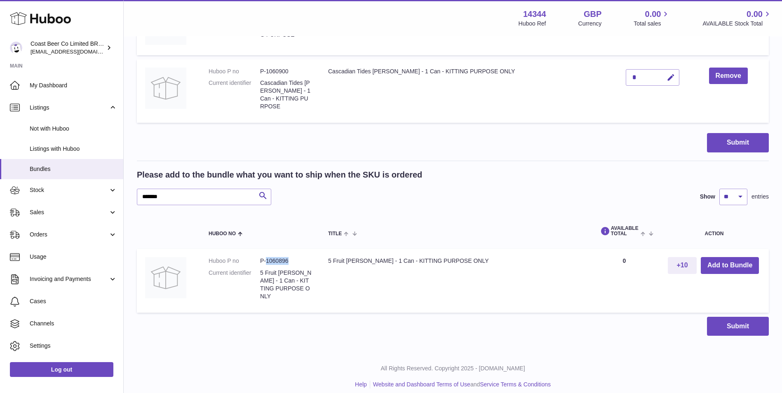
click at [267, 260] on dd "P-1060896" at bounding box center [285, 261] width 51 height 8
copy dd "1060896"
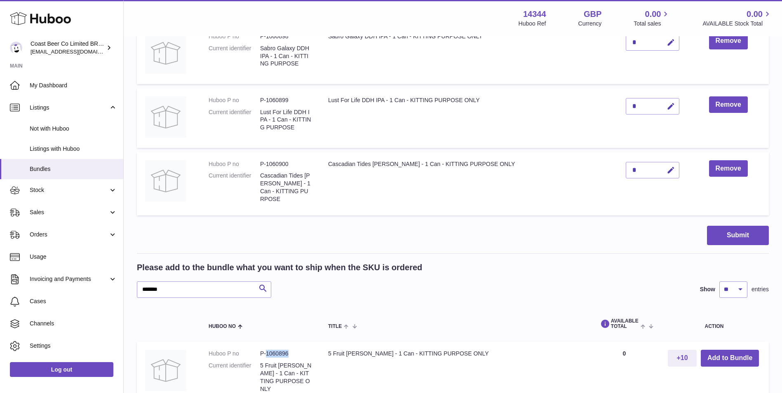
scroll to position [493, 0]
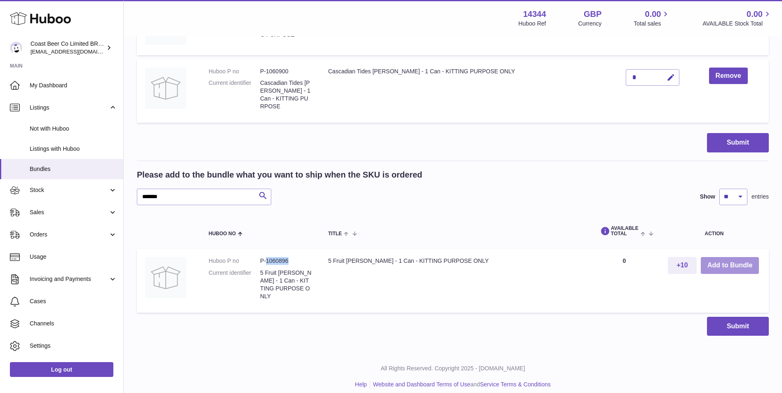
click at [734, 257] on button "Add to Bundle" at bounding box center [729, 265] width 58 height 17
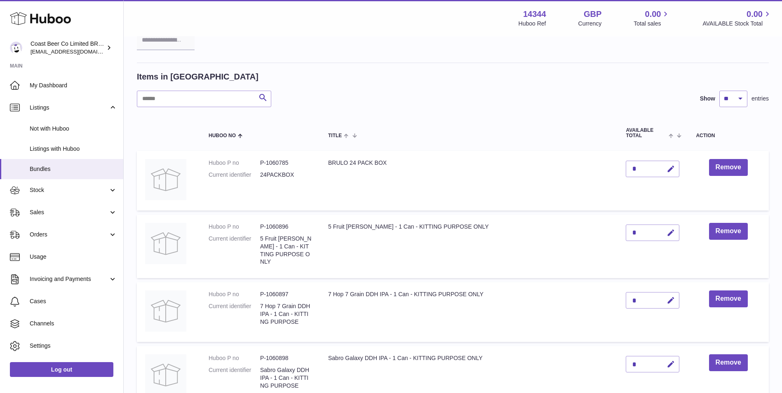
scroll to position [145, 0]
click at [666, 236] on icon "button" at bounding box center [670, 234] width 9 height 9
type input "*"
click at [667, 232] on icon "submit" at bounding box center [670, 233] width 7 height 7
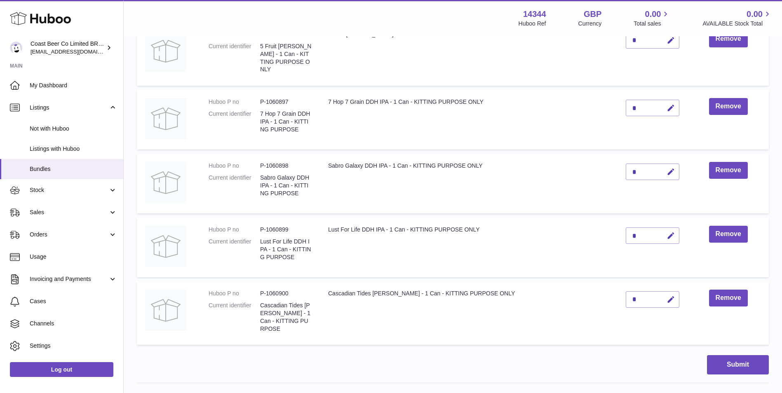
scroll to position [419, 0]
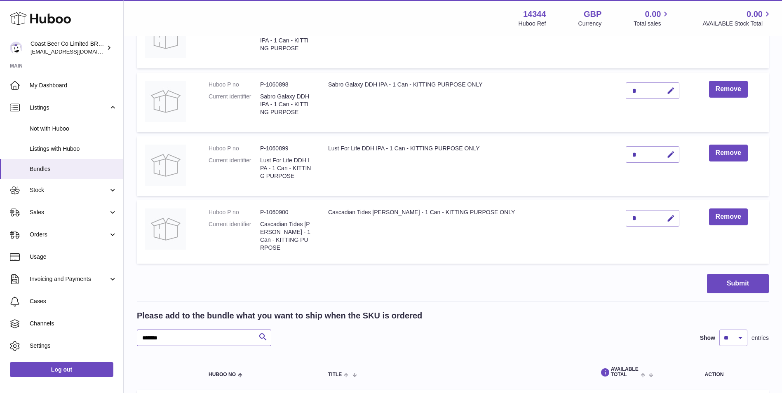
click at [207, 332] on input "*******" at bounding box center [204, 338] width 134 height 16
paste input "text"
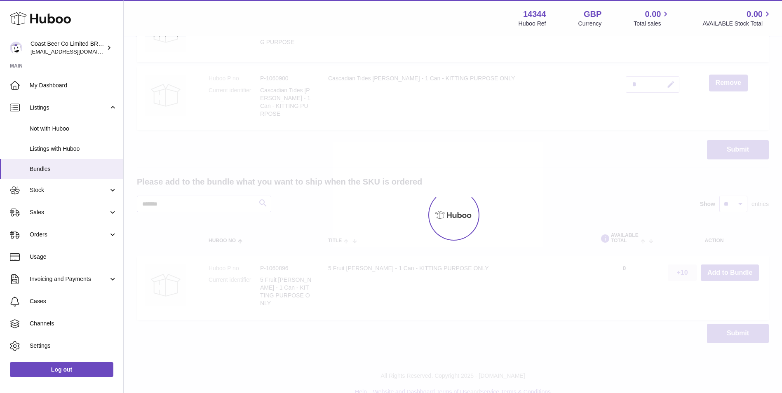
scroll to position [557, 0]
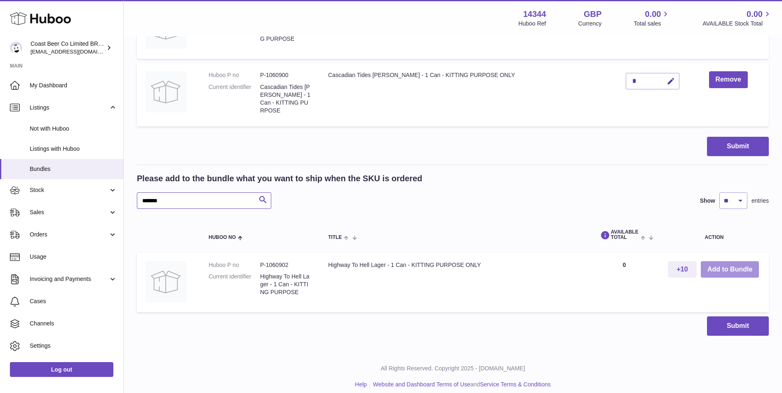
type input "*******"
click at [716, 263] on button "Add to Bundle" at bounding box center [729, 269] width 58 height 17
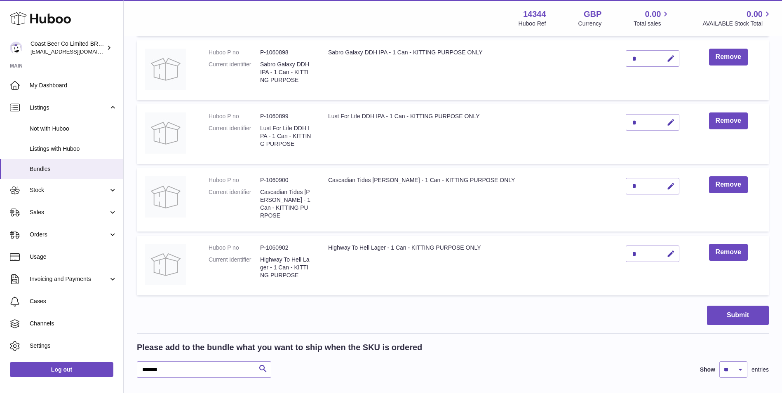
scroll to position [488, 0]
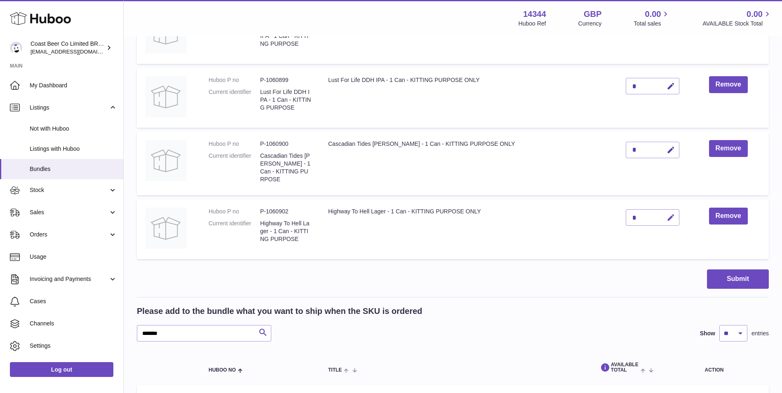
click at [660, 212] on button "button" at bounding box center [669, 217] width 19 height 17
type input "*"
click at [667, 214] on icon "submit" at bounding box center [670, 217] width 7 height 7
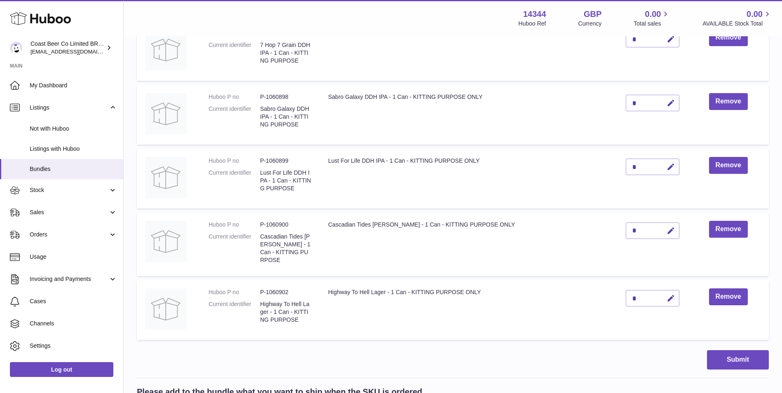
scroll to position [419, 0]
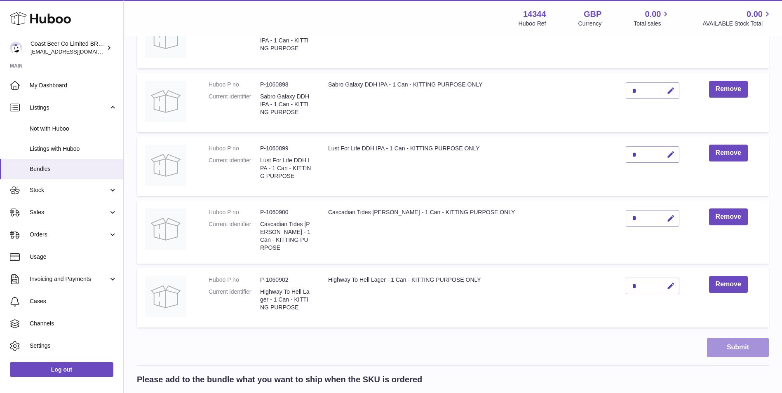
click at [727, 338] on button "Submit" at bounding box center [738, 347] width 62 height 19
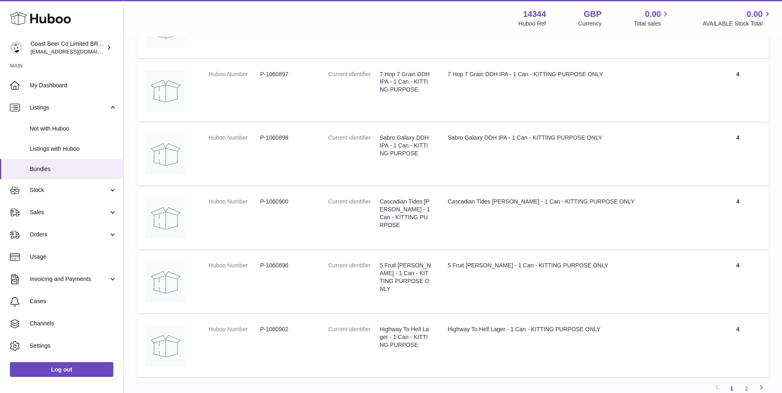
scroll to position [3428, 0]
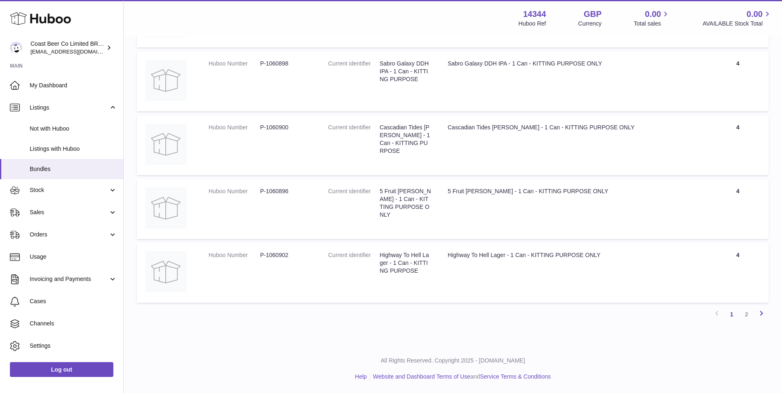
click at [765, 312] on icon at bounding box center [761, 313] width 10 height 10
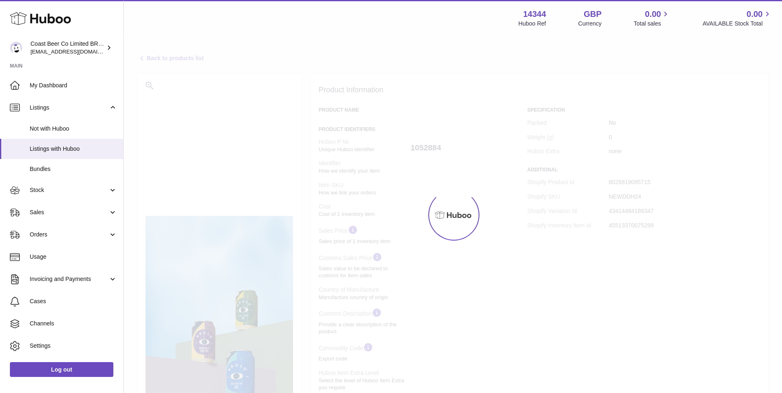
select select "**"
select select "****"
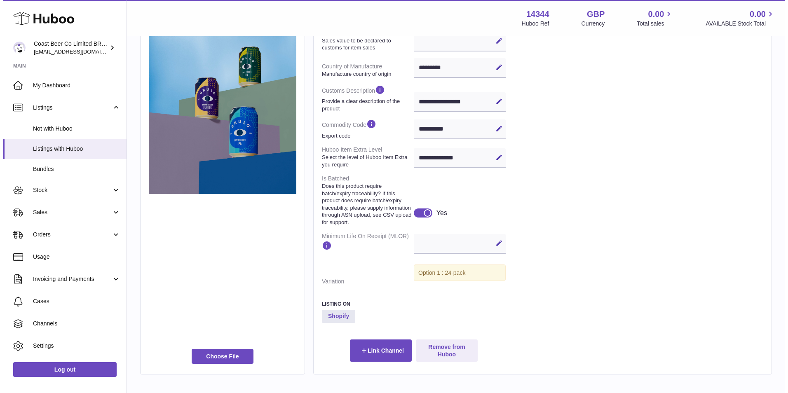
scroll to position [311, 0]
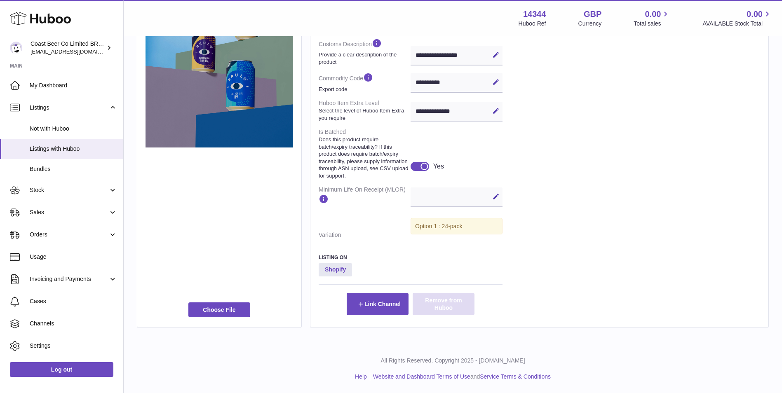
click at [444, 306] on button "Remove from Huboo" at bounding box center [443, 304] width 62 height 22
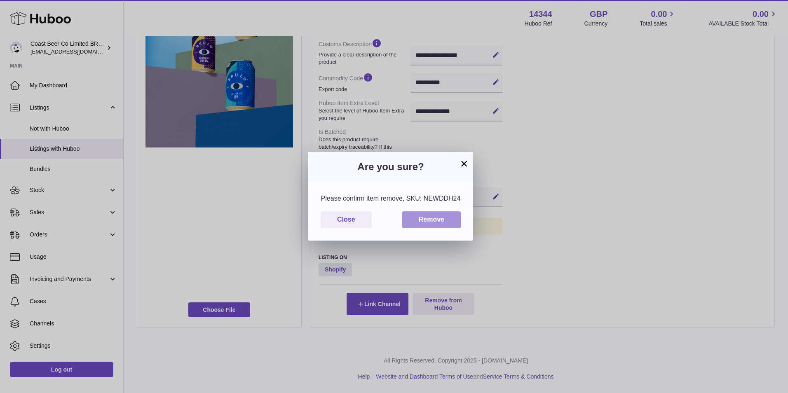
click at [432, 218] on button "Remove" at bounding box center [431, 219] width 58 height 17
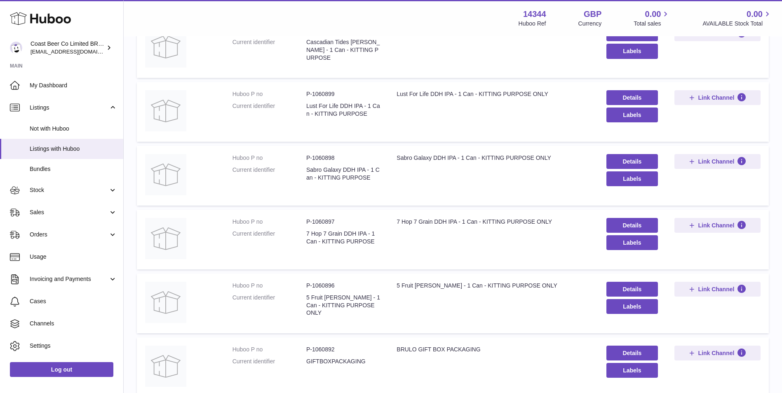
scroll to position [477, 0]
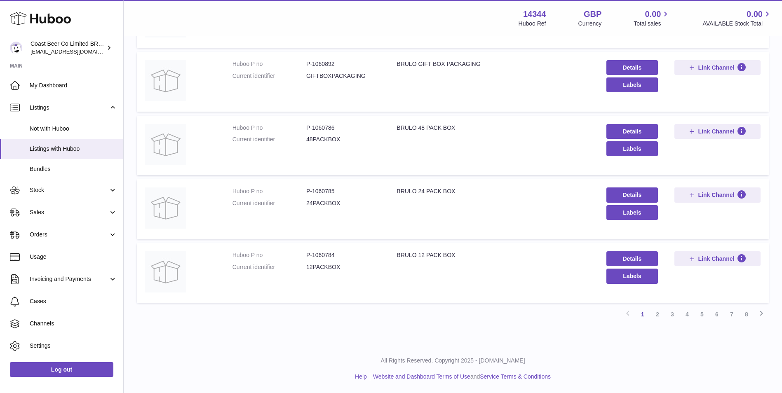
click at [686, 315] on link "4" at bounding box center [686, 314] width 15 height 15
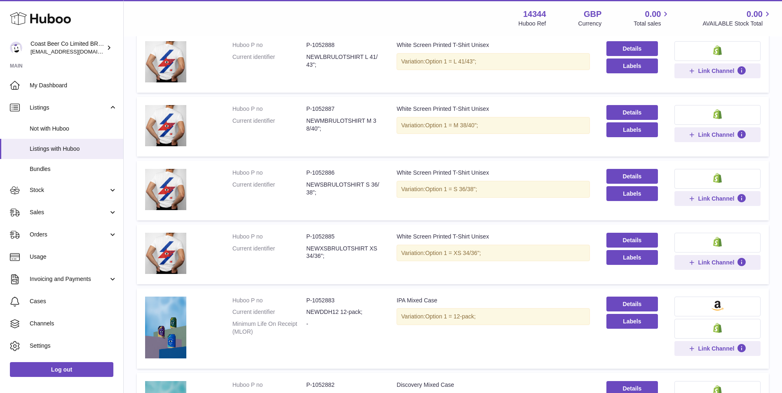
scroll to position [380, 0]
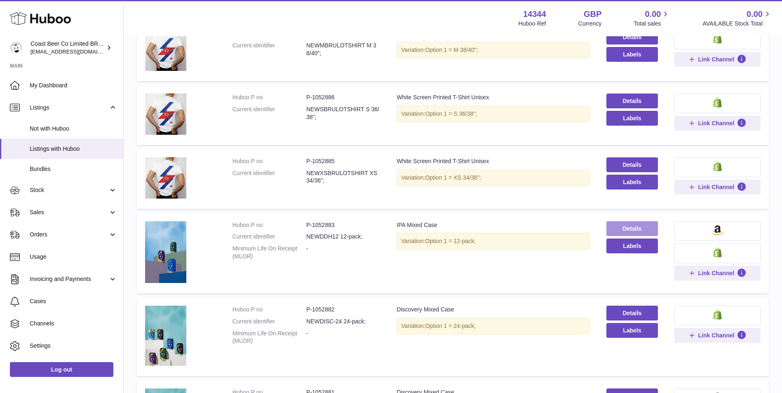
click at [619, 226] on link "Details" at bounding box center [631, 228] width 51 height 15
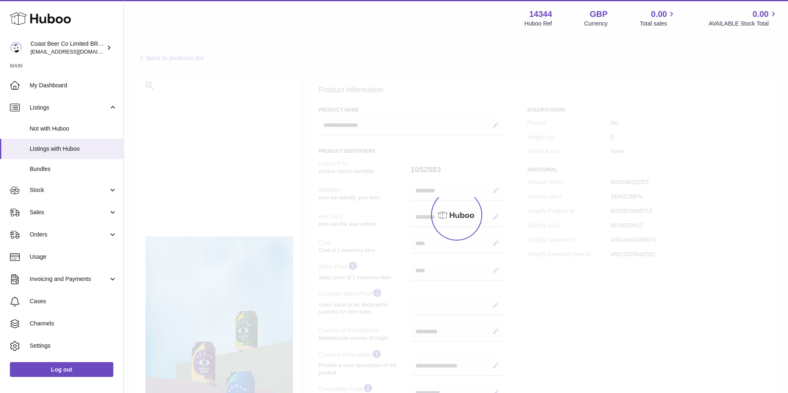
select select "**"
select select "****"
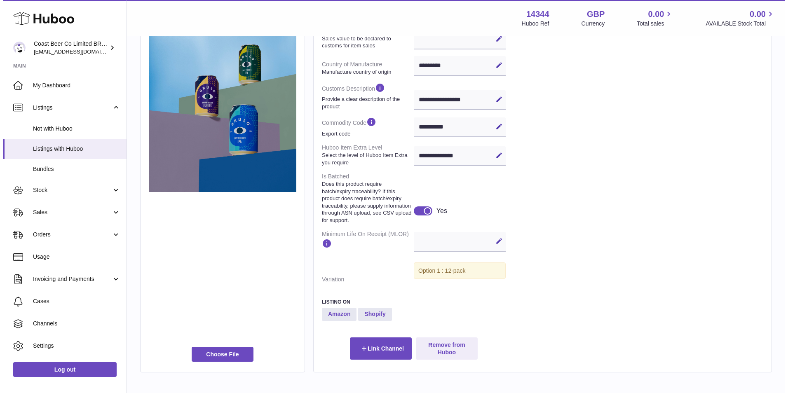
scroll to position [311, 0]
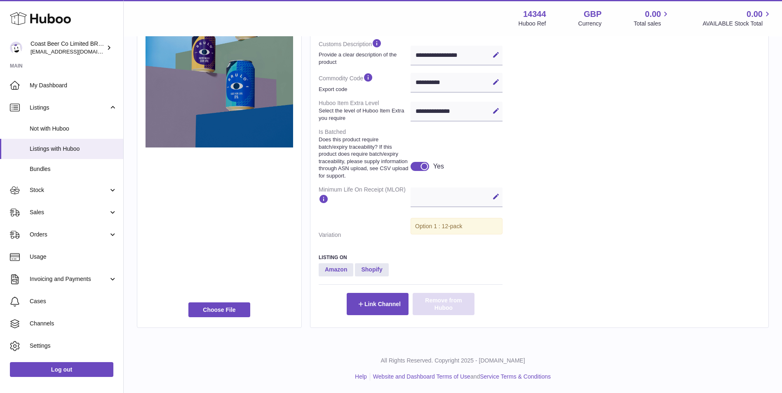
click at [456, 297] on button "Remove from Huboo" at bounding box center [443, 304] width 62 height 22
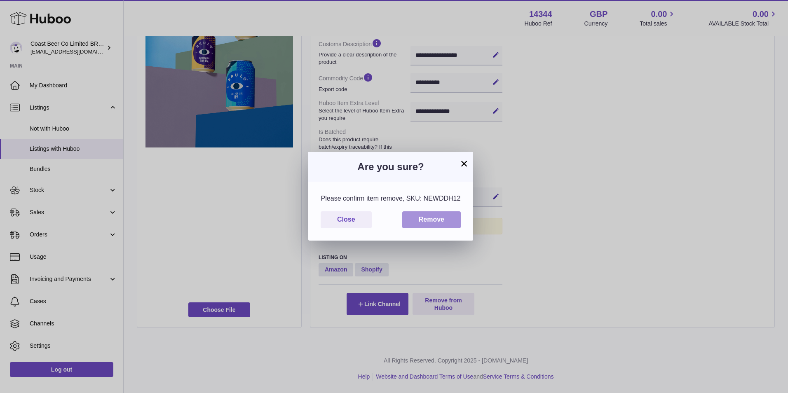
click at [457, 211] on button "Remove" at bounding box center [431, 219] width 58 height 17
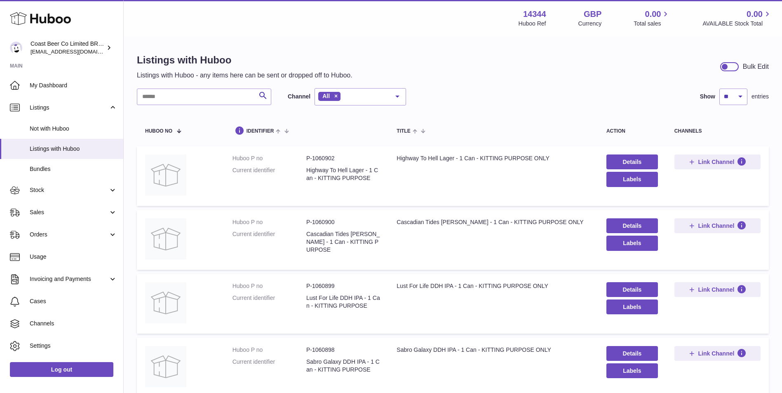
scroll to position [477, 0]
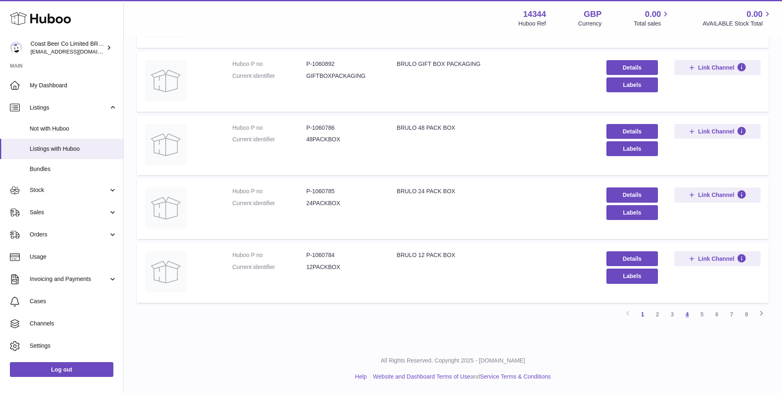
click at [687, 318] on link "4" at bounding box center [686, 314] width 15 height 15
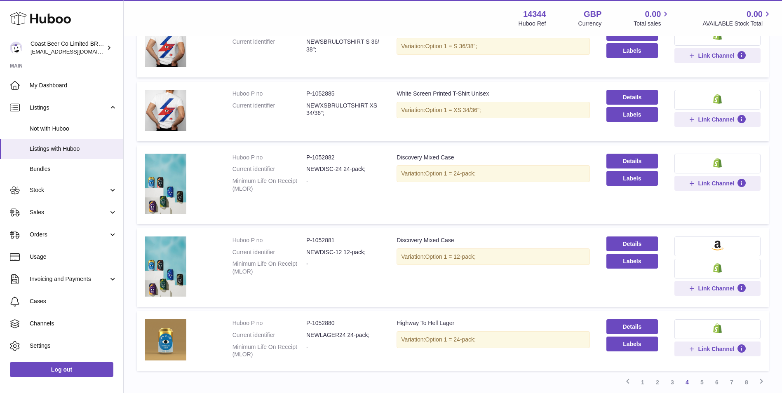
scroll to position [449, 0]
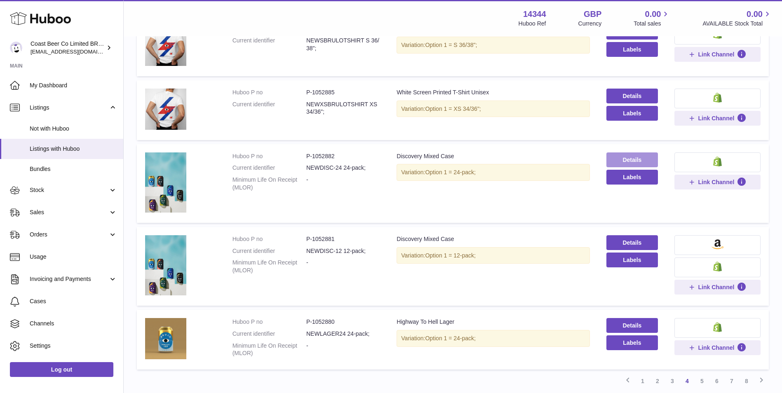
click at [634, 154] on link "Details" at bounding box center [631, 159] width 51 height 15
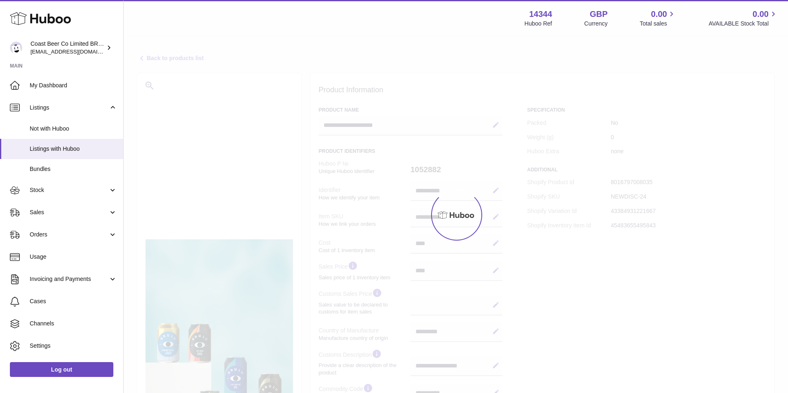
select select "**"
select select "****"
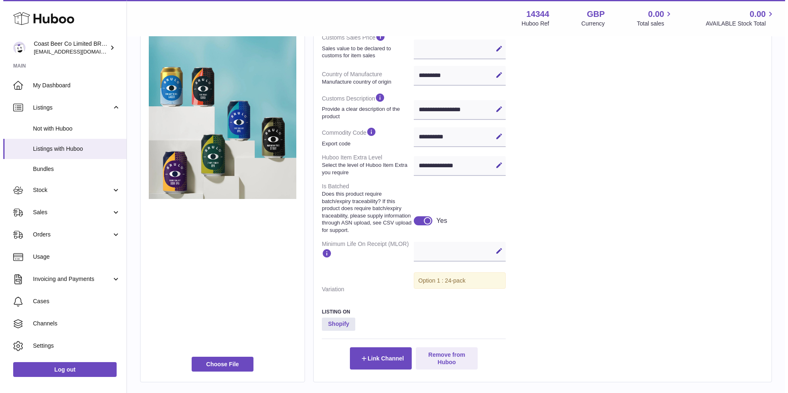
scroll to position [311, 0]
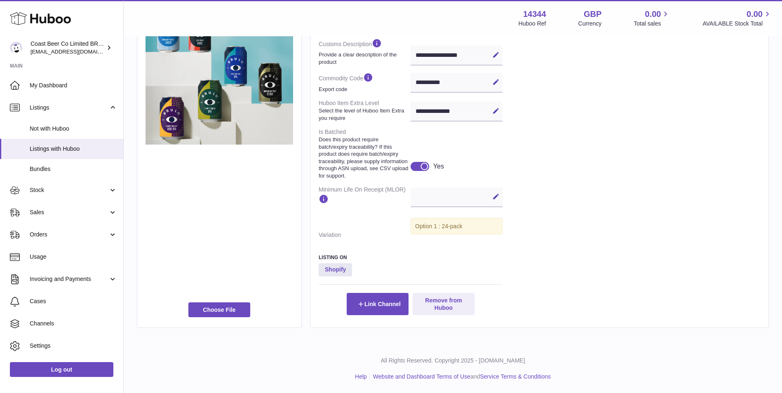
click at [437, 292] on div "Listing On Shopify Link Channel Remove from Huboo" at bounding box center [410, 284] width 184 height 61
click at [439, 300] on button "Remove from Huboo" at bounding box center [443, 304] width 62 height 22
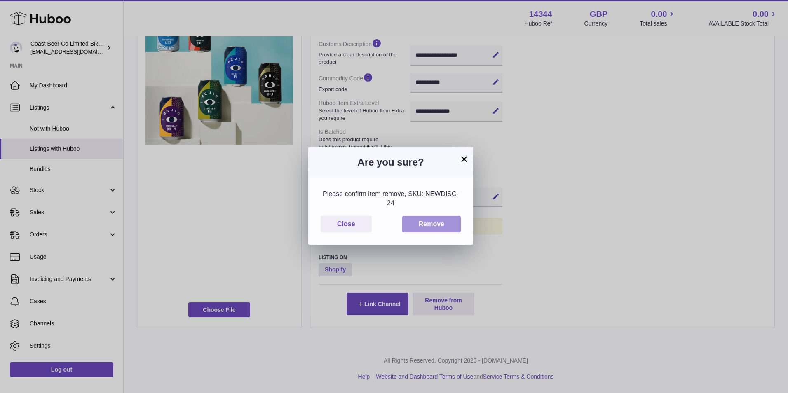
click at [441, 229] on button "Remove" at bounding box center [431, 224] width 58 height 17
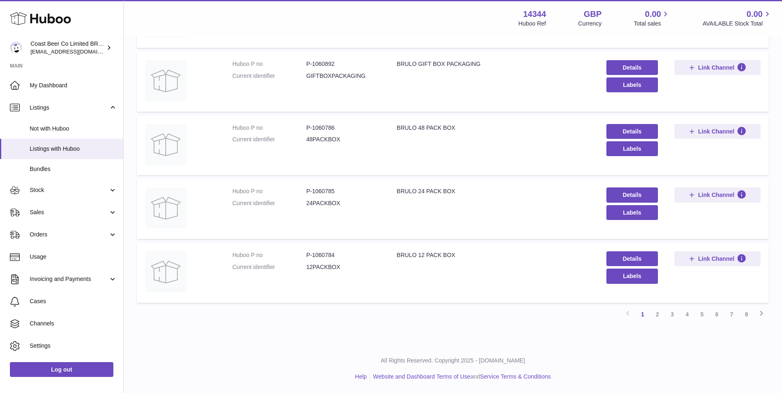
click at [688, 318] on link "4" at bounding box center [686, 314] width 15 height 15
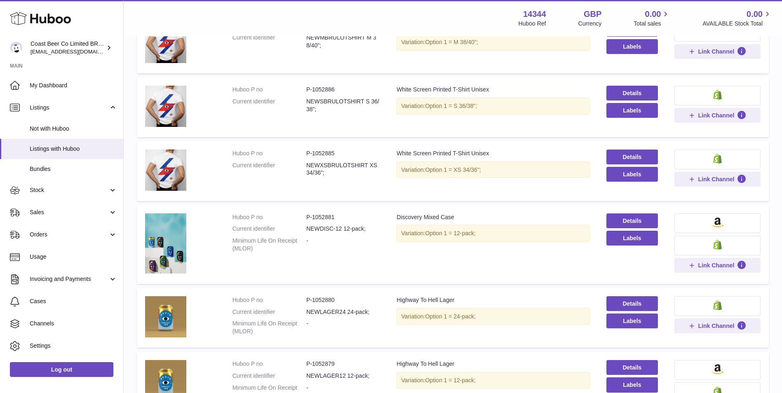
scroll to position [449, 0]
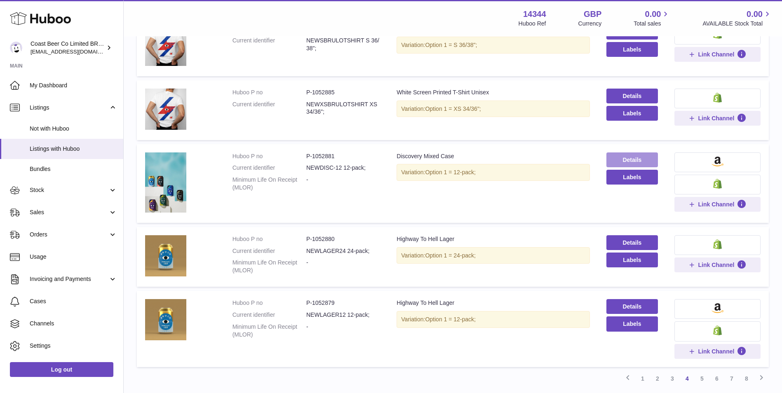
click at [632, 155] on link "Details" at bounding box center [631, 159] width 51 height 15
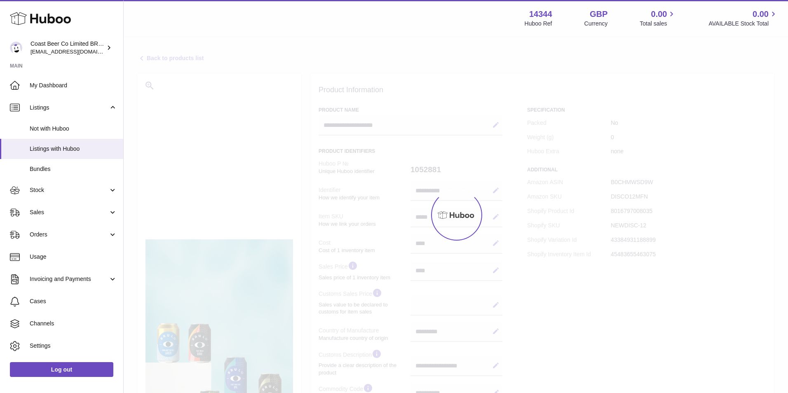
select select "**"
select select "****"
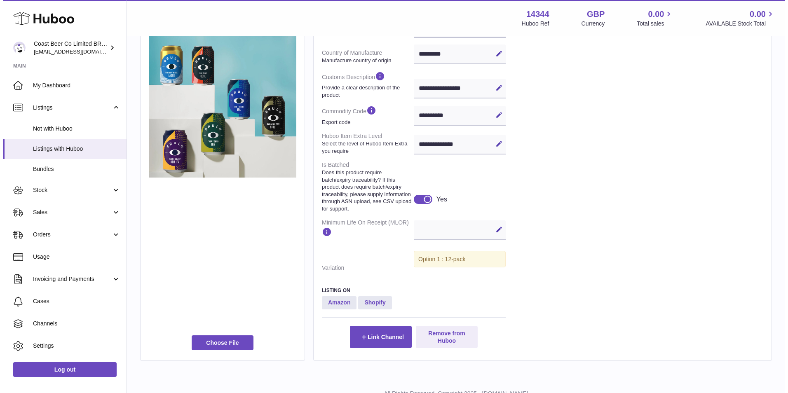
scroll to position [311, 0]
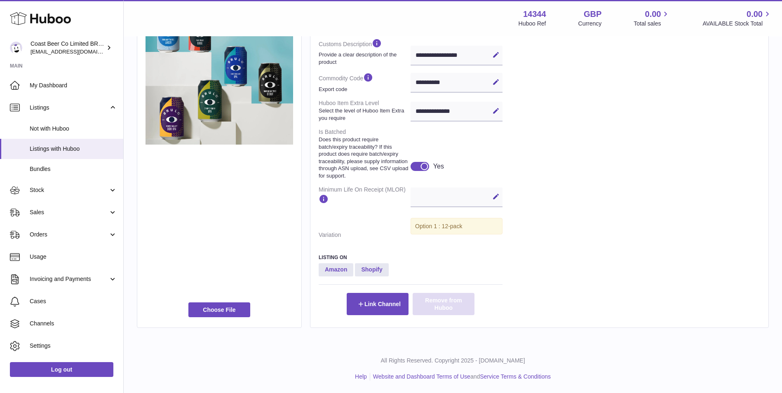
click at [451, 301] on button "Remove from Huboo" at bounding box center [443, 304] width 62 height 22
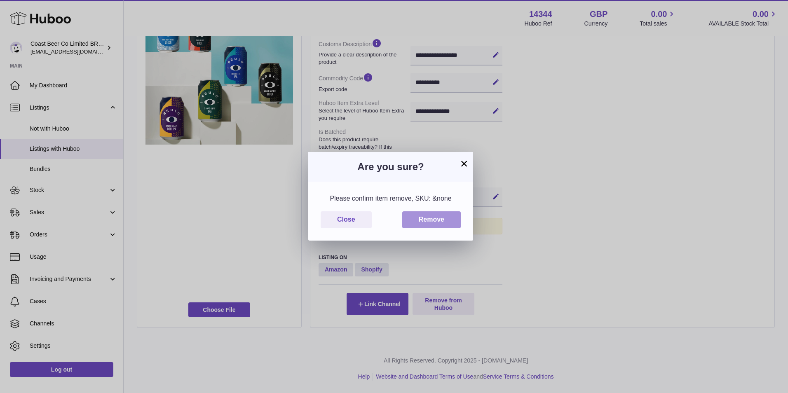
click at [456, 223] on button "Remove" at bounding box center [431, 219] width 58 height 17
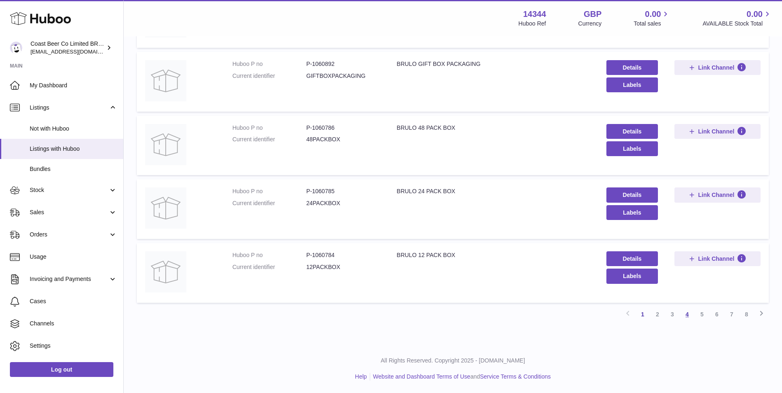
click at [688, 315] on link "4" at bounding box center [686, 314] width 15 height 15
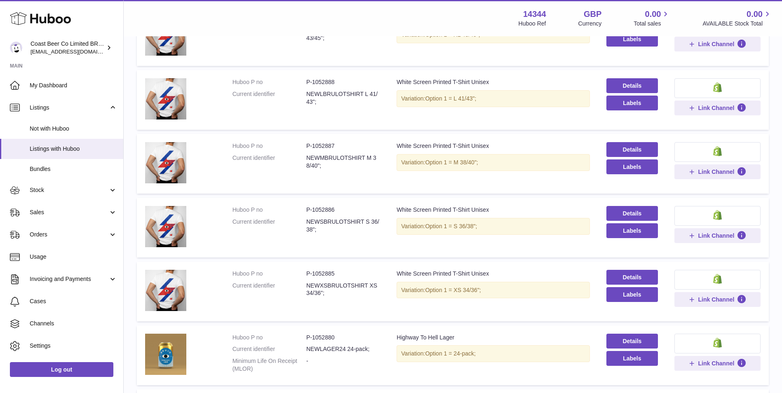
scroll to position [510, 0]
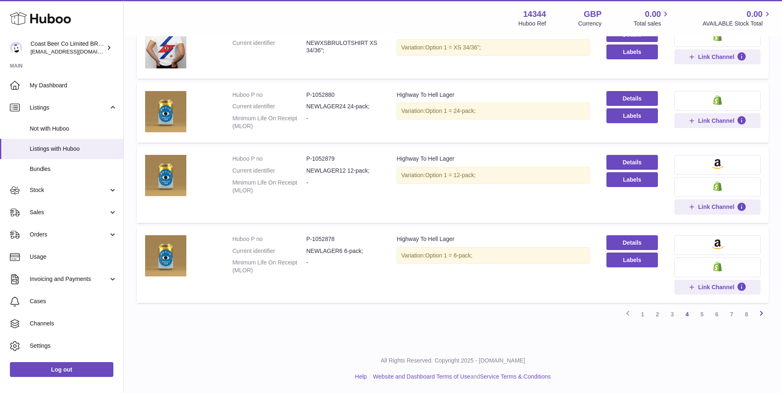
click at [765, 313] on icon at bounding box center [761, 313] width 10 height 10
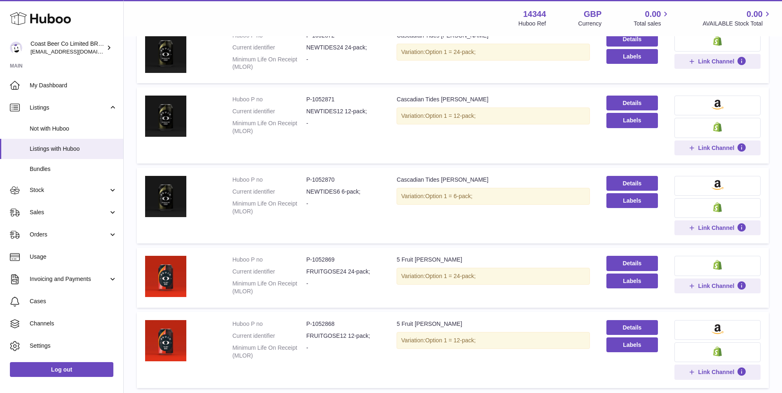
scroll to position [527, 0]
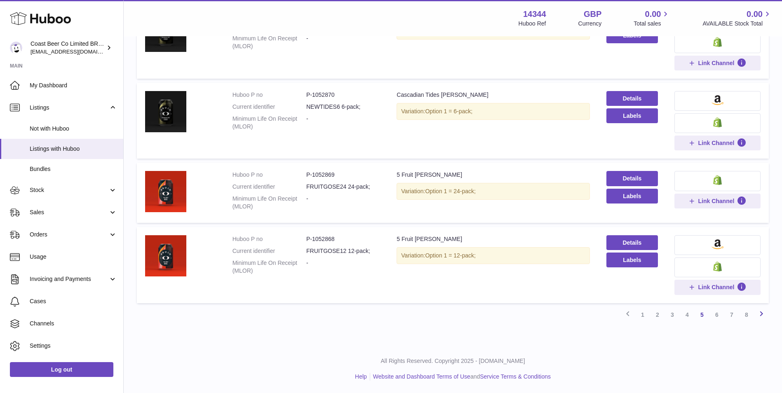
click at [758, 311] on icon at bounding box center [761, 314] width 10 height 10
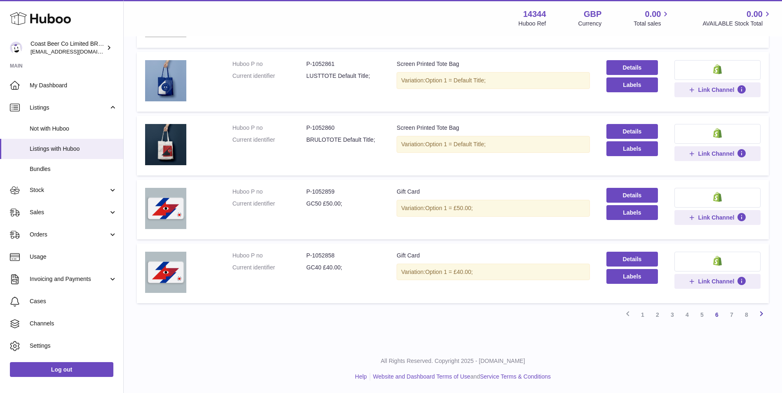
click at [765, 312] on icon at bounding box center [761, 314] width 10 height 10
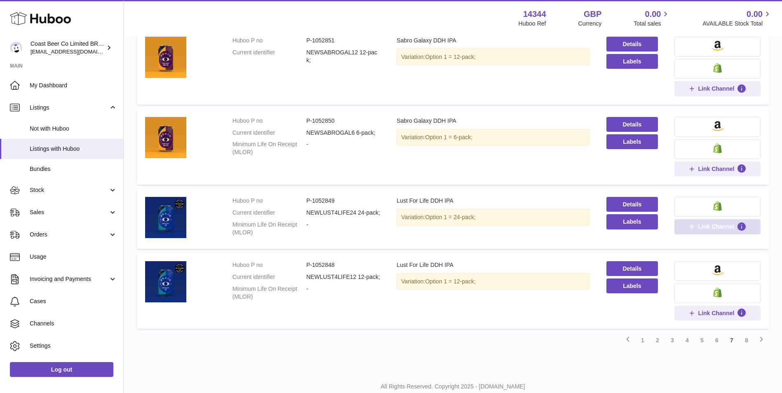
scroll to position [576, 0]
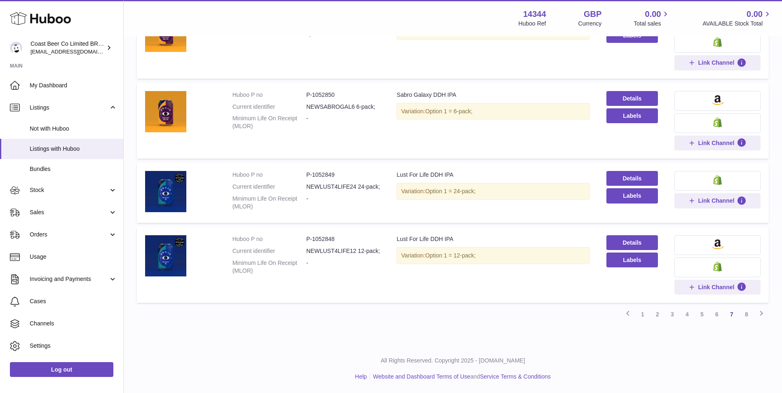
click at [762, 311] on icon at bounding box center [761, 313] width 10 height 10
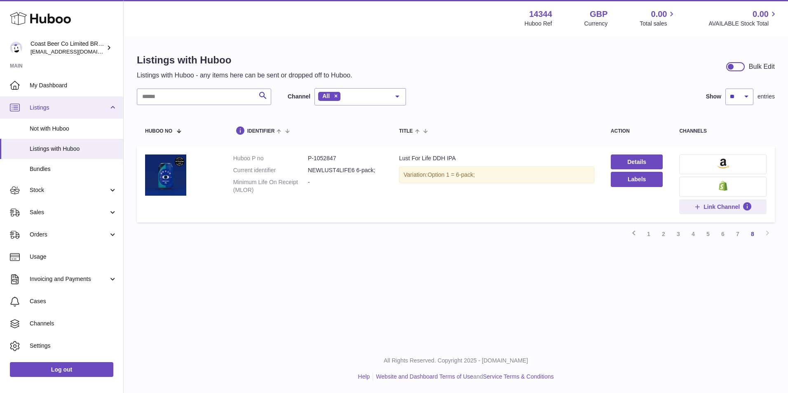
click at [70, 108] on span "Listings" at bounding box center [69, 108] width 79 height 8
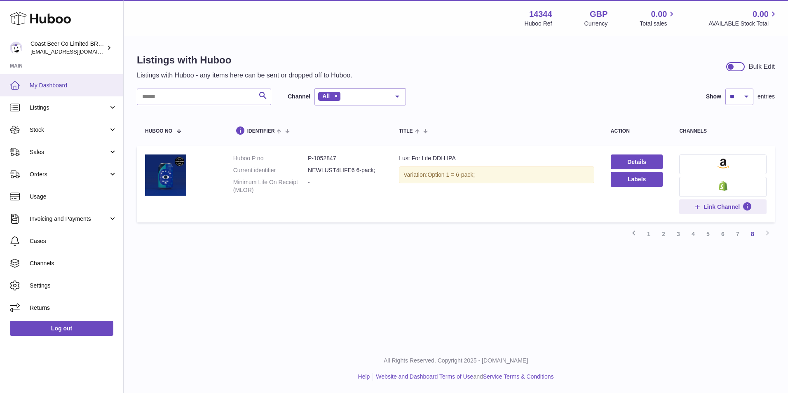
click at [73, 82] on span "My Dashboard" at bounding box center [73, 86] width 87 height 8
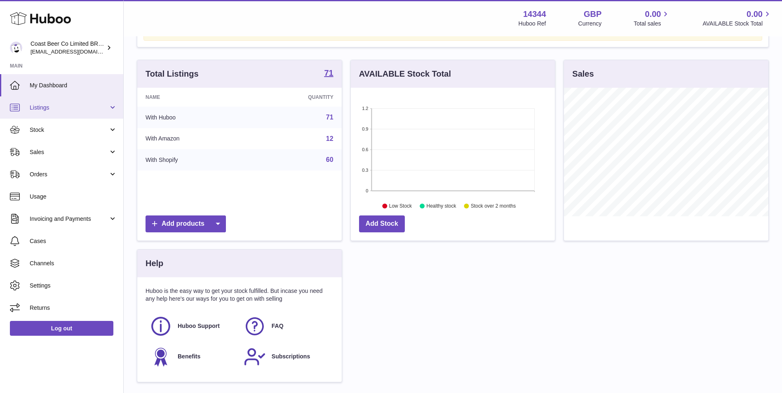
scroll to position [69, 0]
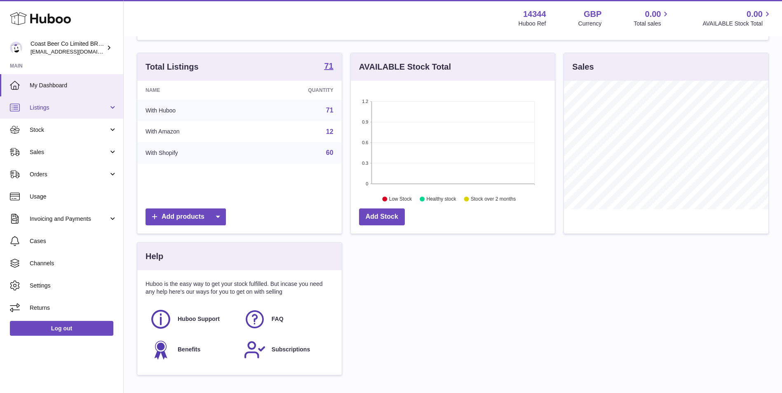
click at [64, 104] on span "Listings" at bounding box center [69, 108] width 79 height 8
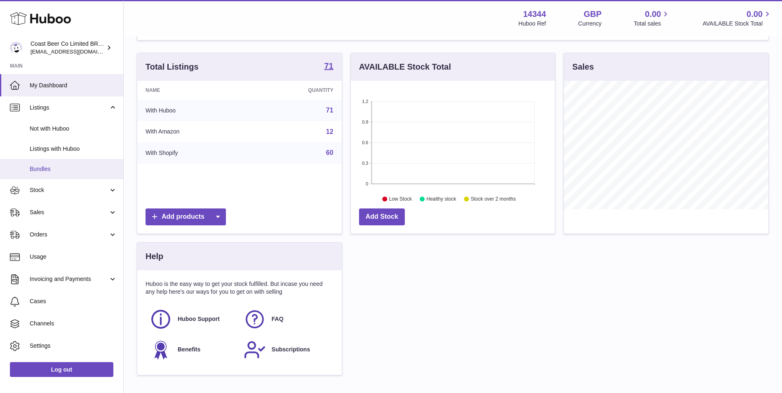
click at [80, 164] on link "Bundles" at bounding box center [61, 169] width 123 height 20
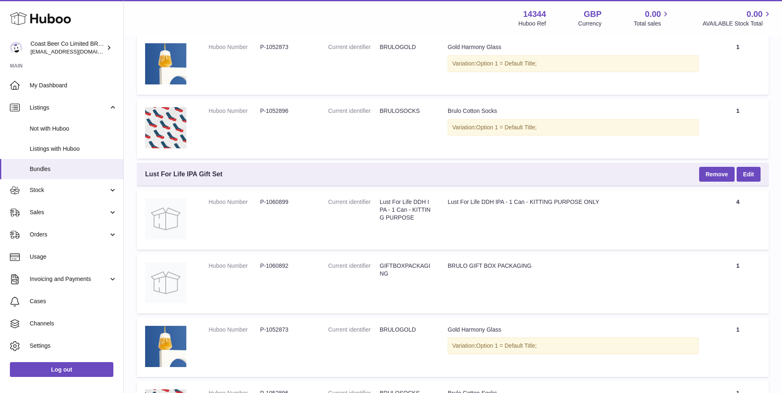
scroll to position [275, 0]
